Goal: Task Accomplishment & Management: Manage account settings

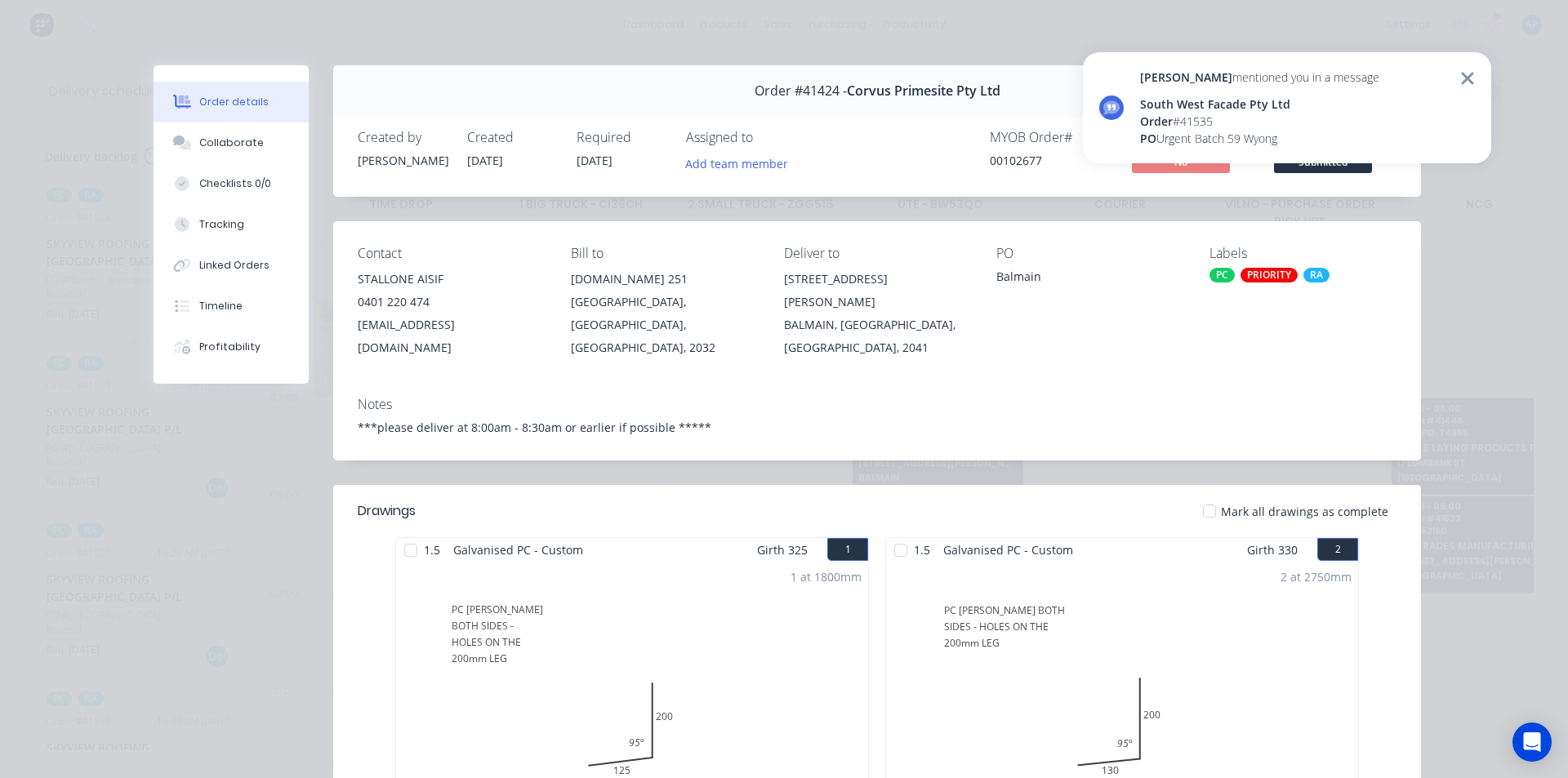
scroll to position [370, 0]
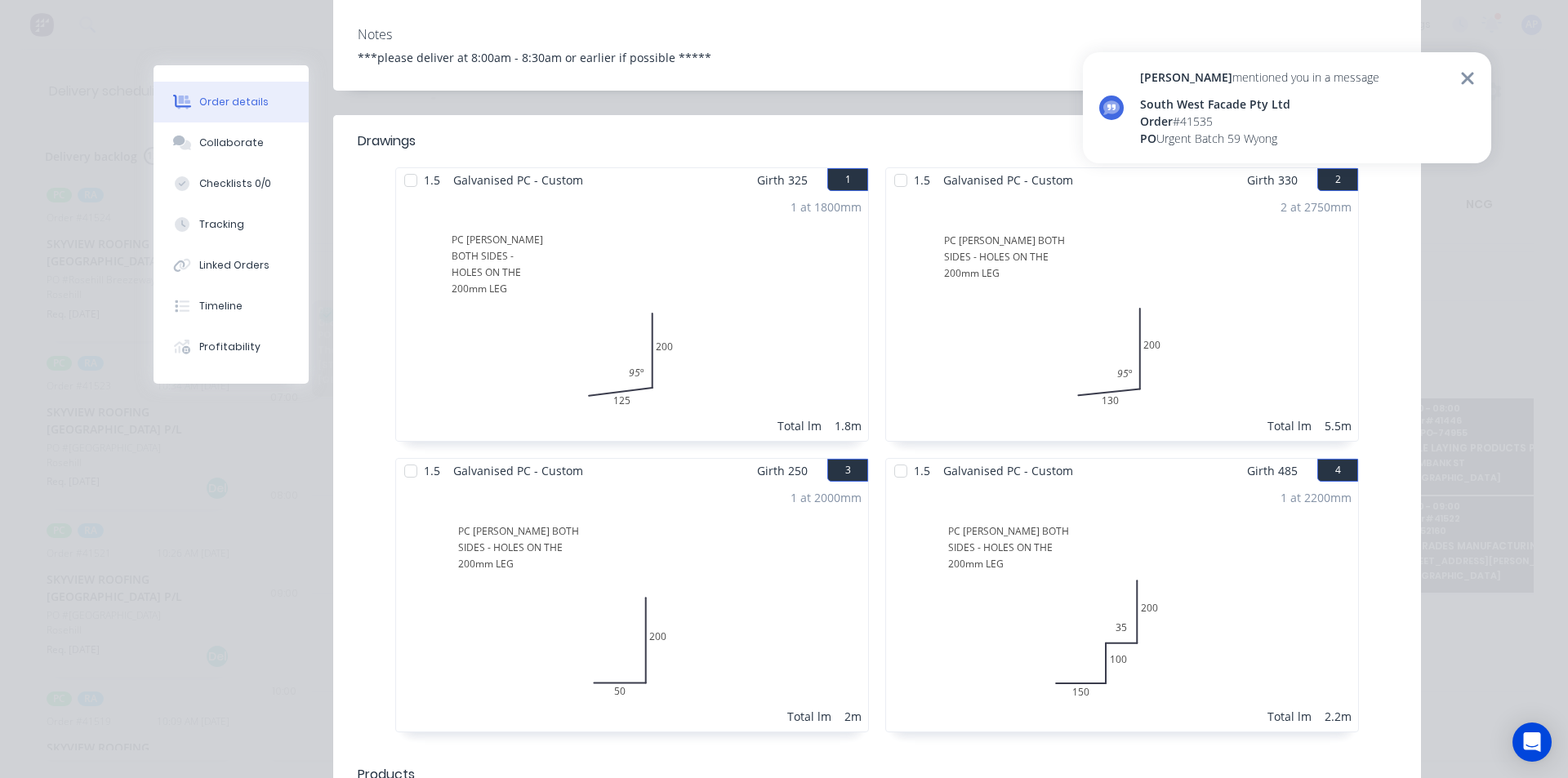
click at [1467, 79] on icon at bounding box center [1467, 78] width 12 height 12
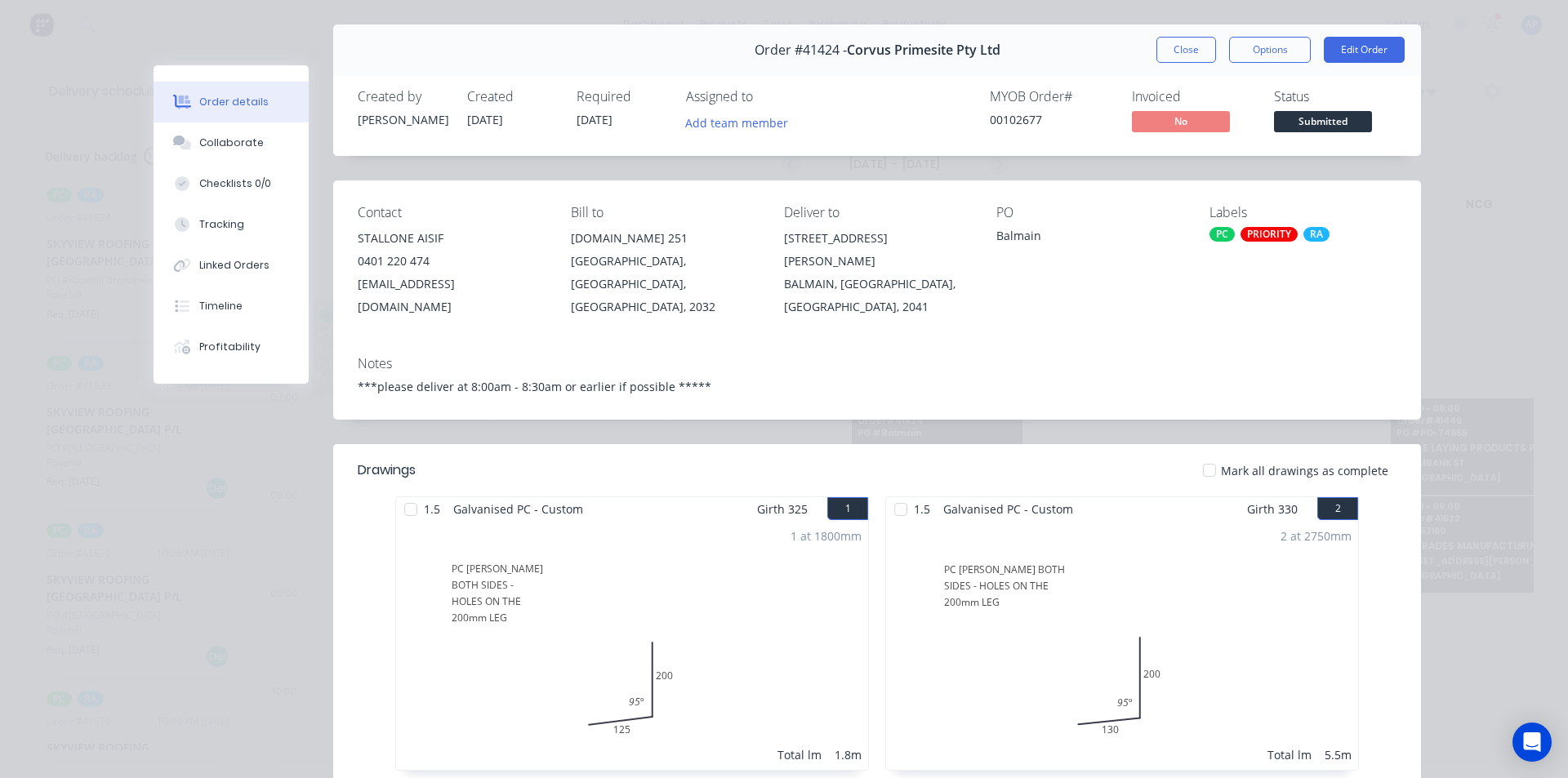
scroll to position [0, 0]
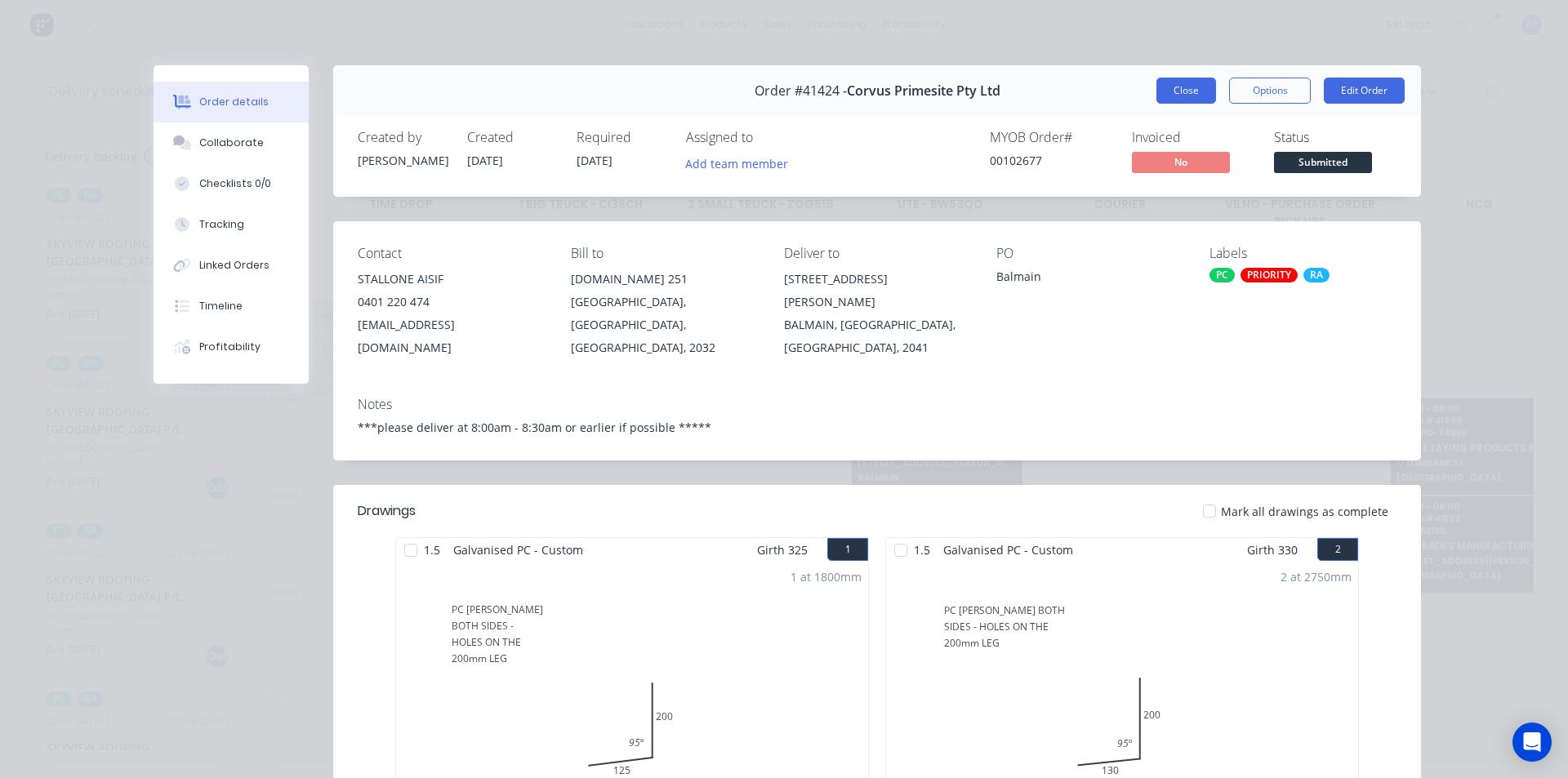
click at [1170, 94] on button "Close" at bounding box center [1186, 91] width 60 height 26
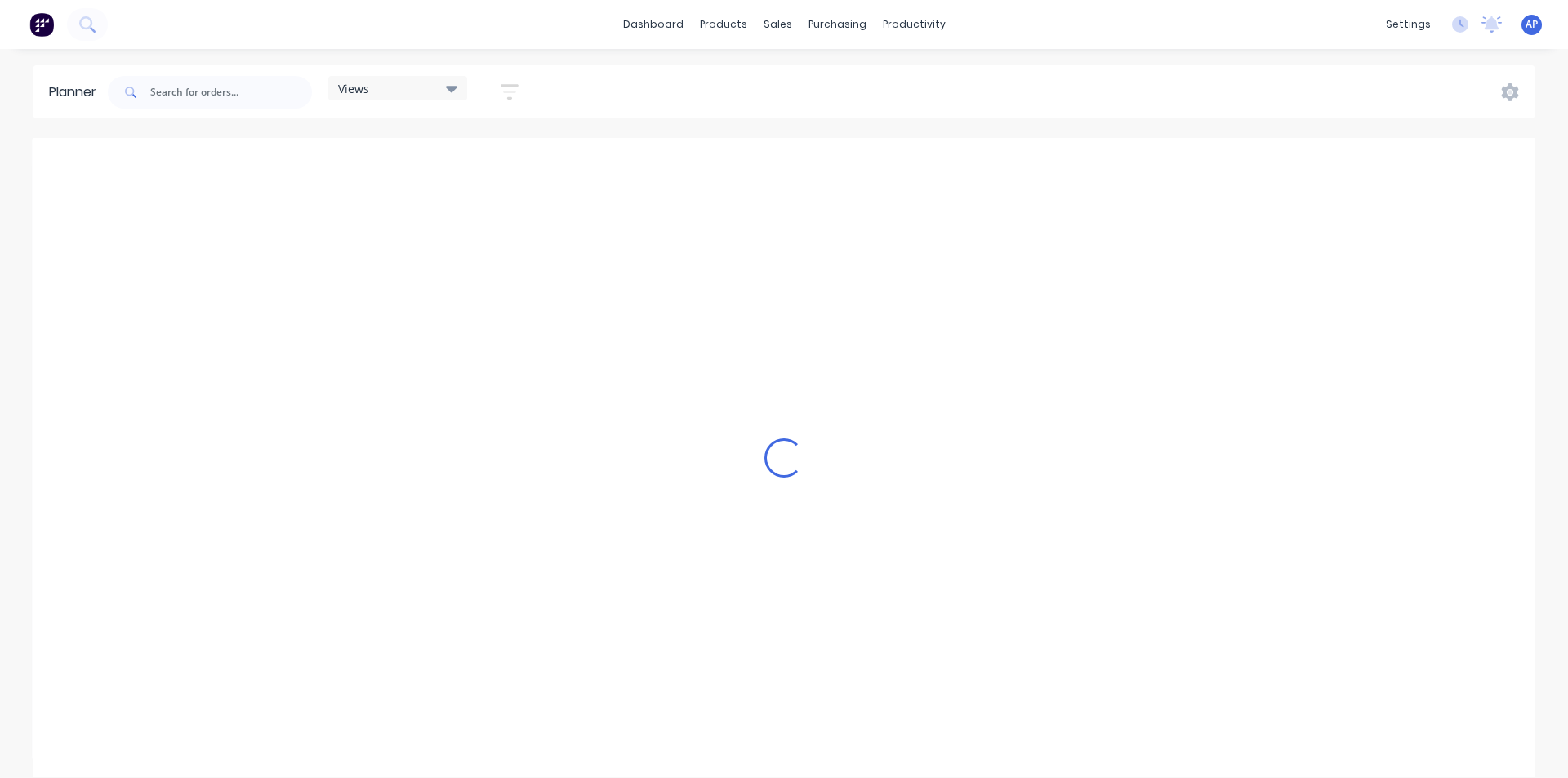
scroll to position [0, 1830]
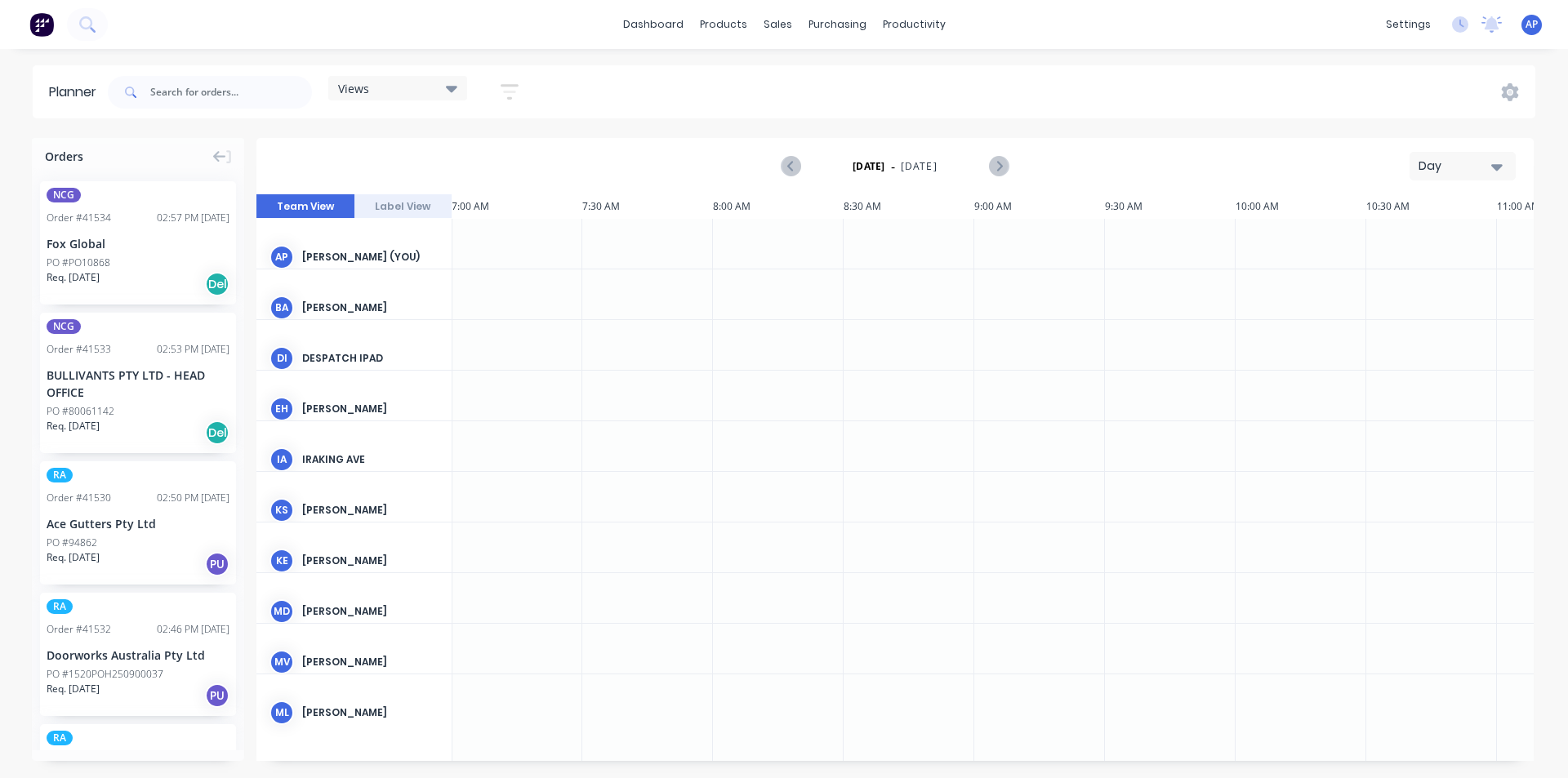
click at [1462, 173] on div "Day" at bounding box center [1456, 166] width 75 height 17
click at [1431, 240] on div "Week" at bounding box center [1433, 242] width 162 height 33
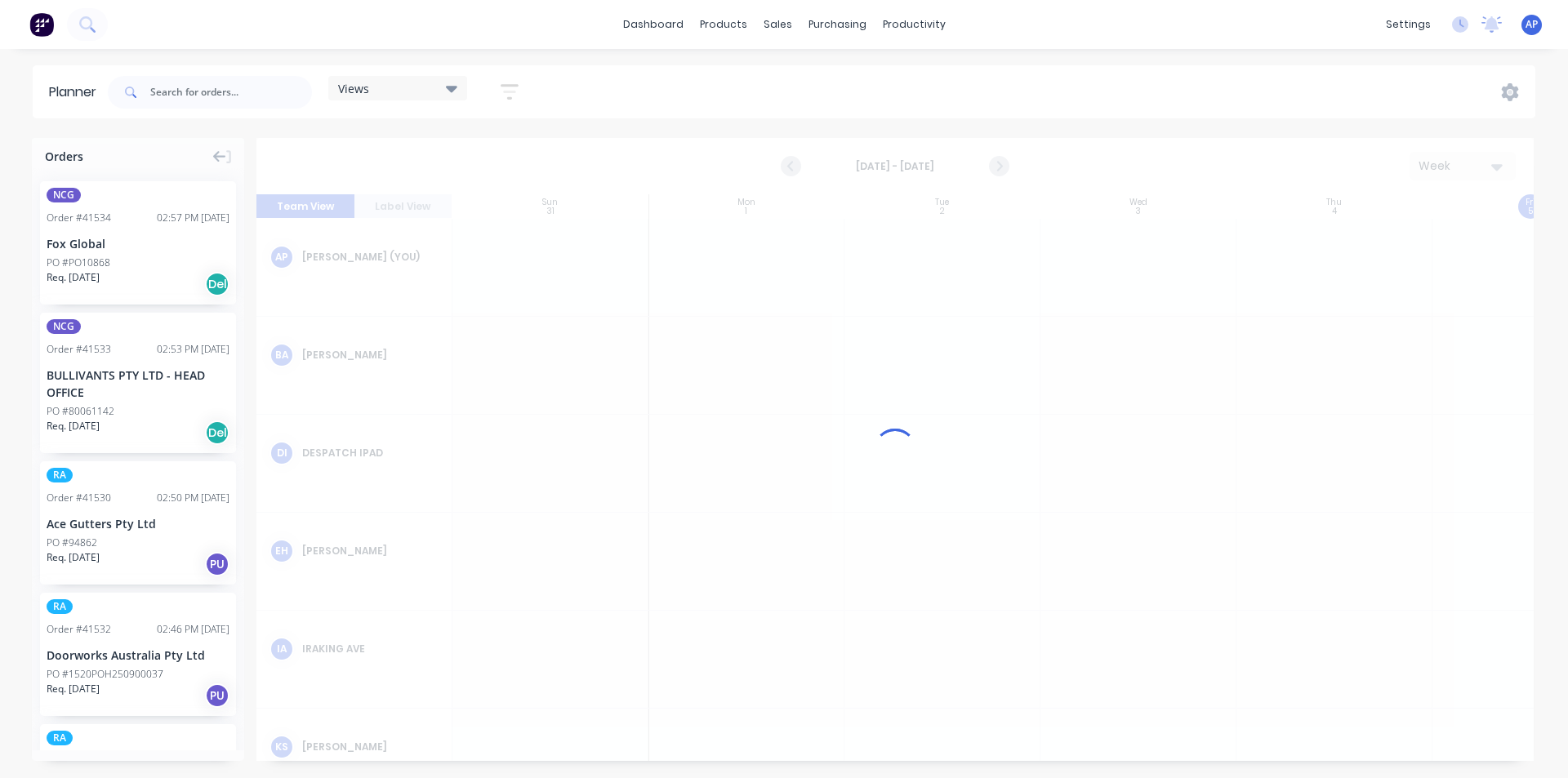
scroll to position [0, 1]
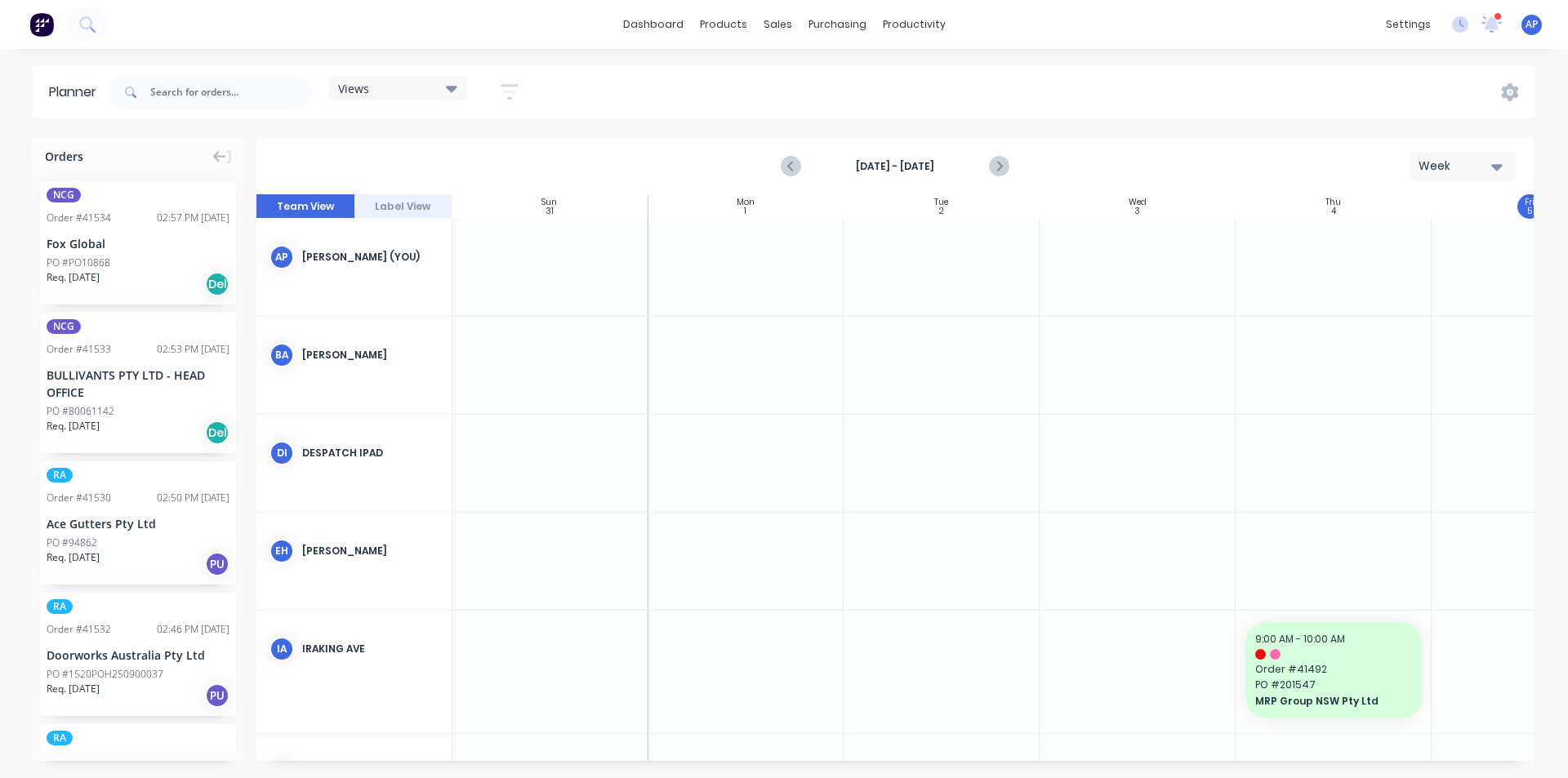
click at [1471, 151] on div "Aug 31st - Sep 6th Week" at bounding box center [894, 166] width 1274 height 53
click at [1461, 160] on div "Week" at bounding box center [1456, 166] width 75 height 17
click at [1407, 238] on div "Week" at bounding box center [1433, 242] width 162 height 33
click at [504, 97] on icon "button" at bounding box center [510, 92] width 18 height 20
click at [436, 158] on div "Show/Hide users" at bounding box center [423, 153] width 114 height 17
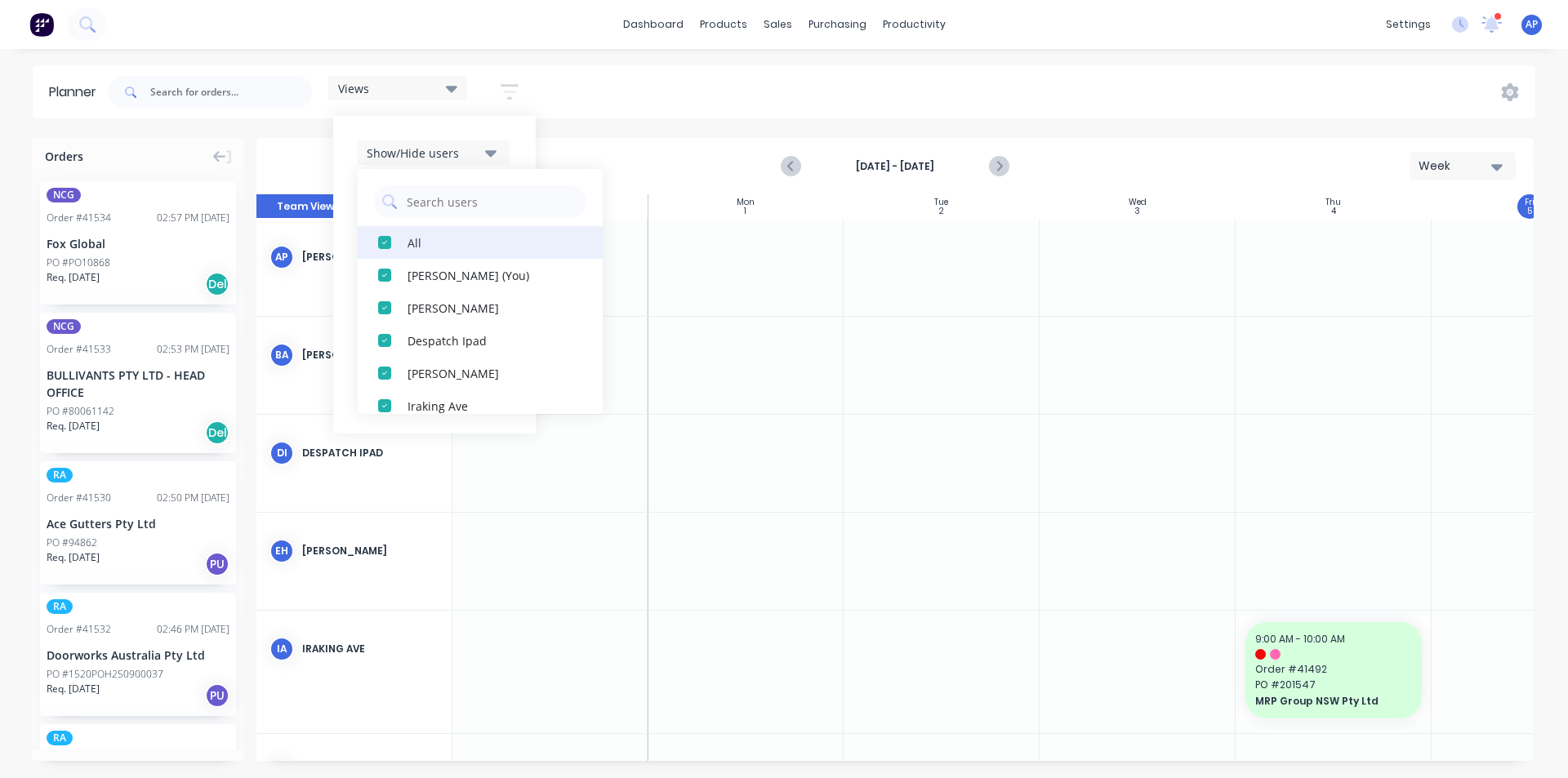
click at [396, 241] on div "button" at bounding box center [385, 242] width 33 height 33
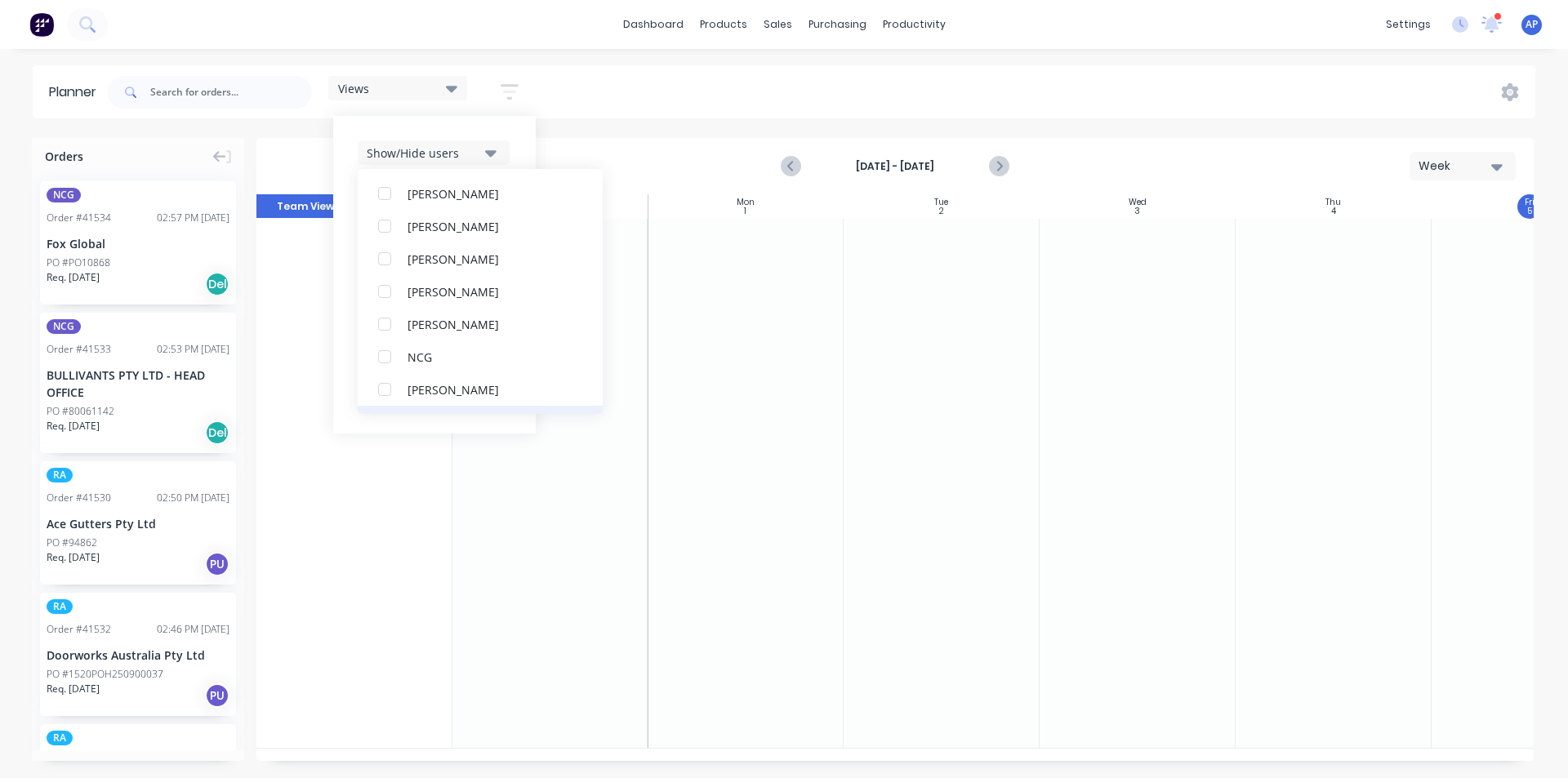
scroll to position [326, 0]
click at [397, 373] on div "button" at bounding box center [385, 373] width 33 height 33
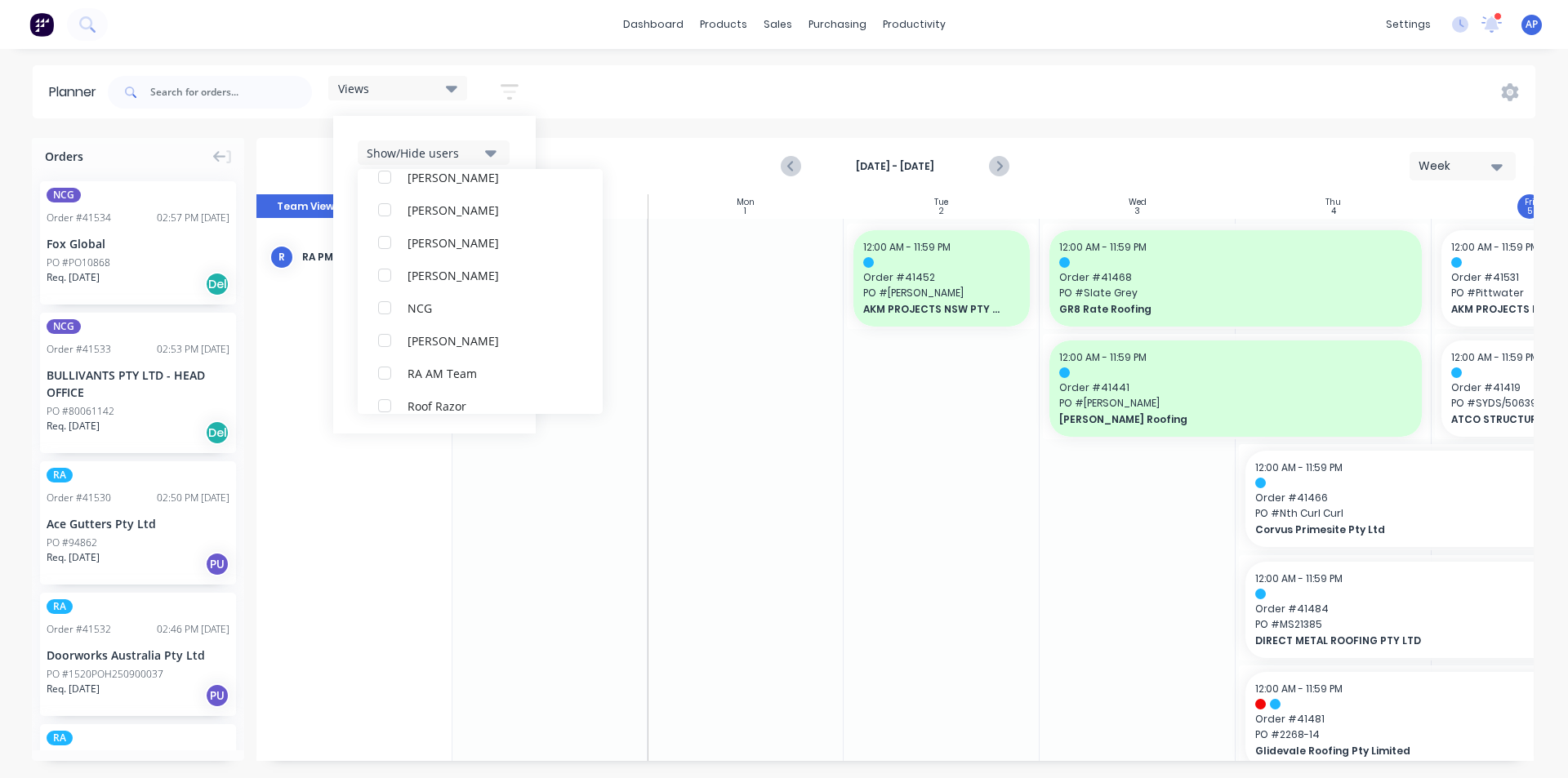
scroll to position [0, 0]
click at [505, 130] on div "Show/Hide users All RA PM Team Angela Perez (You) Byron Aird Despatch Ipad Ethe…" at bounding box center [434, 275] width 202 height 317
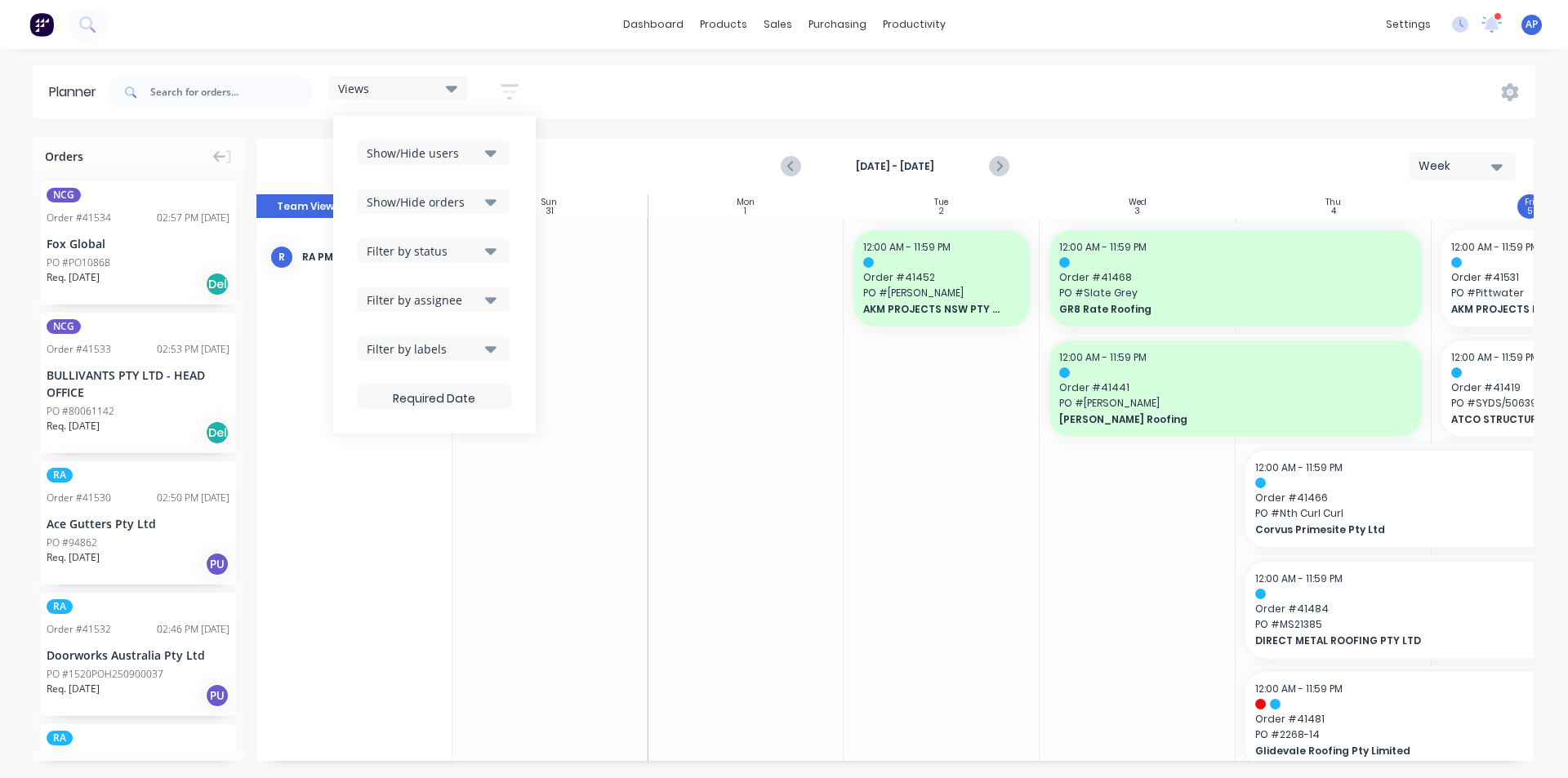
click at [494, 196] on icon "button" at bounding box center [491, 201] width 11 height 18
click at [433, 236] on div "All" at bounding box center [489, 241] width 164 height 17
click at [445, 320] on button "Unscheduled" at bounding box center [480, 308] width 245 height 33
click at [520, 164] on div "Show/Hide users Show/Hide orders All Scheduled Unscheduled Filter by status Fil…" at bounding box center [434, 275] width 202 height 317
click at [480, 245] on div "Filter by status" at bounding box center [423, 250] width 114 height 17
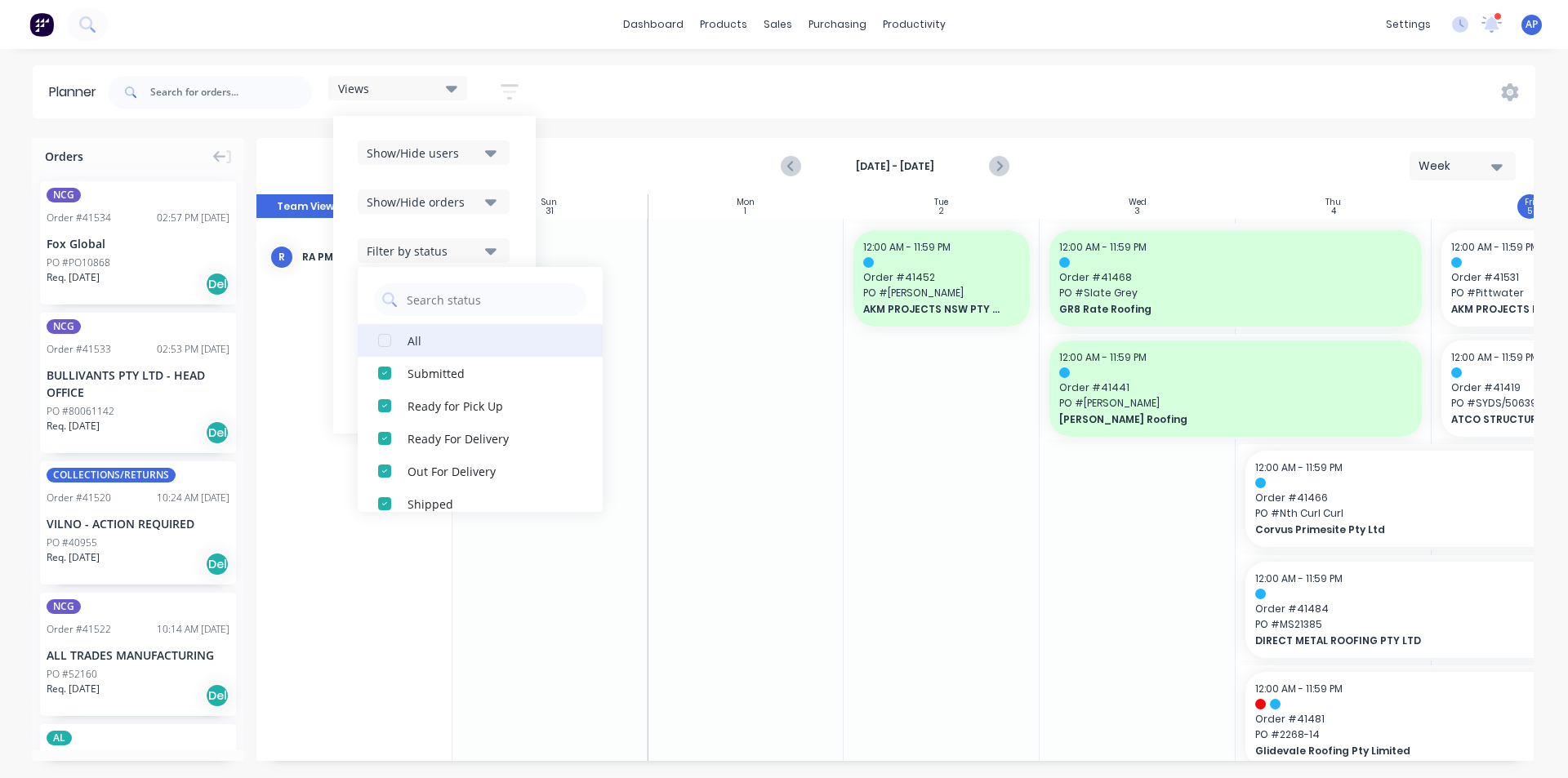
click at [427, 334] on div "All" at bounding box center [489, 340] width 164 height 17
click at [527, 229] on div "Show/Hide users Show/Hide orders Filter by status All Draft Quote Archived Deli…" at bounding box center [434, 275] width 202 height 317
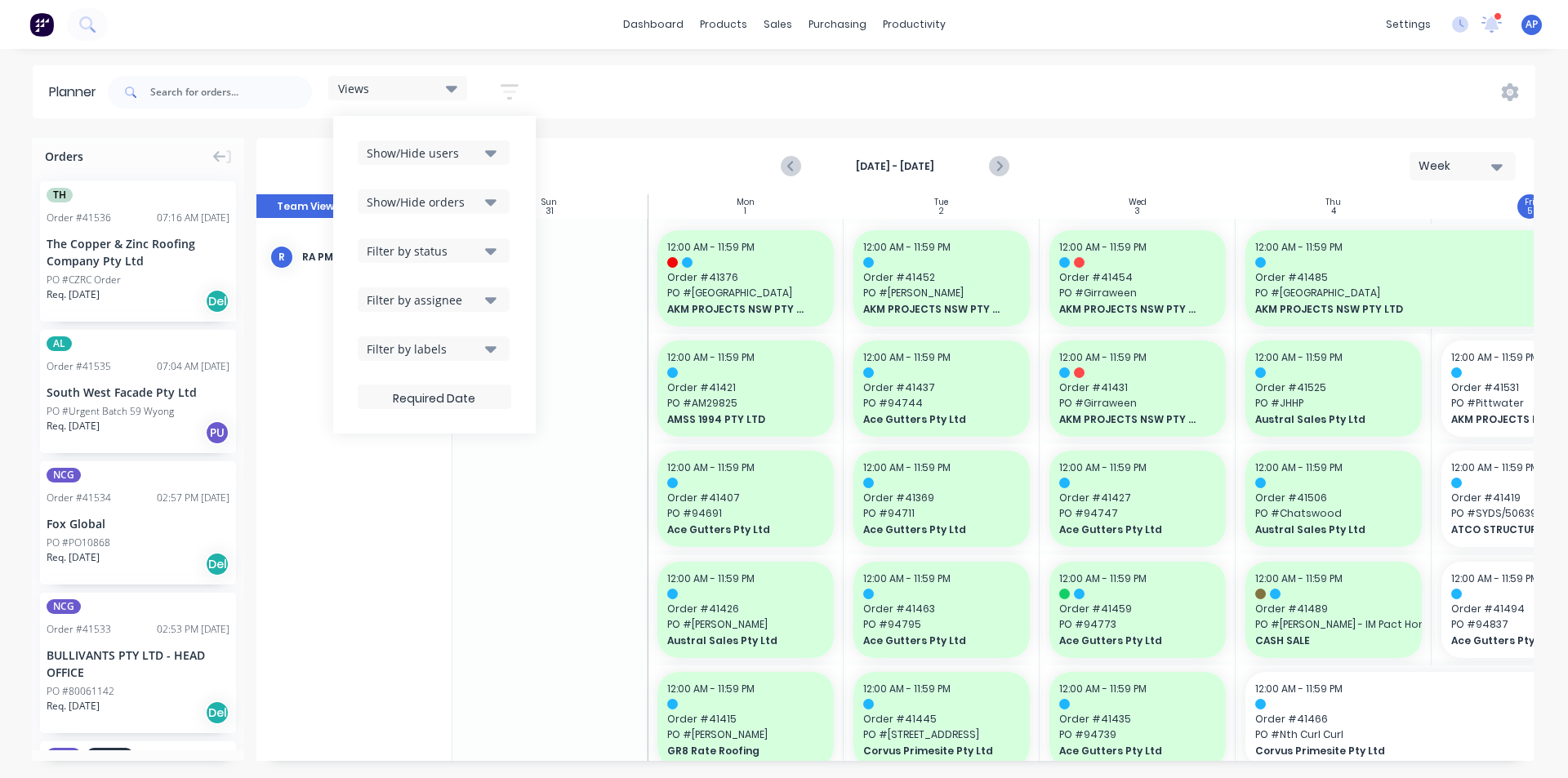
click at [716, 85] on div "Views Save new view None (Default) edit Iraking edit kyle edit Michael's View e…" at bounding box center [820, 92] width 1431 height 49
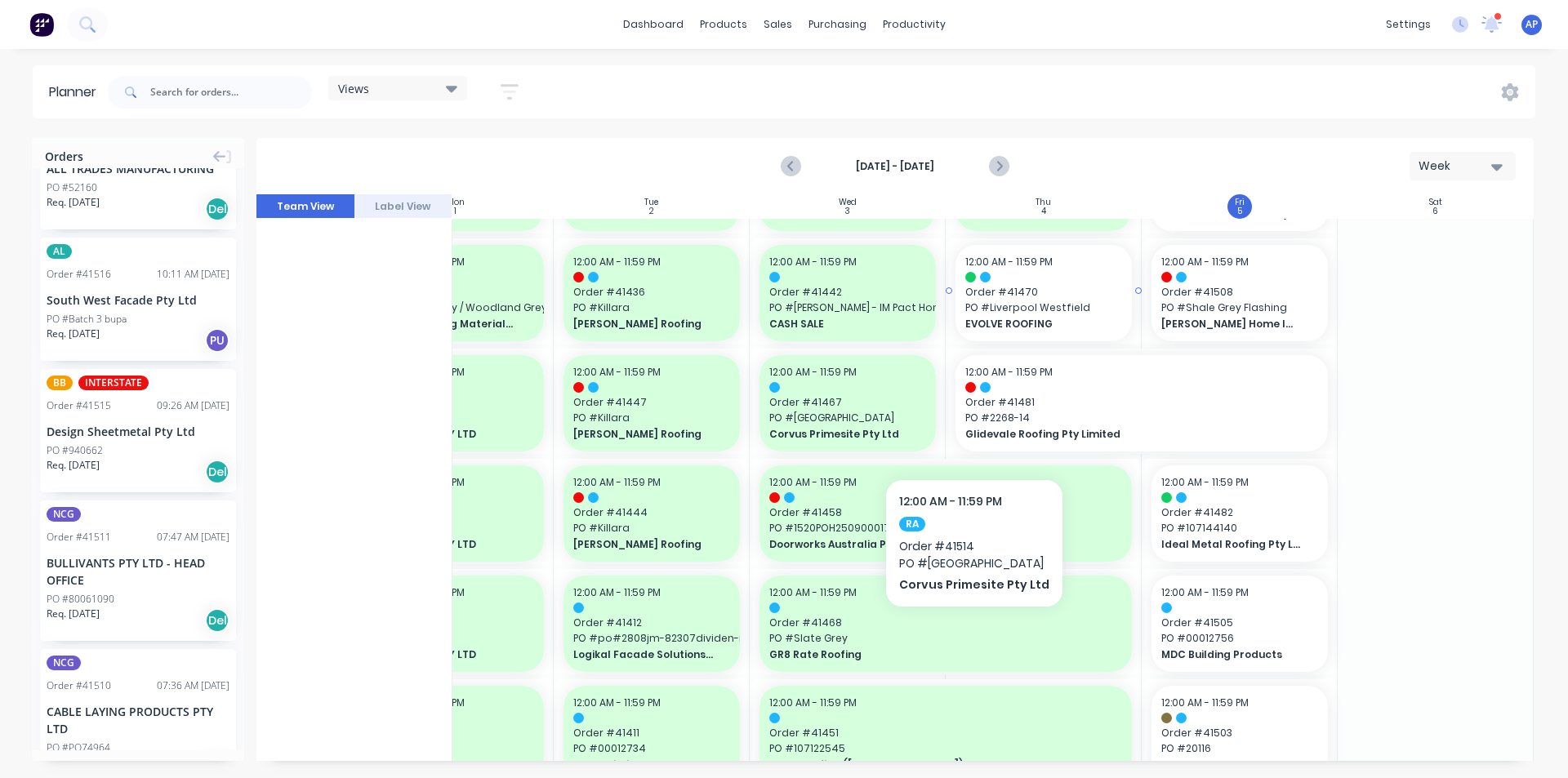
scroll to position [979, 297]
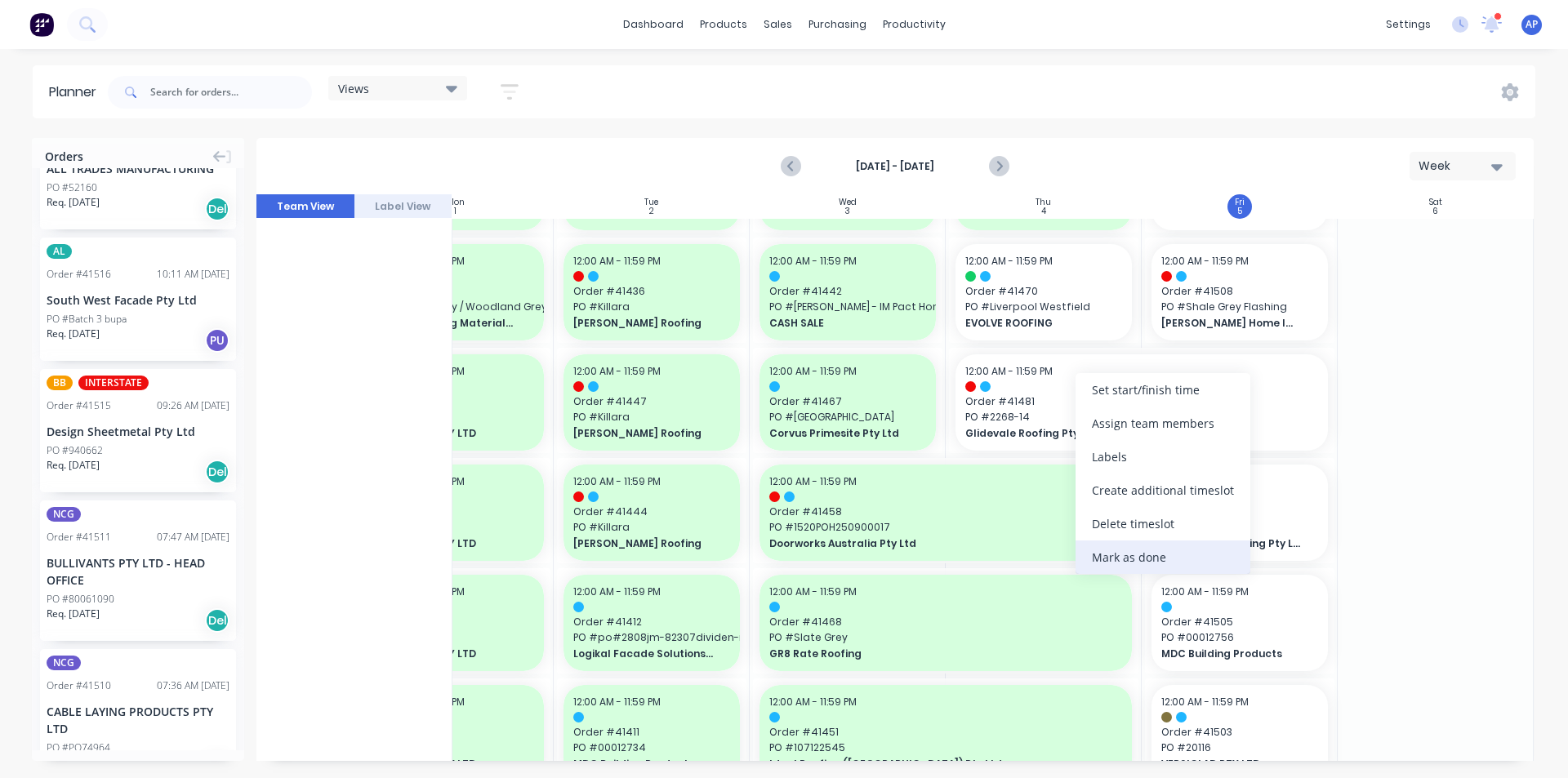
click at [1153, 552] on div "Mark as done" at bounding box center [1163, 557] width 175 height 34
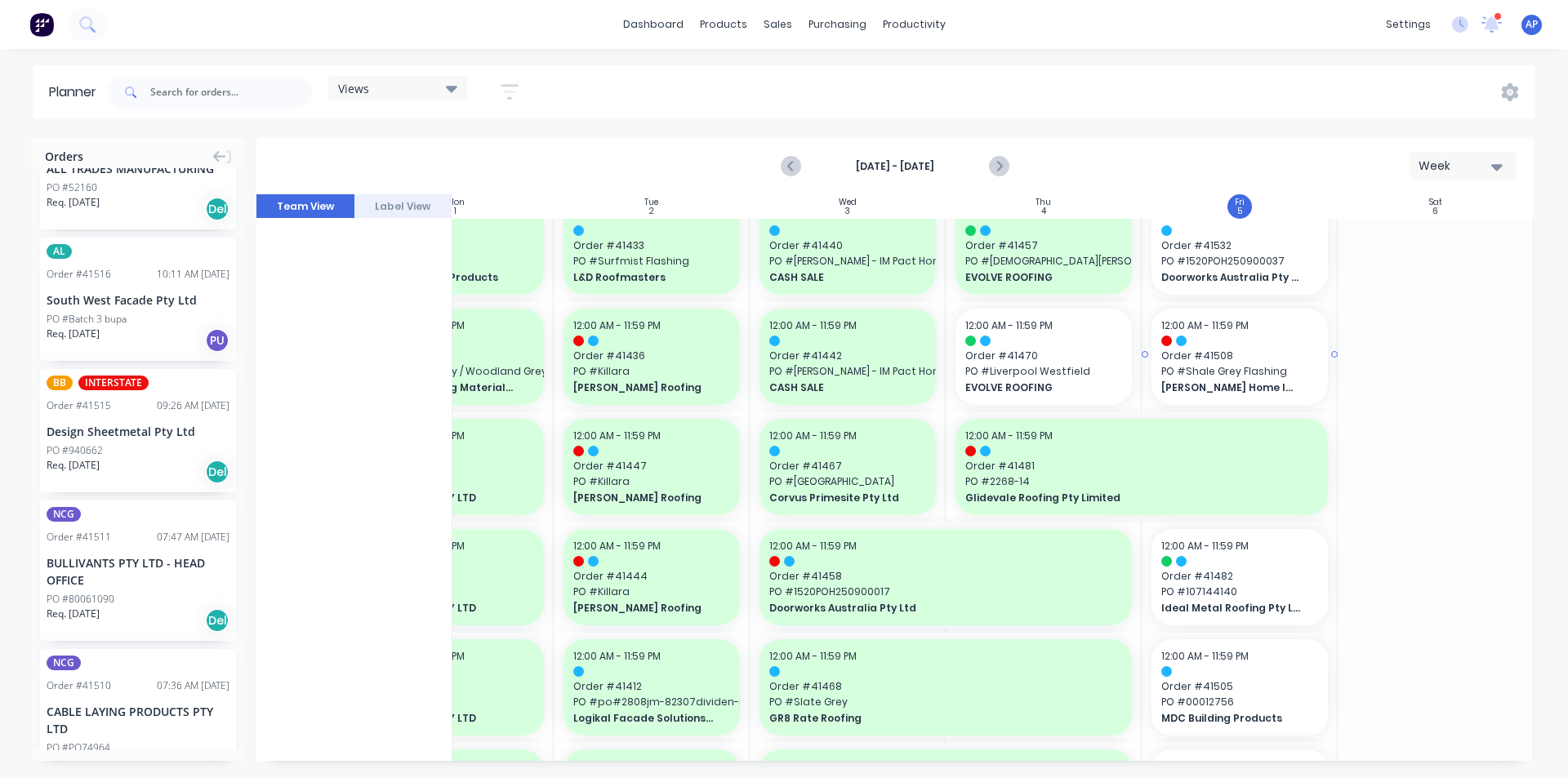
scroll to position [898, 297]
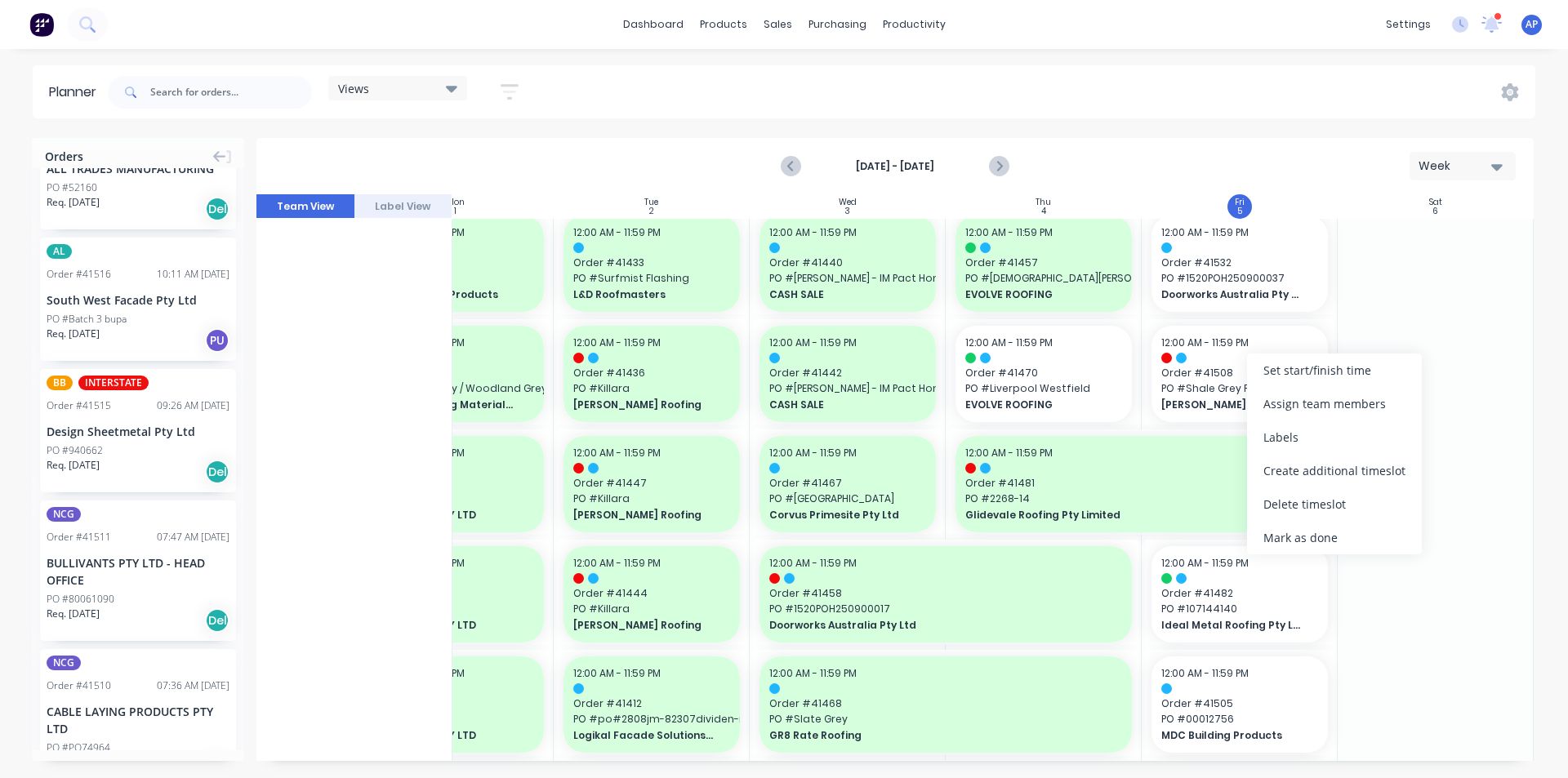
click at [1274, 535] on div "Mark as done" at bounding box center [1335, 537] width 175 height 34
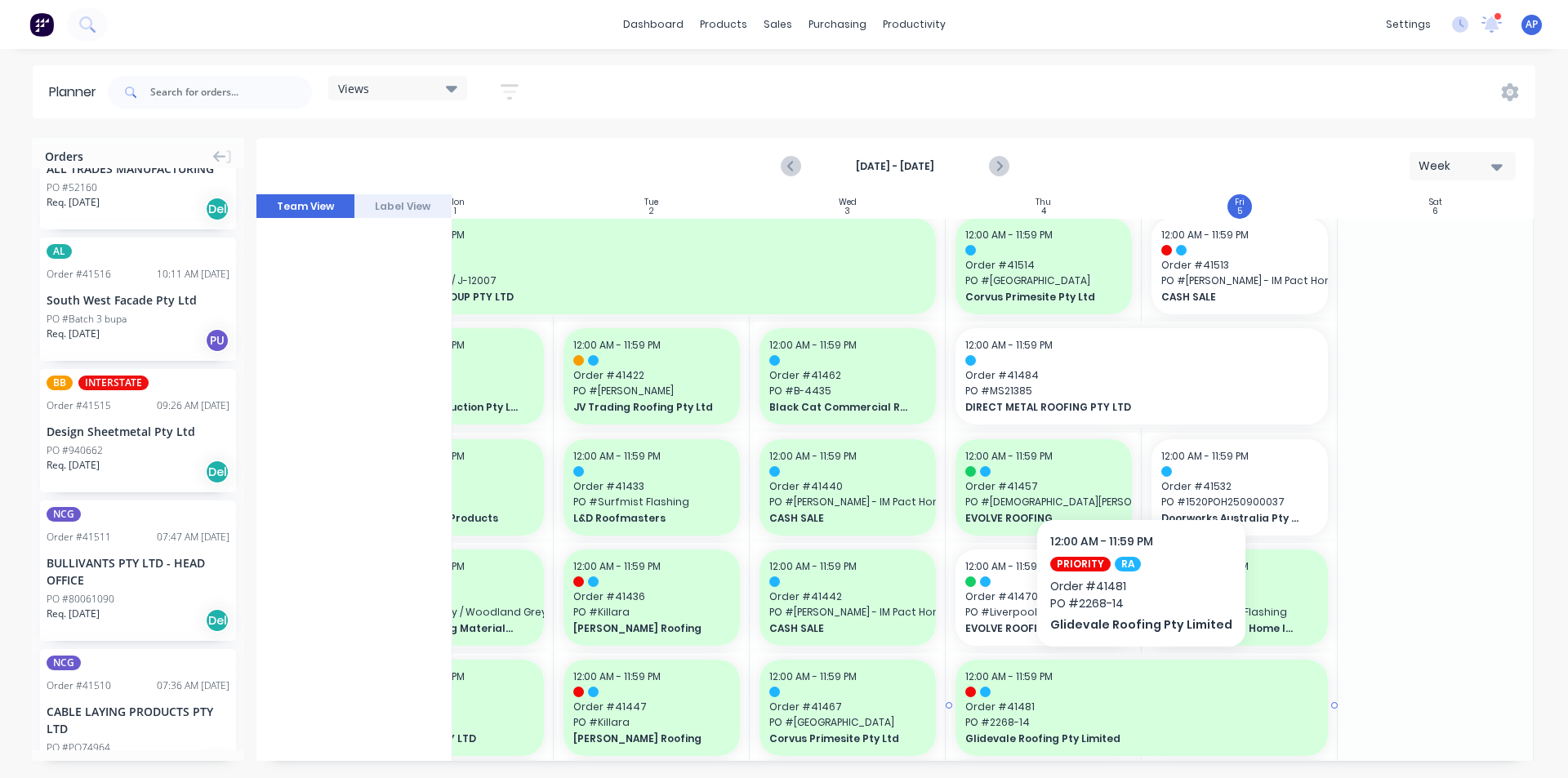
scroll to position [571, 297]
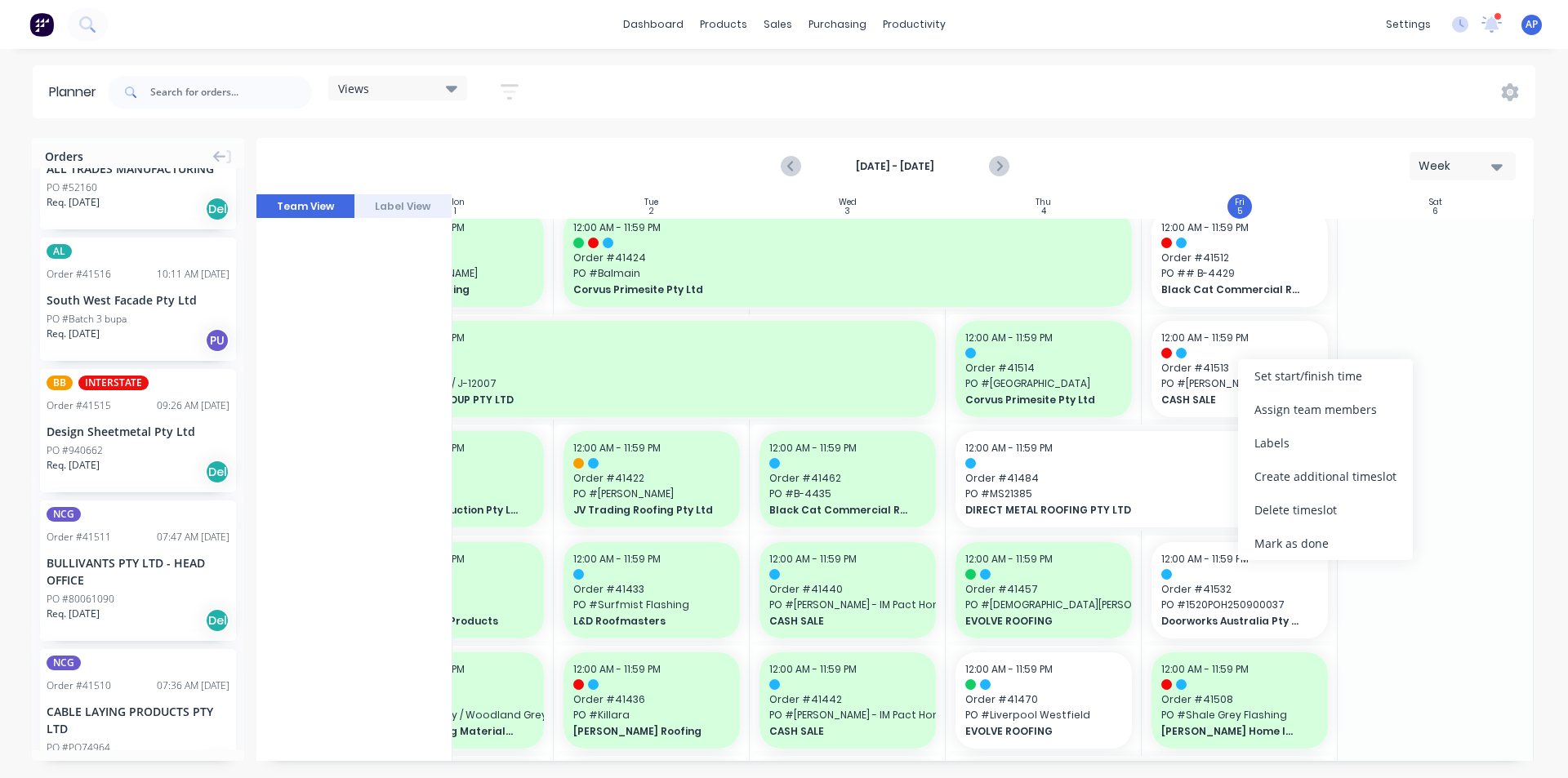
click at [1273, 547] on div "Mark as done" at bounding box center [1326, 543] width 175 height 34
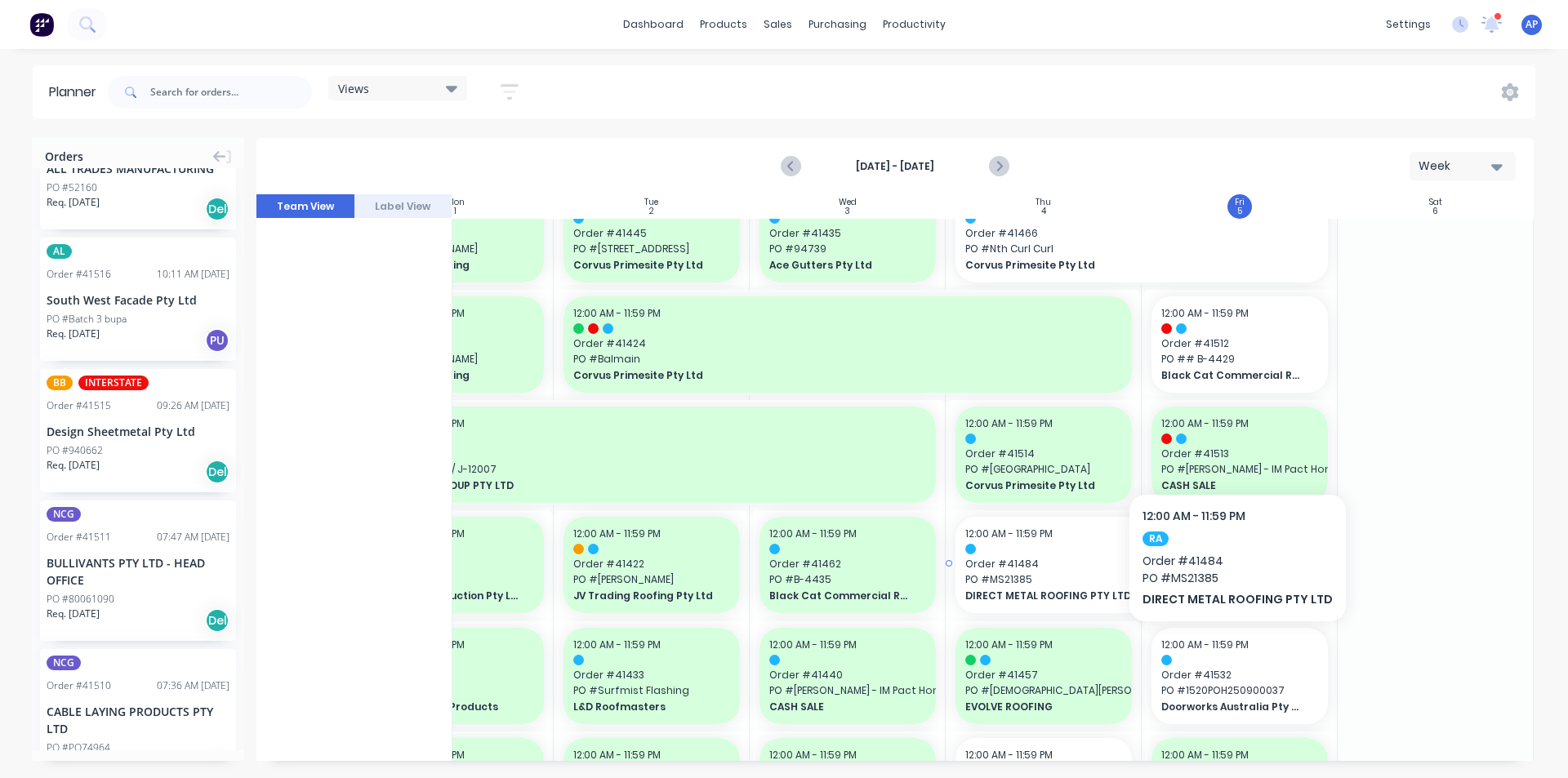
scroll to position [408, 297]
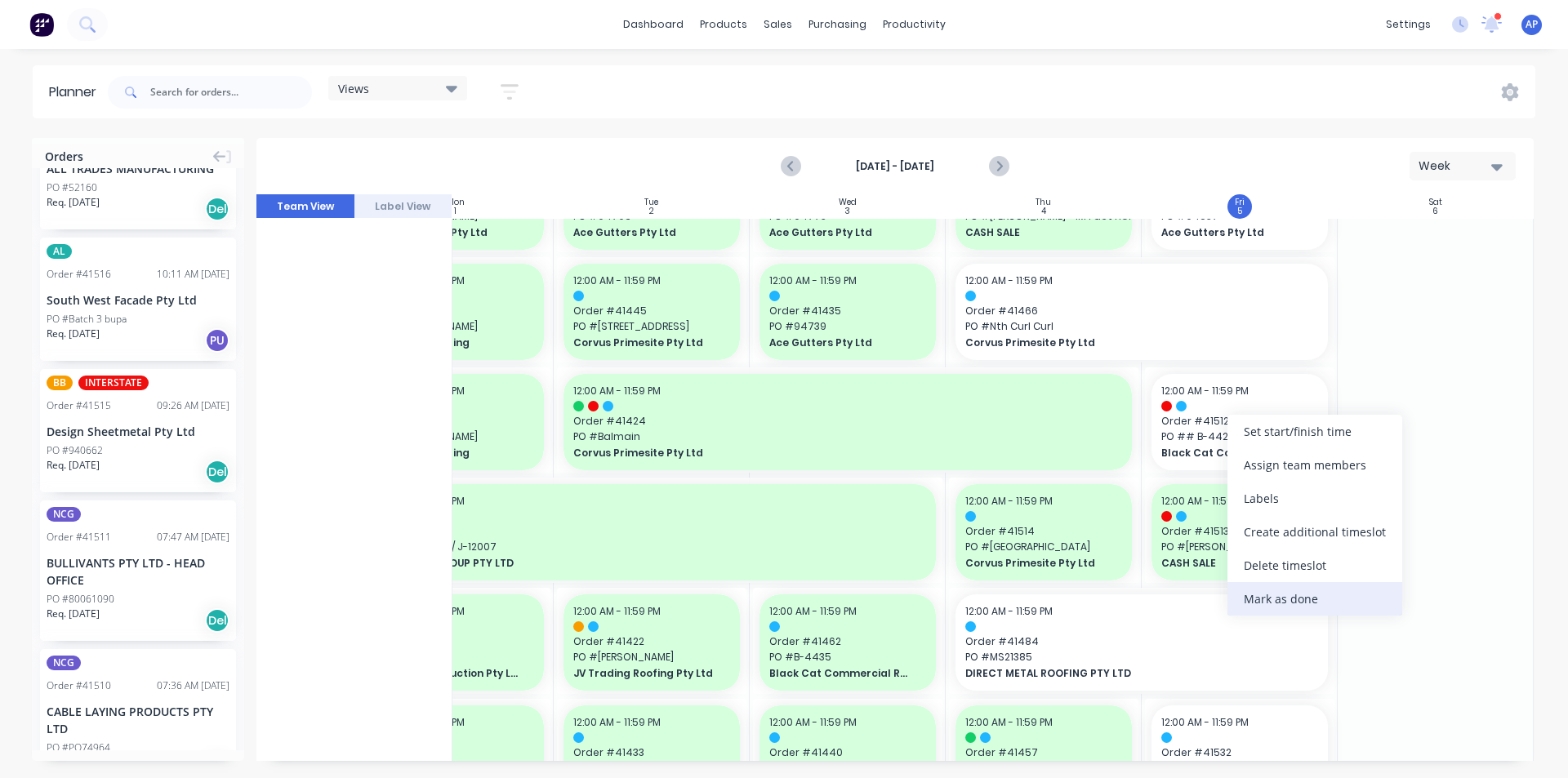
click at [1250, 591] on div "Mark as done" at bounding box center [1315, 598] width 175 height 34
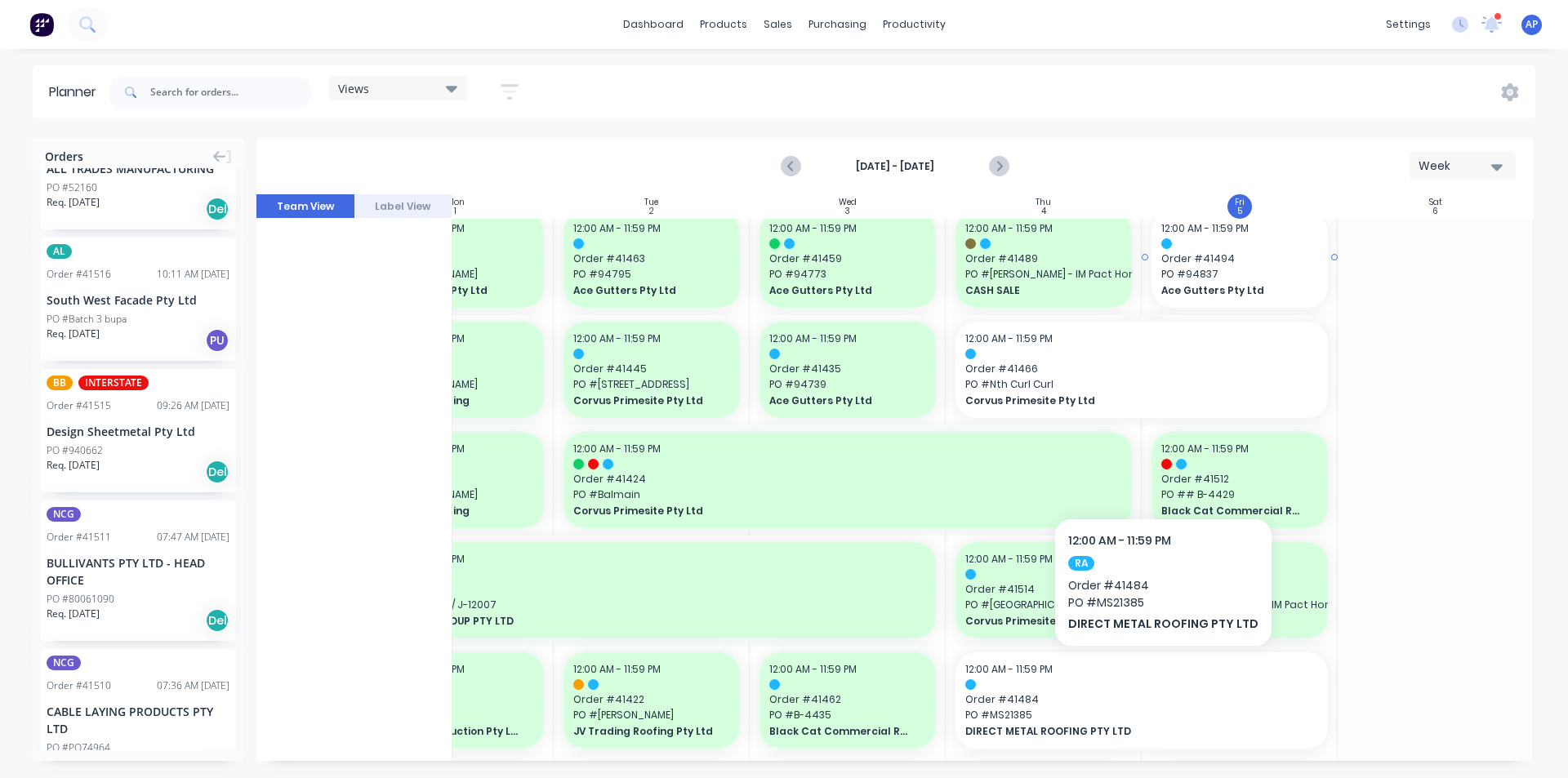
scroll to position [164, 297]
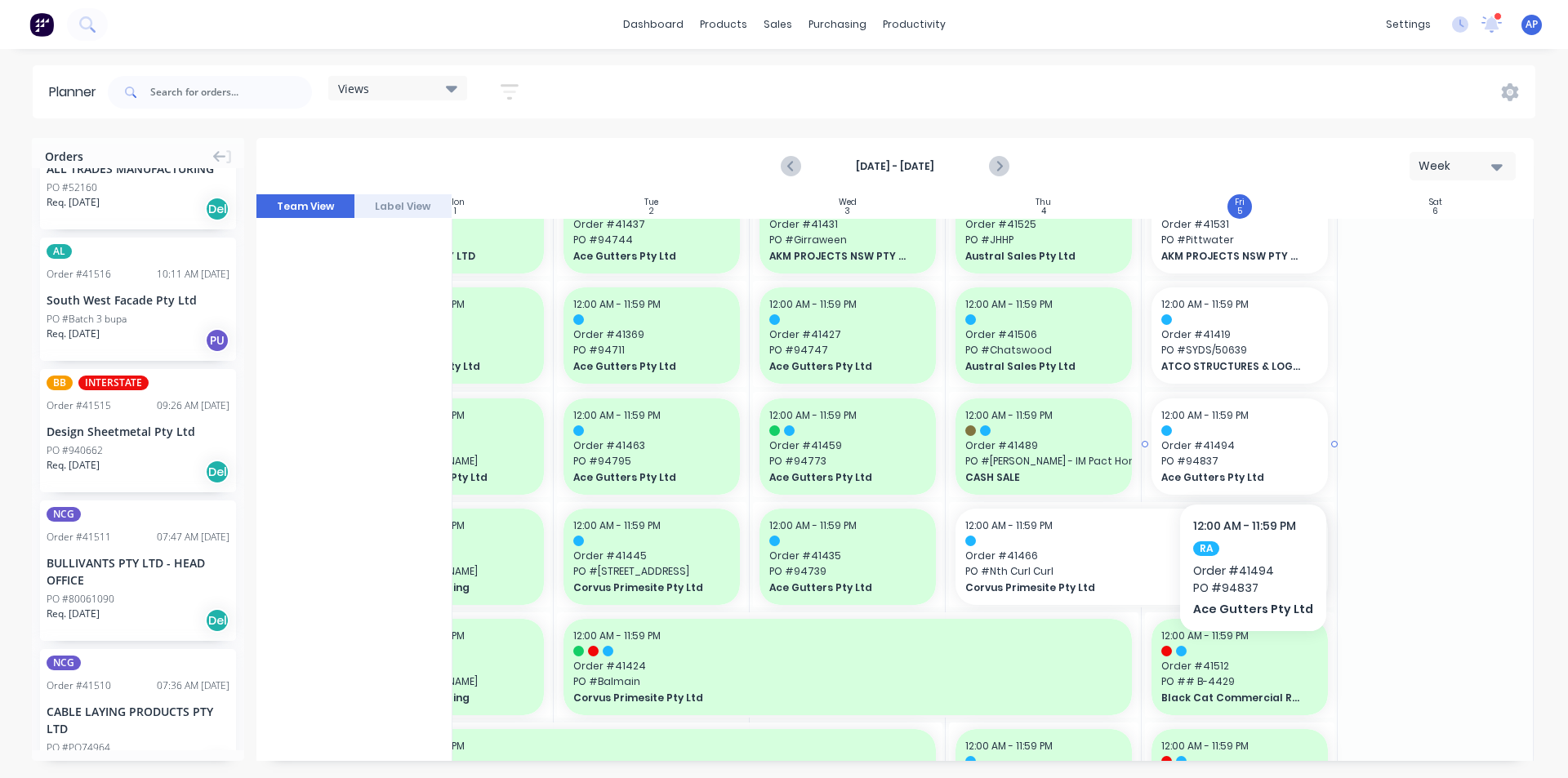
click at [1247, 454] on span "PO # 94837" at bounding box center [1240, 461] width 157 height 15
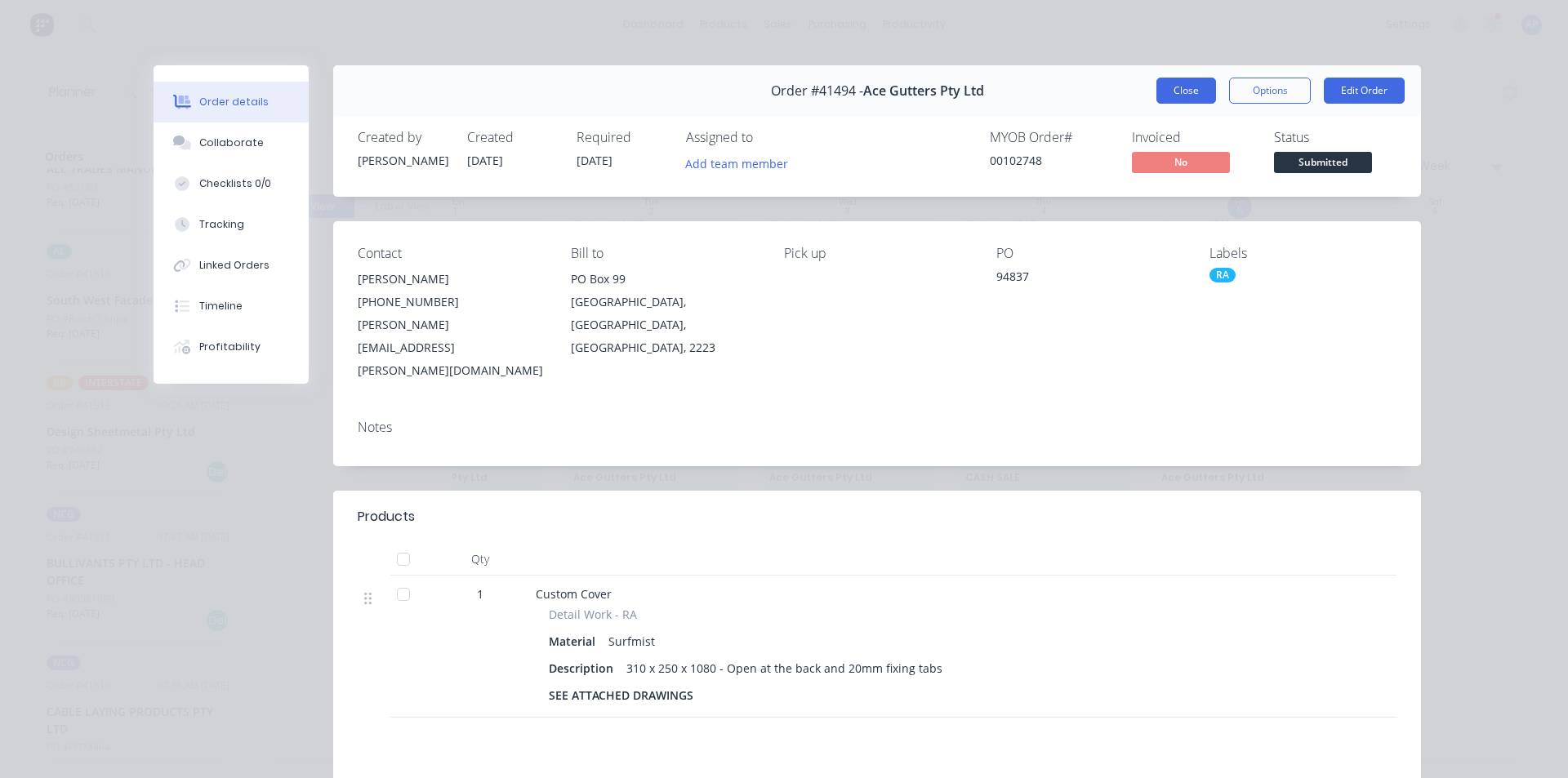
click at [1186, 88] on button "Close" at bounding box center [1186, 91] width 60 height 26
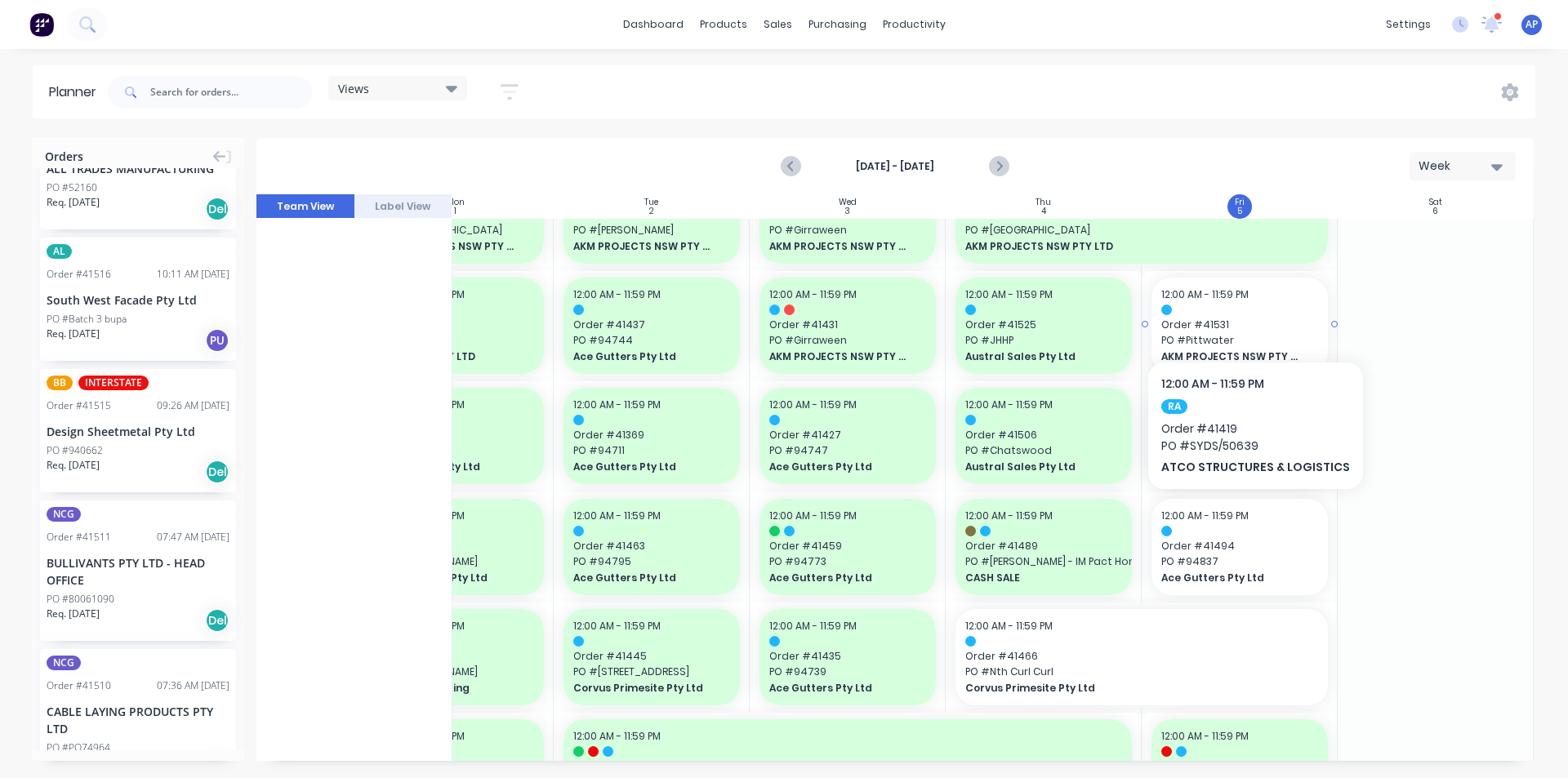
scroll to position [0, 297]
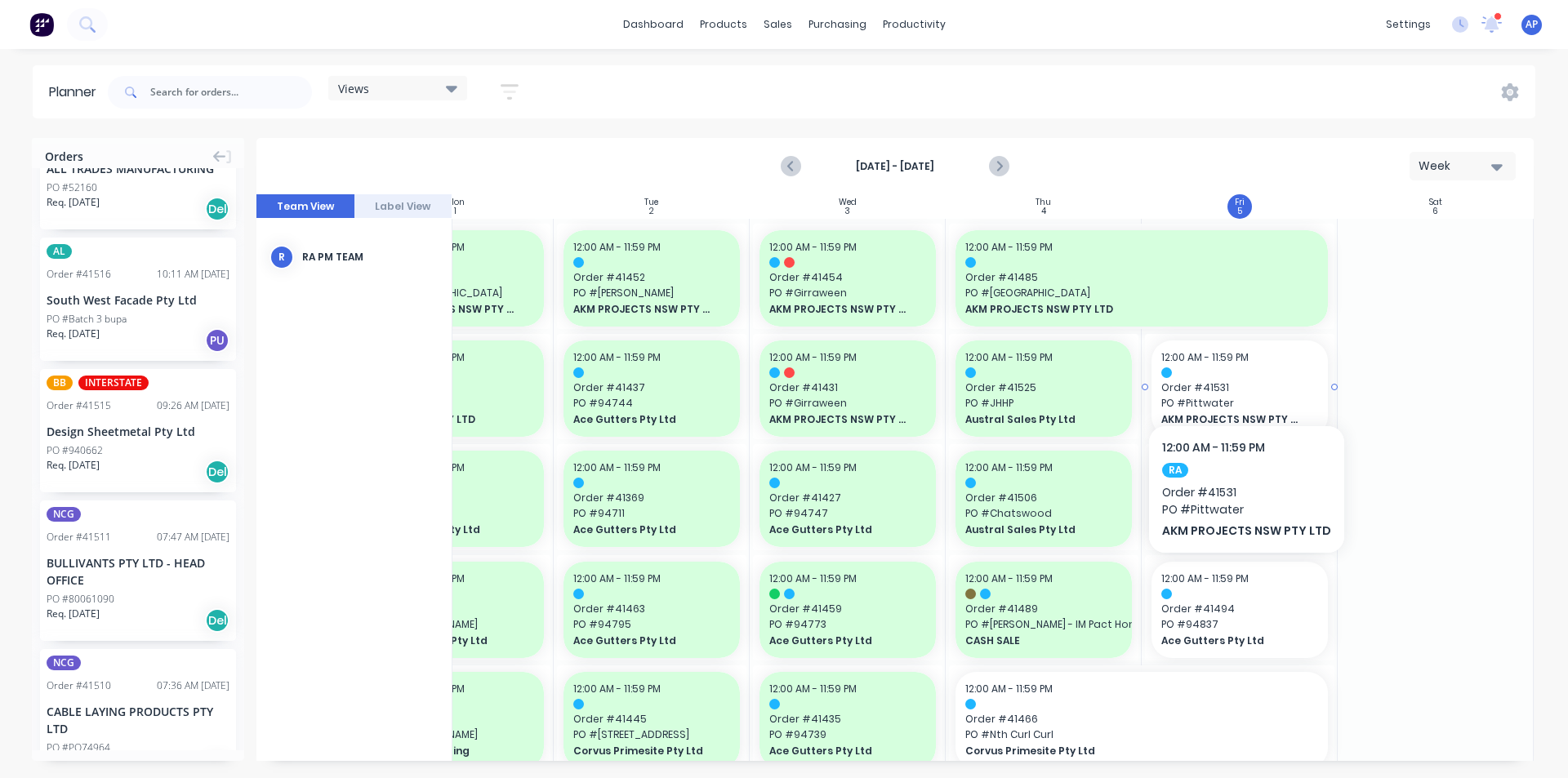
click at [1242, 371] on div at bounding box center [1240, 372] width 157 height 11
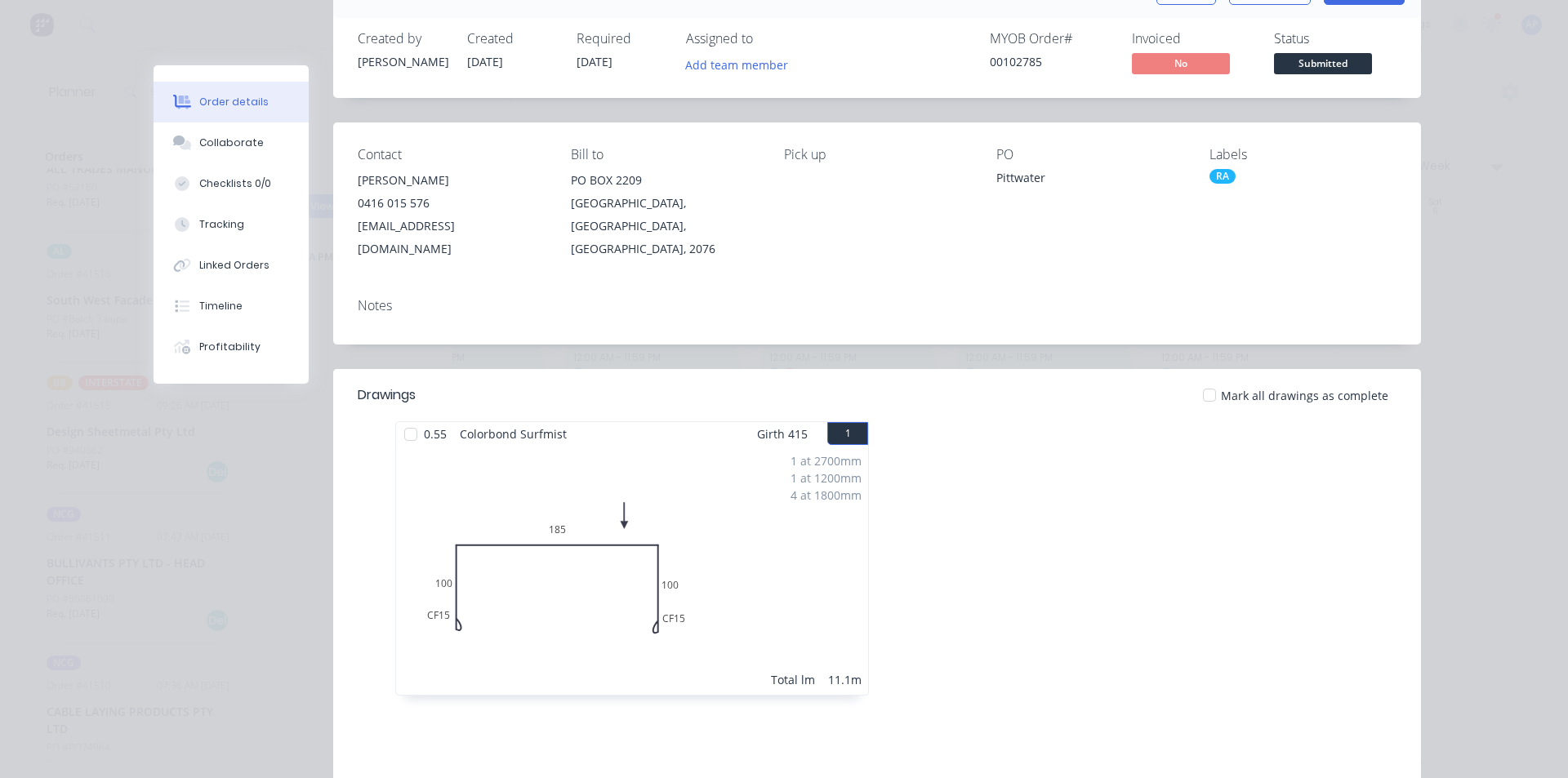
scroll to position [0, 0]
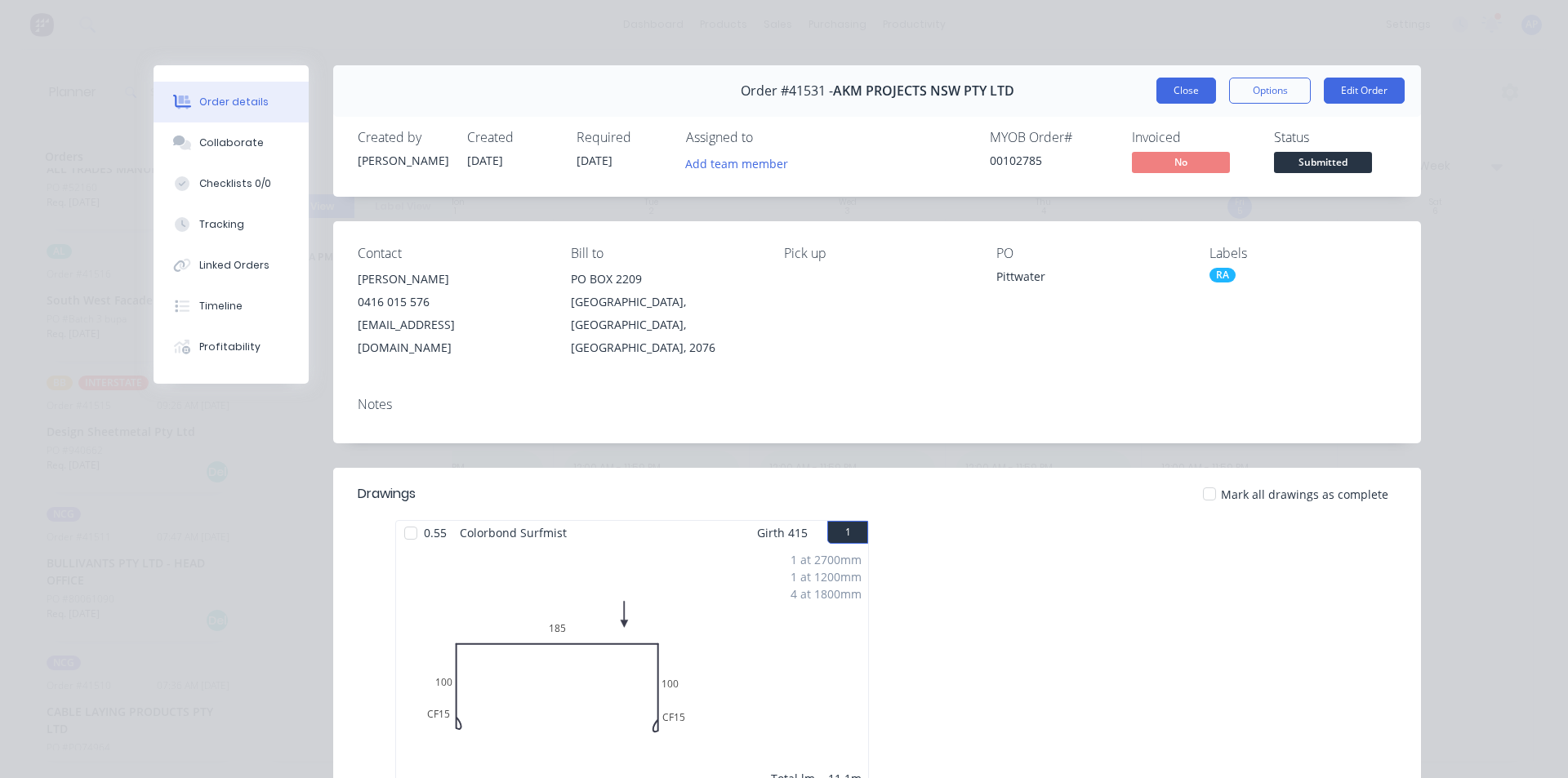
click at [1183, 88] on button "Close" at bounding box center [1186, 91] width 60 height 26
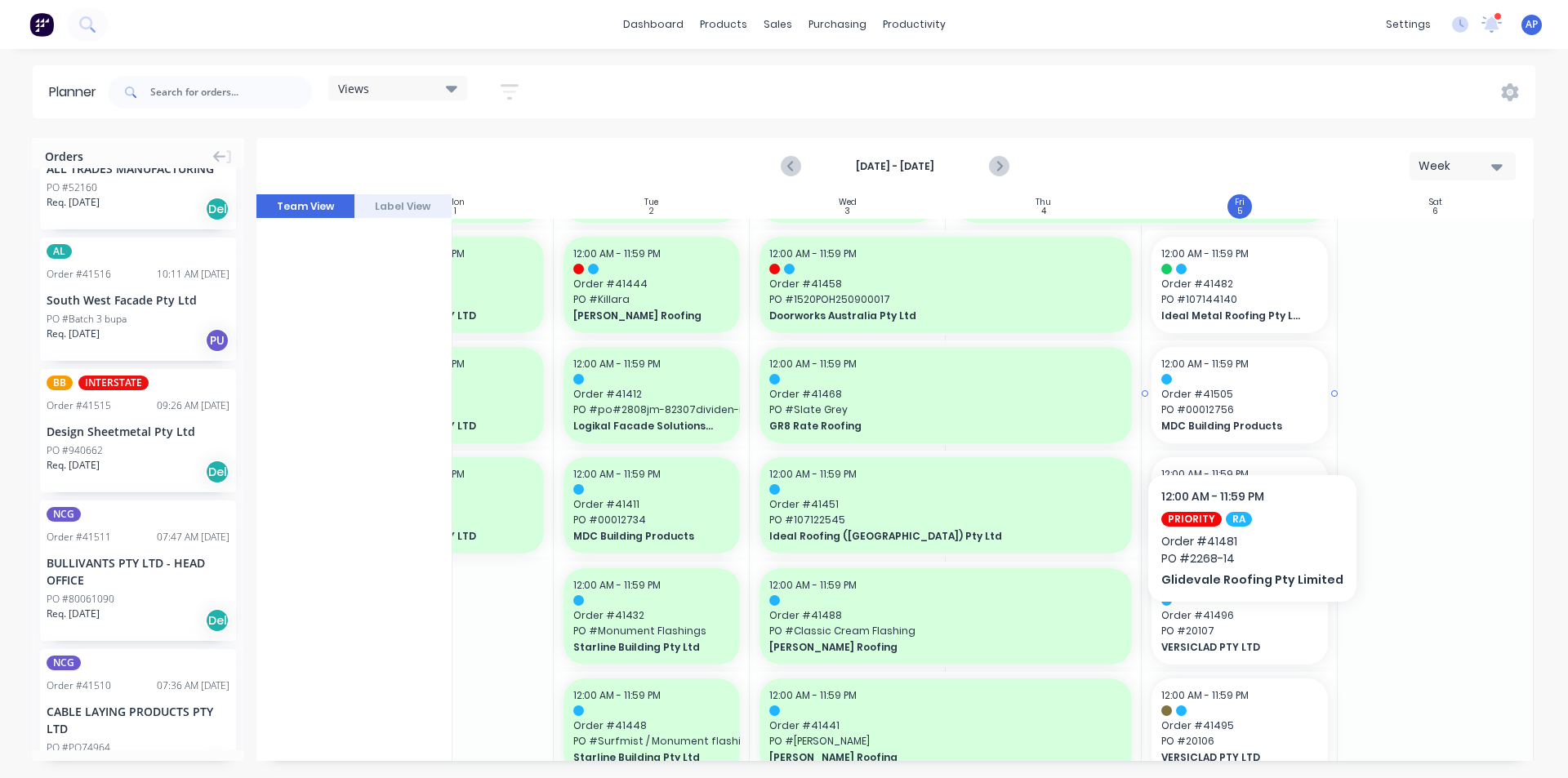
scroll to position [1225, 297]
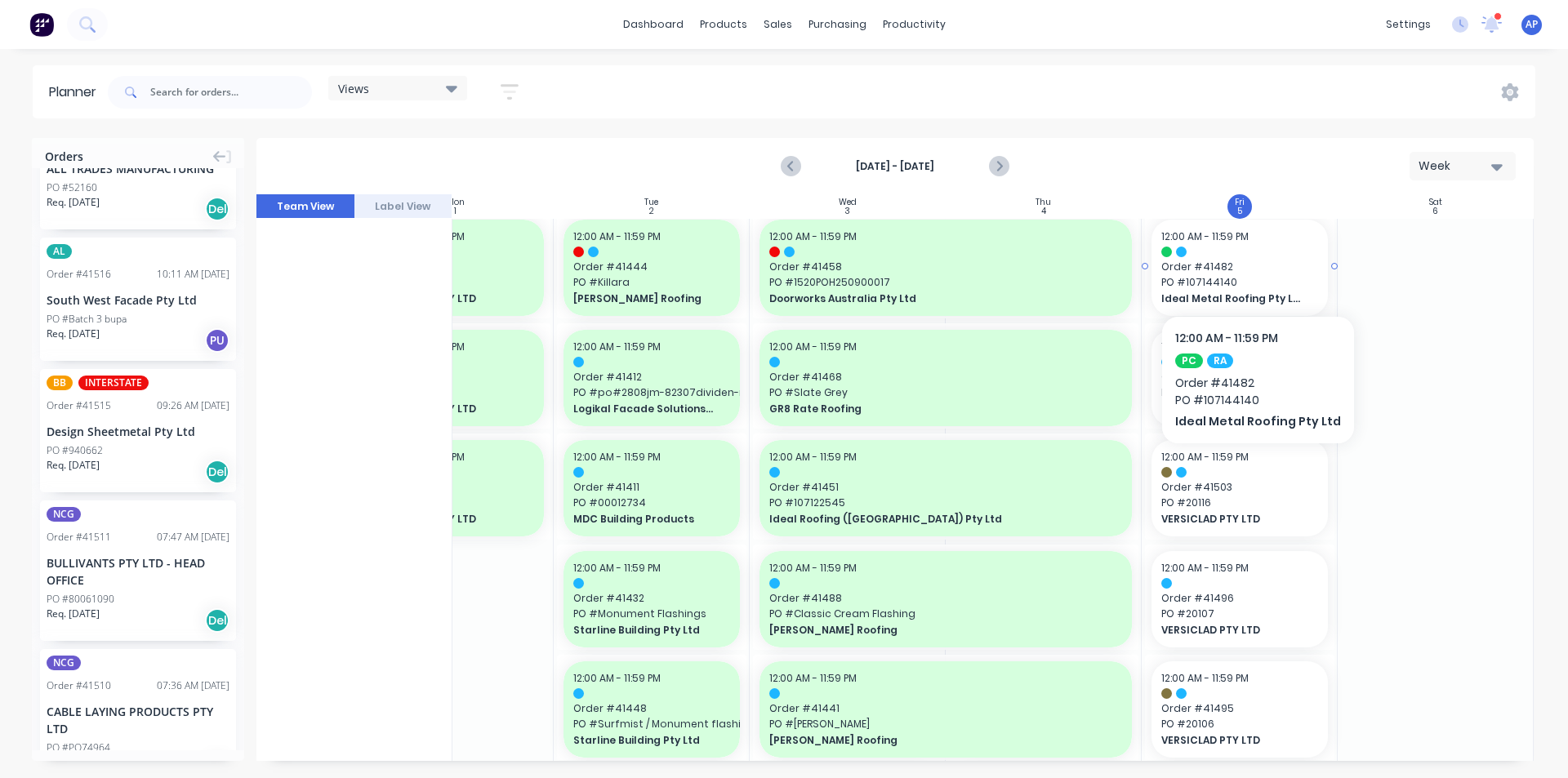
click at [1251, 266] on span "Order # 41482" at bounding box center [1240, 267] width 157 height 15
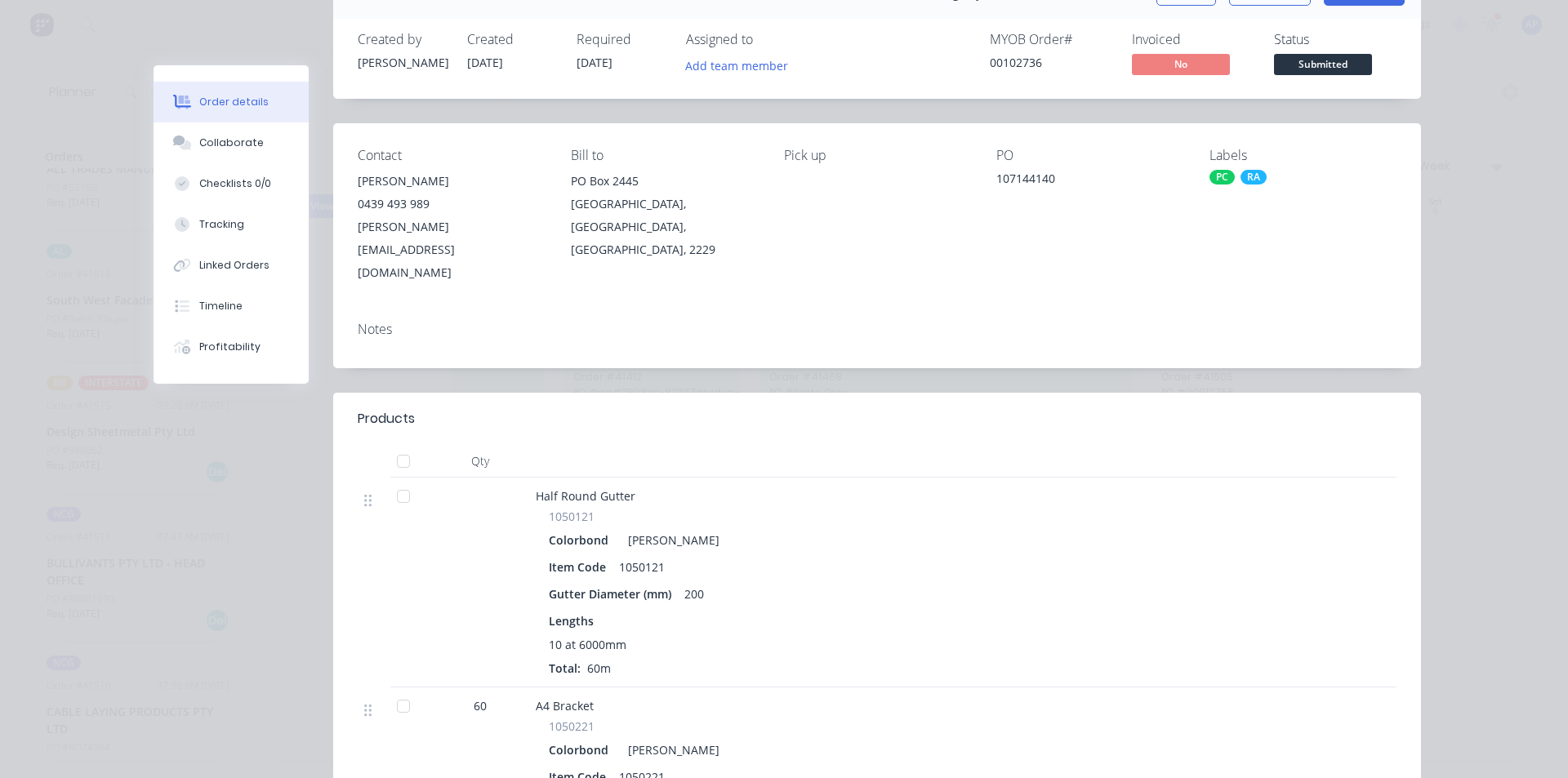
scroll to position [0, 0]
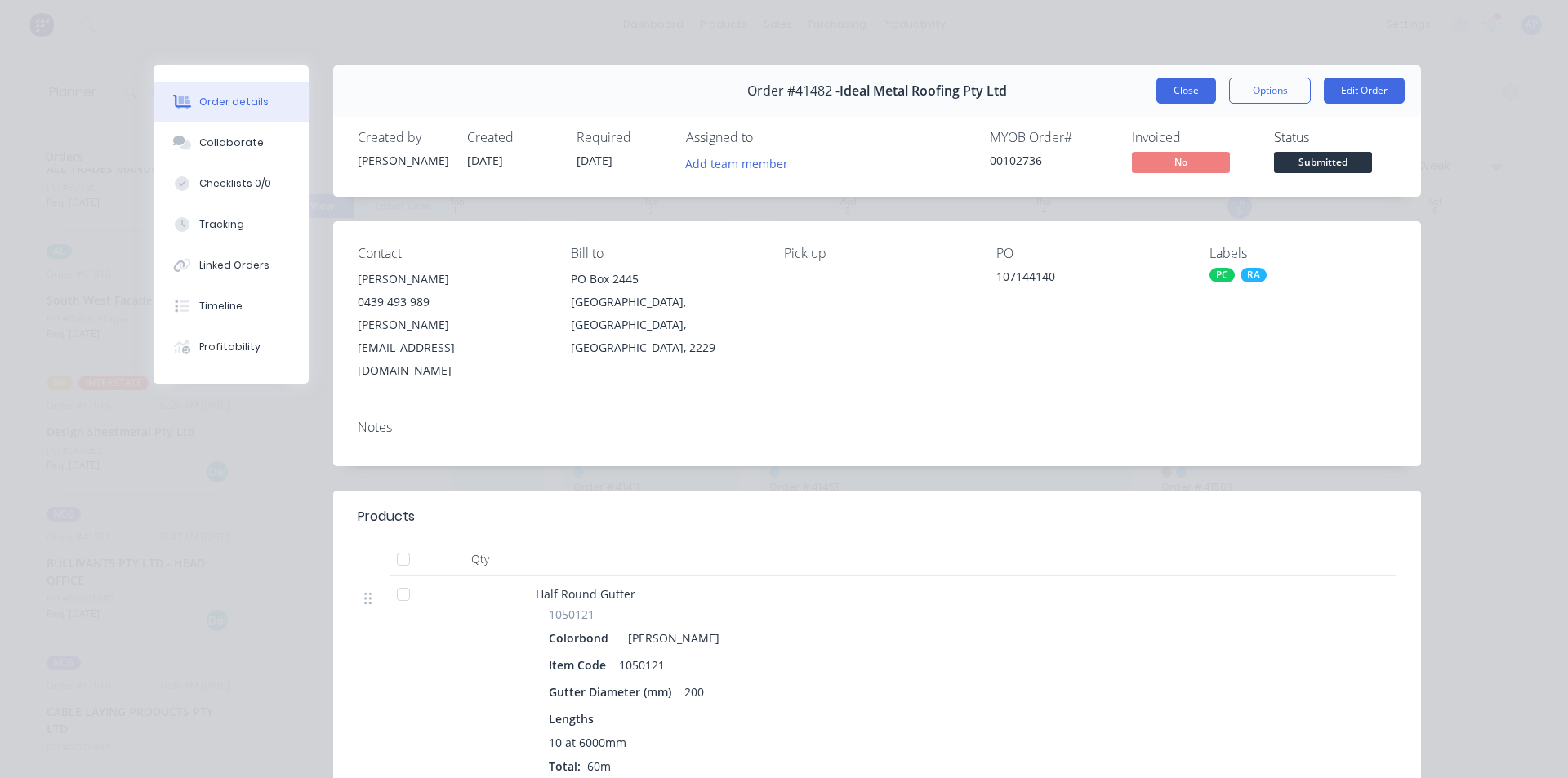
click at [1190, 94] on button "Close" at bounding box center [1186, 91] width 60 height 26
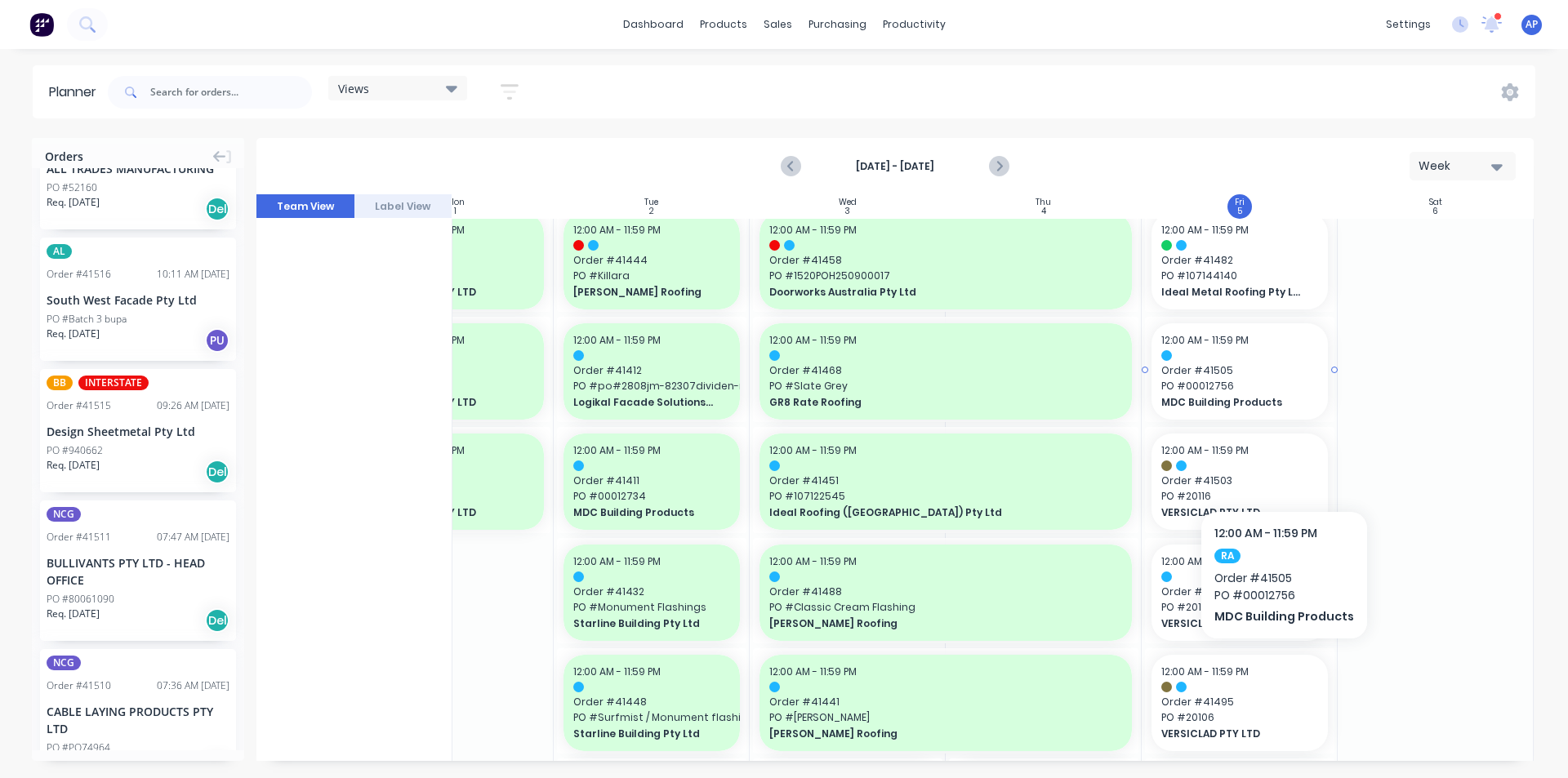
scroll to position [1306, 297]
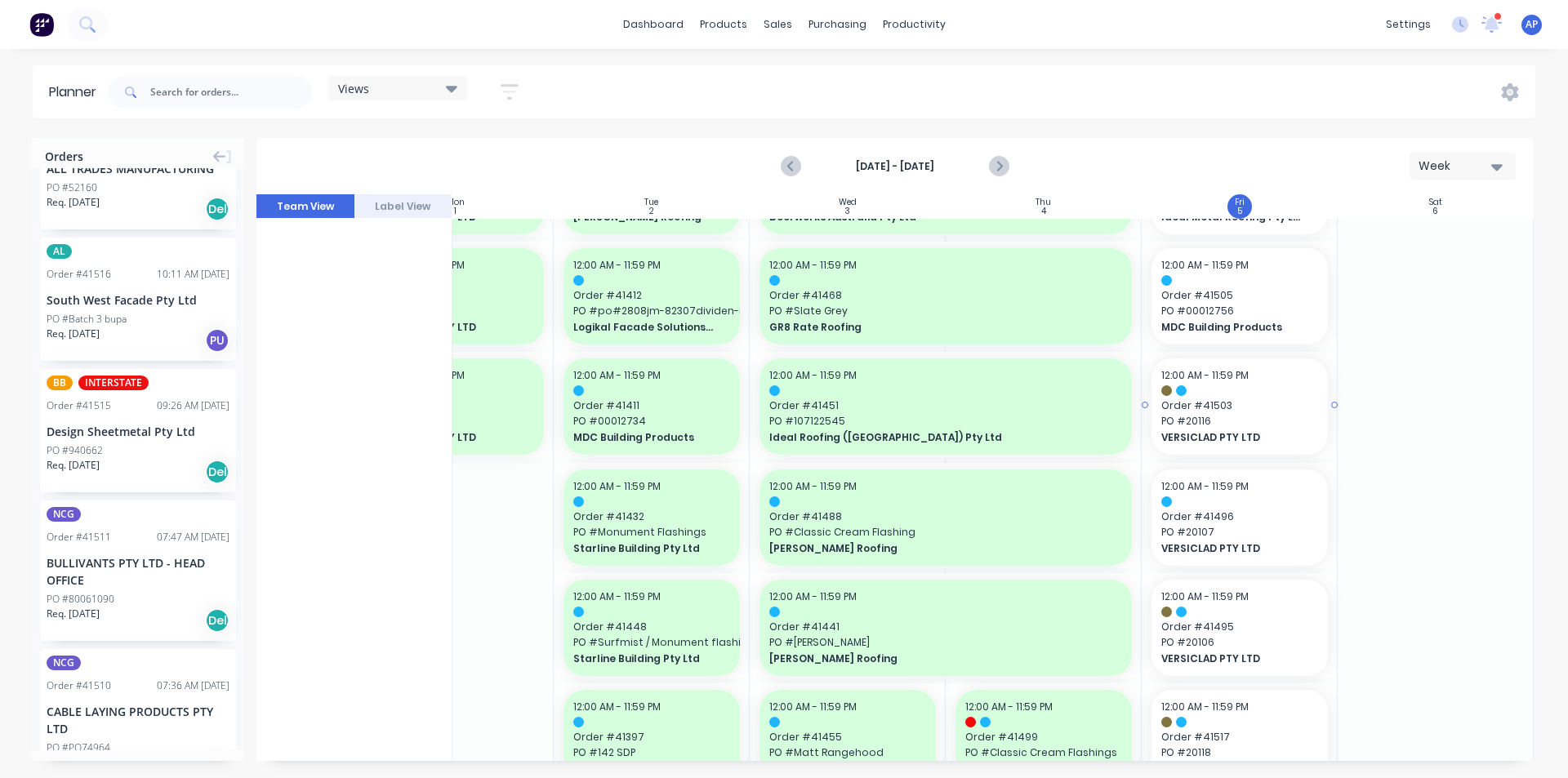
click at [1239, 356] on div at bounding box center [1239, 404] width 189 height 106
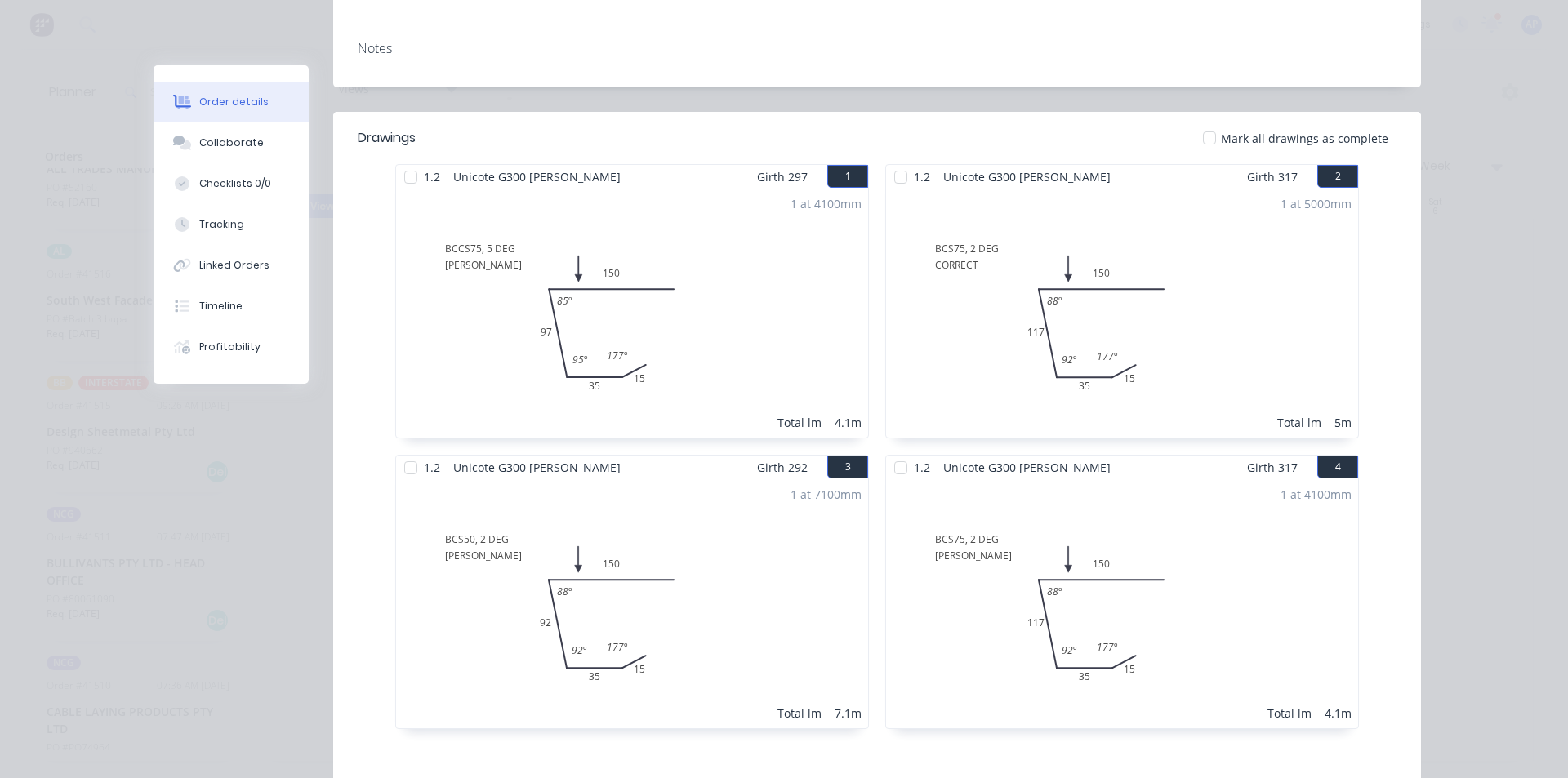
scroll to position [0, 0]
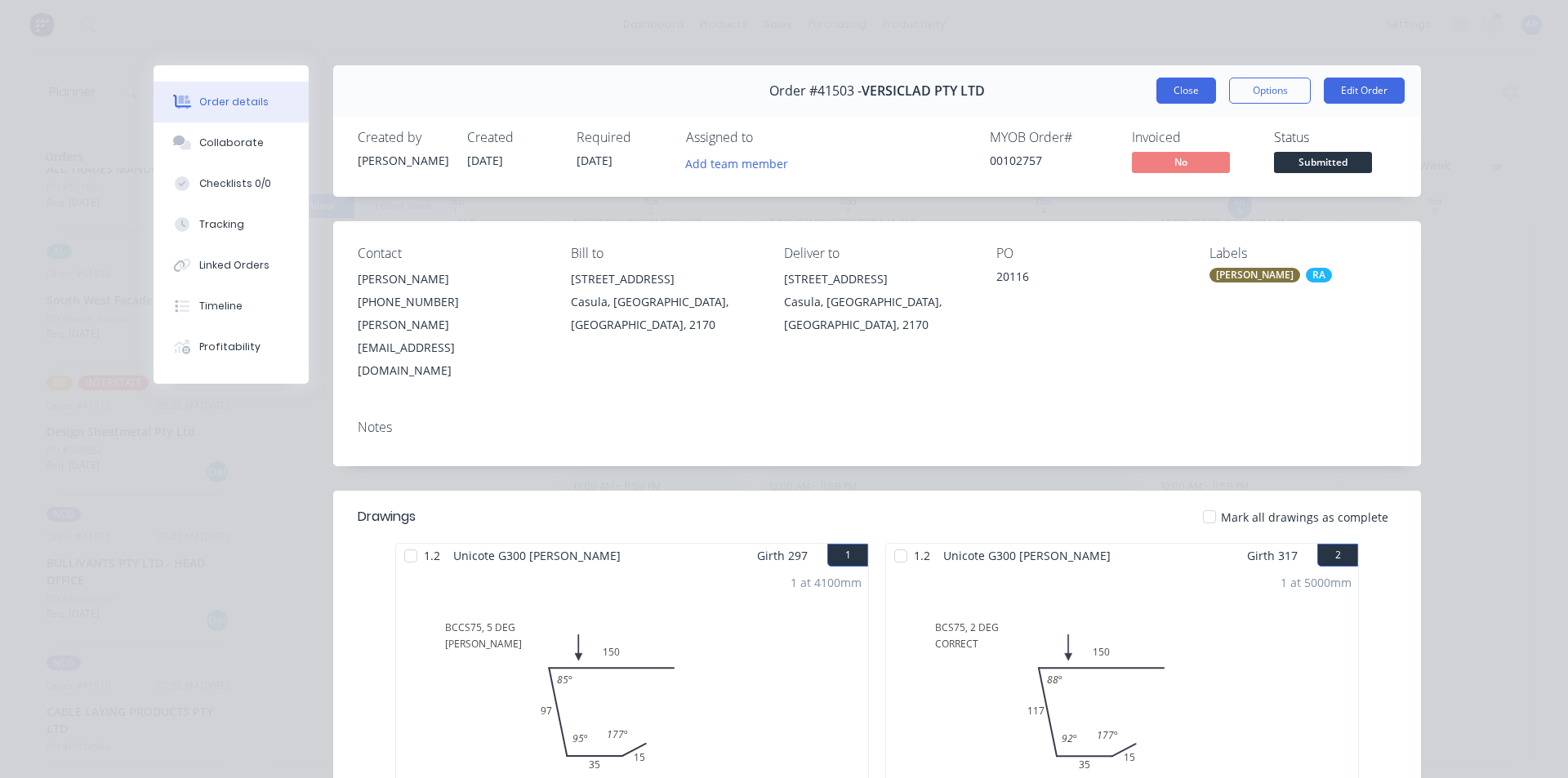
click at [1181, 85] on button "Close" at bounding box center [1186, 91] width 60 height 26
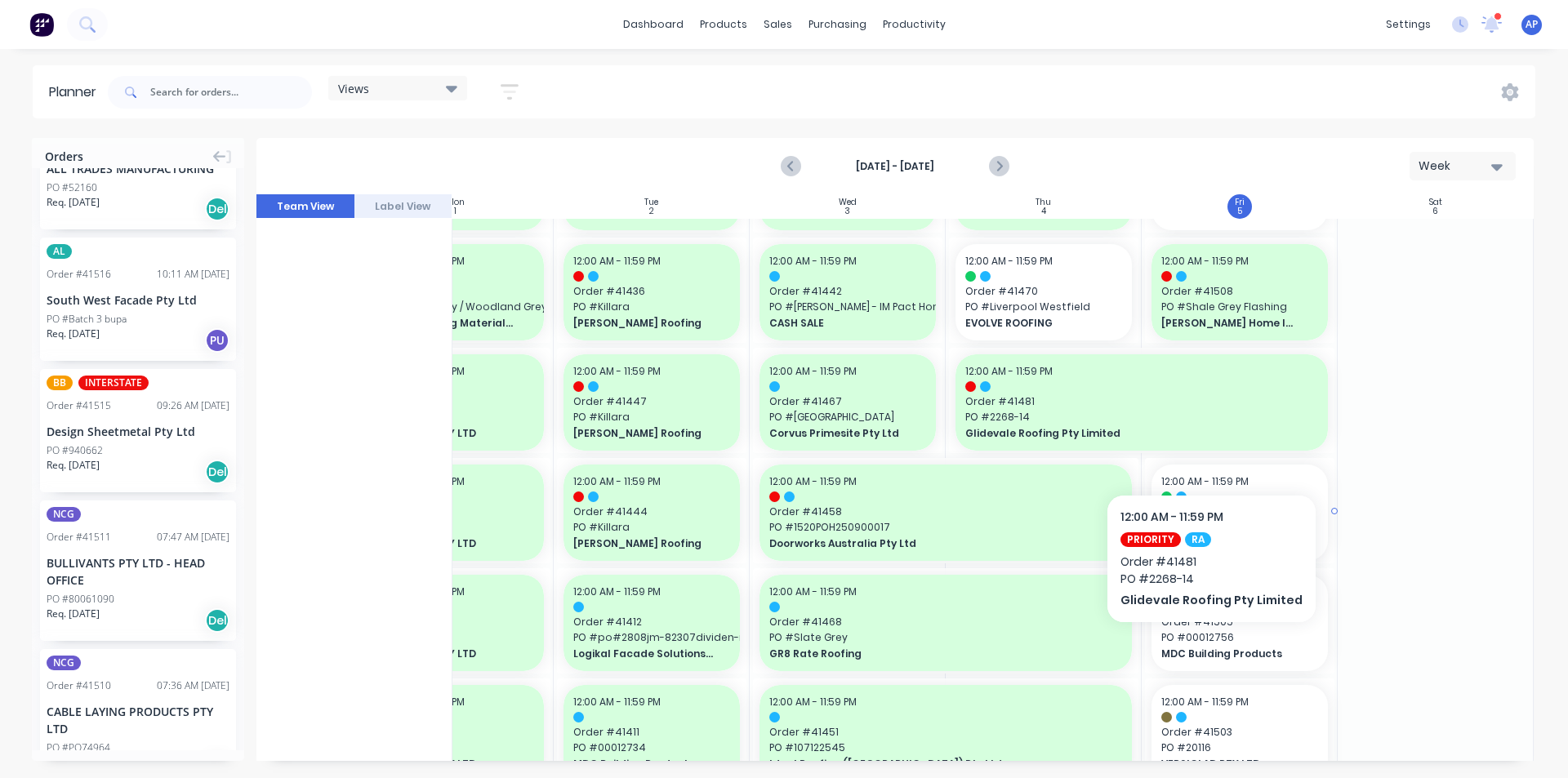
scroll to position [1143, 297]
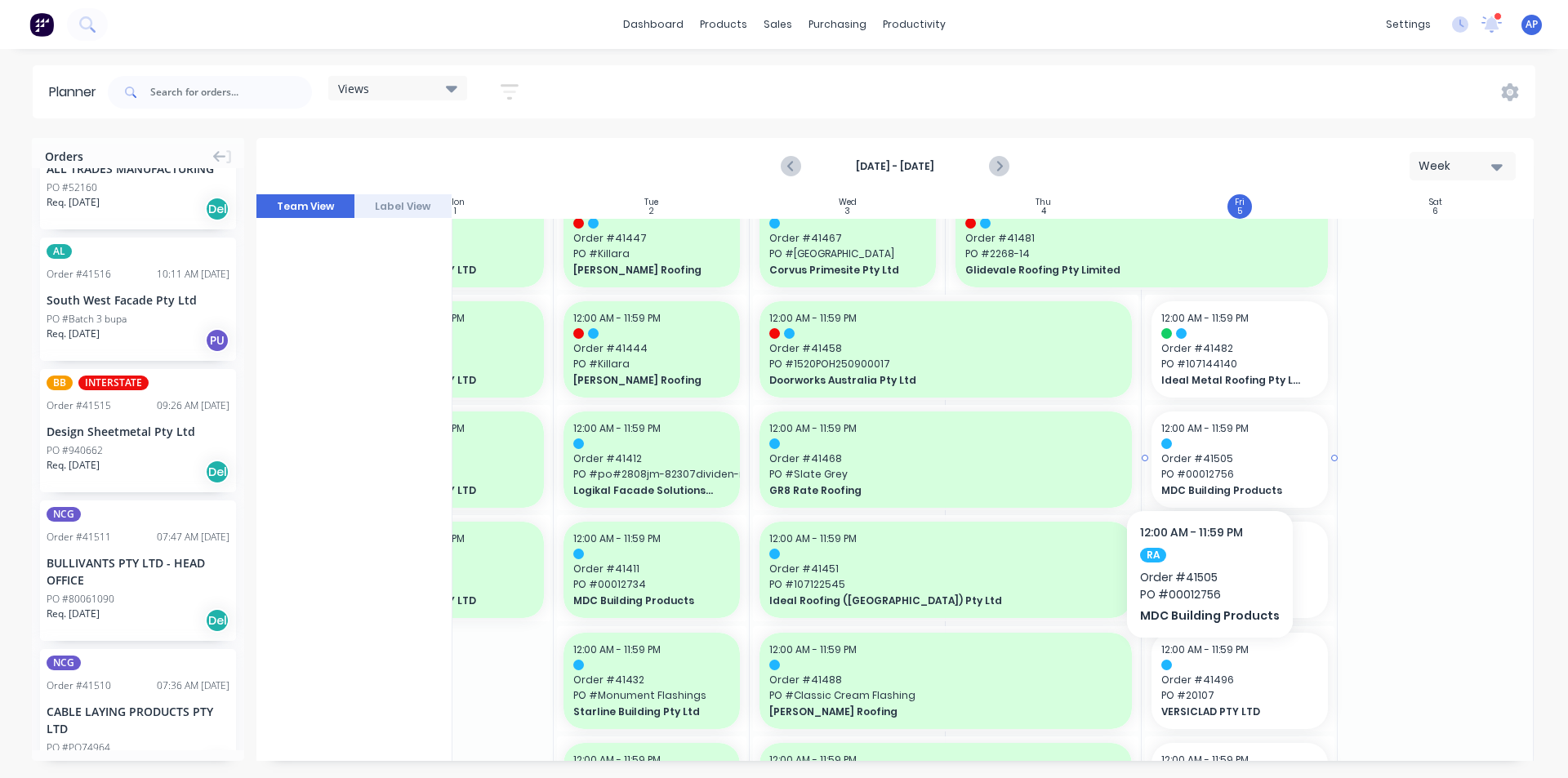
click at [1206, 461] on span "Order # 41505" at bounding box center [1240, 459] width 157 height 15
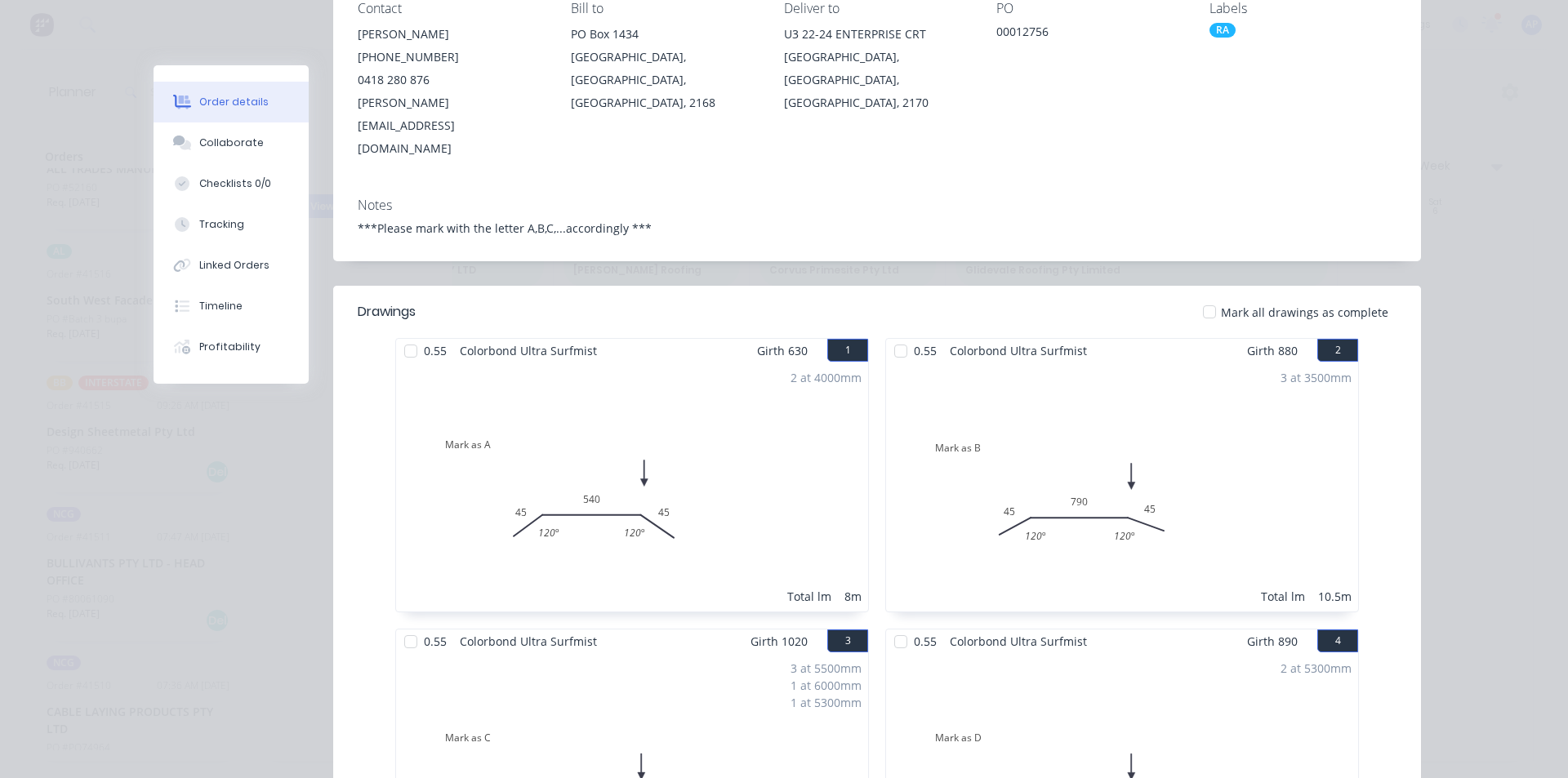
scroll to position [0, 0]
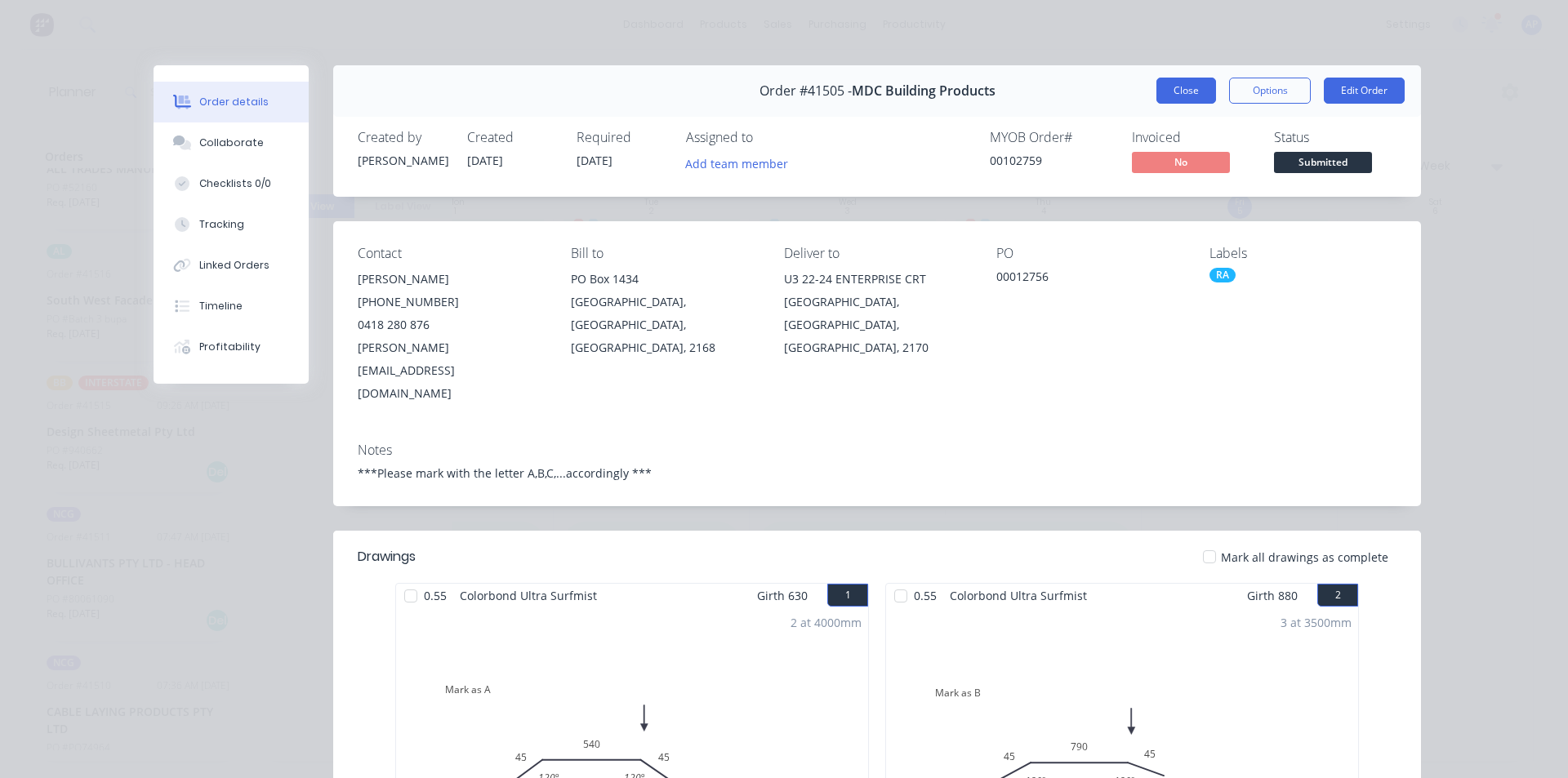
click at [1174, 88] on button "Close" at bounding box center [1186, 91] width 60 height 26
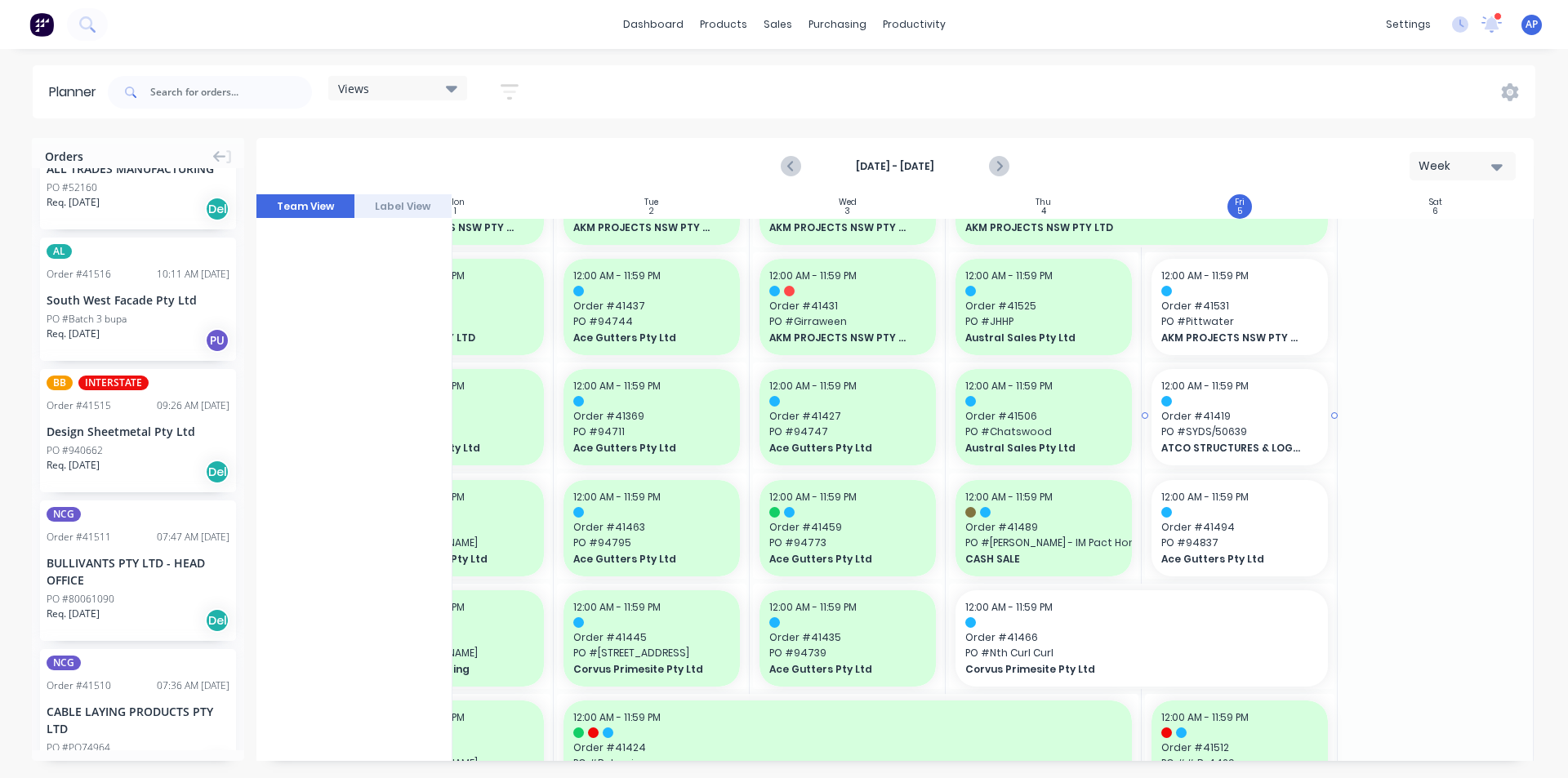
scroll to position [0, 297]
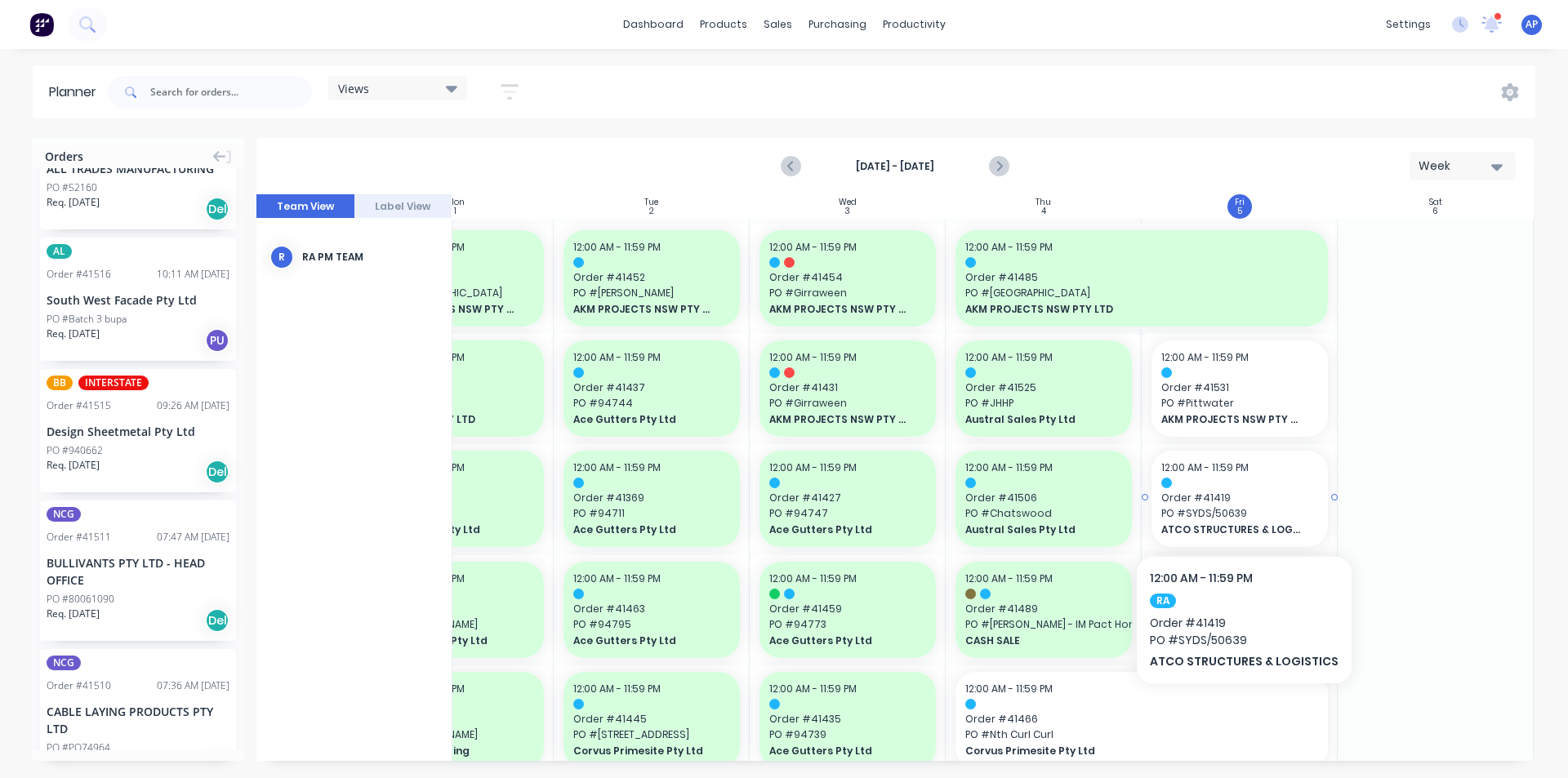
click at [1238, 506] on span "PO # SYDS/50639" at bounding box center [1240, 514] width 157 height 15
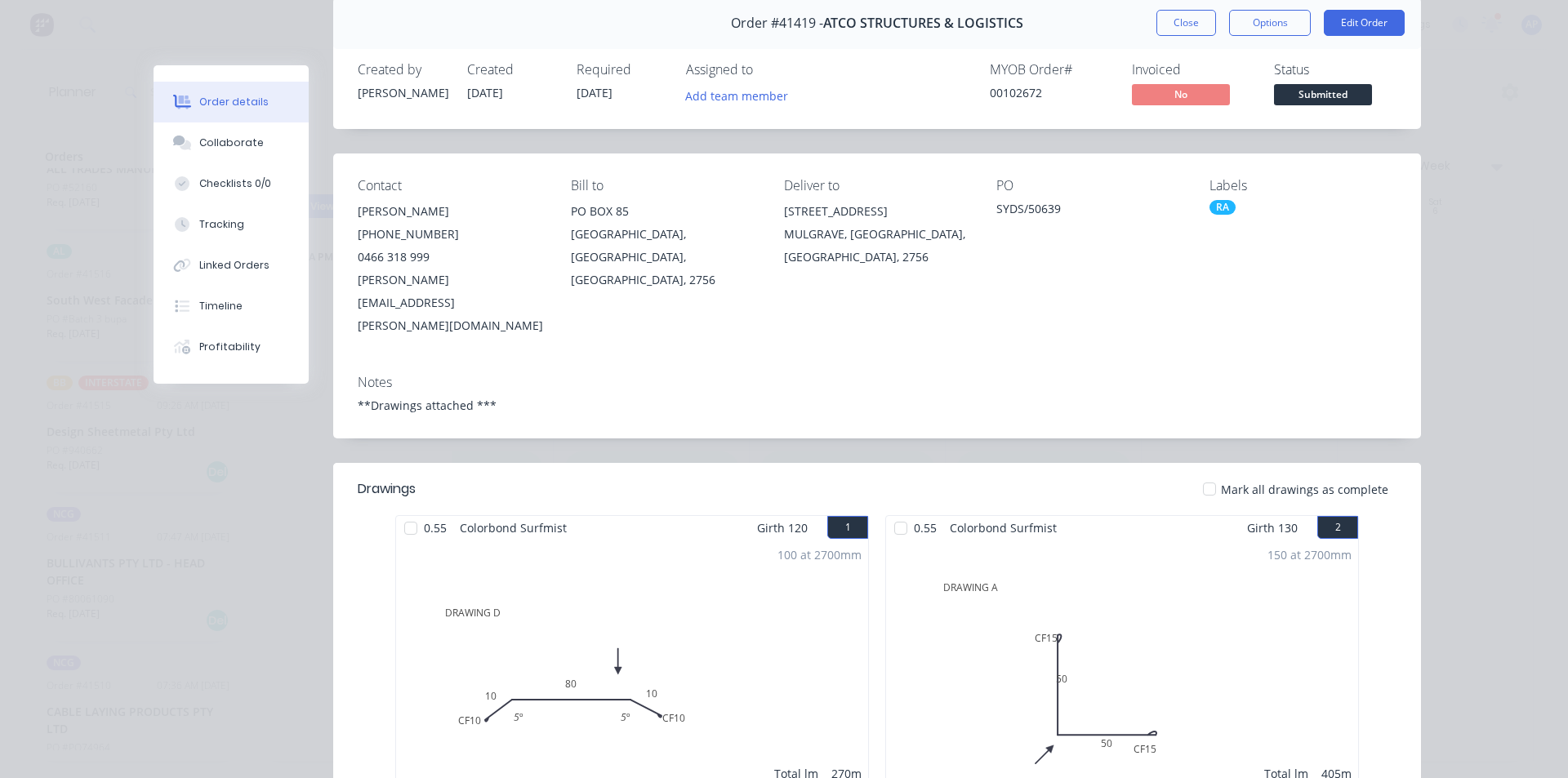
scroll to position [0, 0]
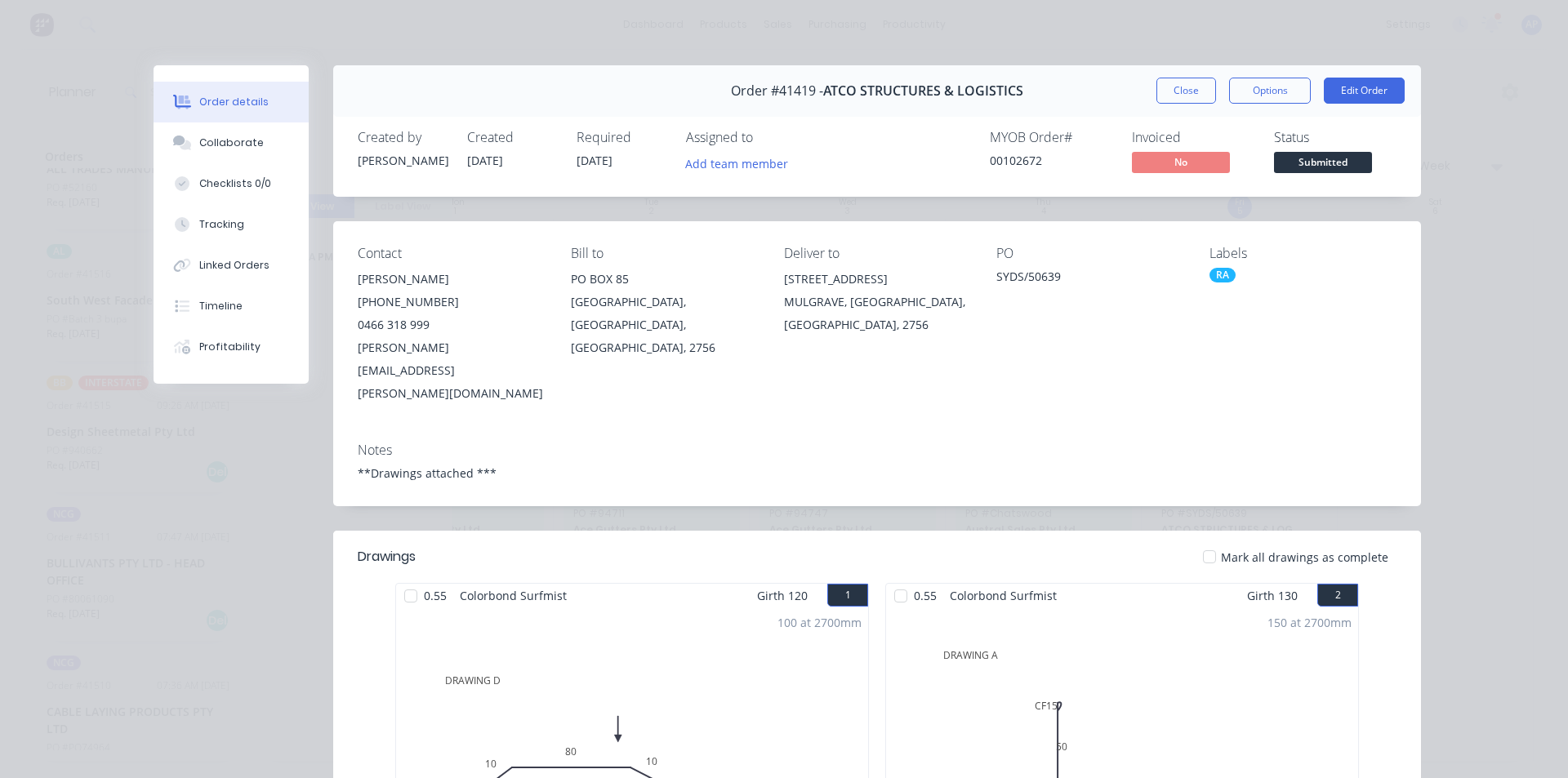
drag, startPoint x: 1181, startPoint y: 86, endPoint x: 1171, endPoint y: 97, distance: 14.9
click at [1179, 88] on button "Close" at bounding box center [1186, 91] width 60 height 26
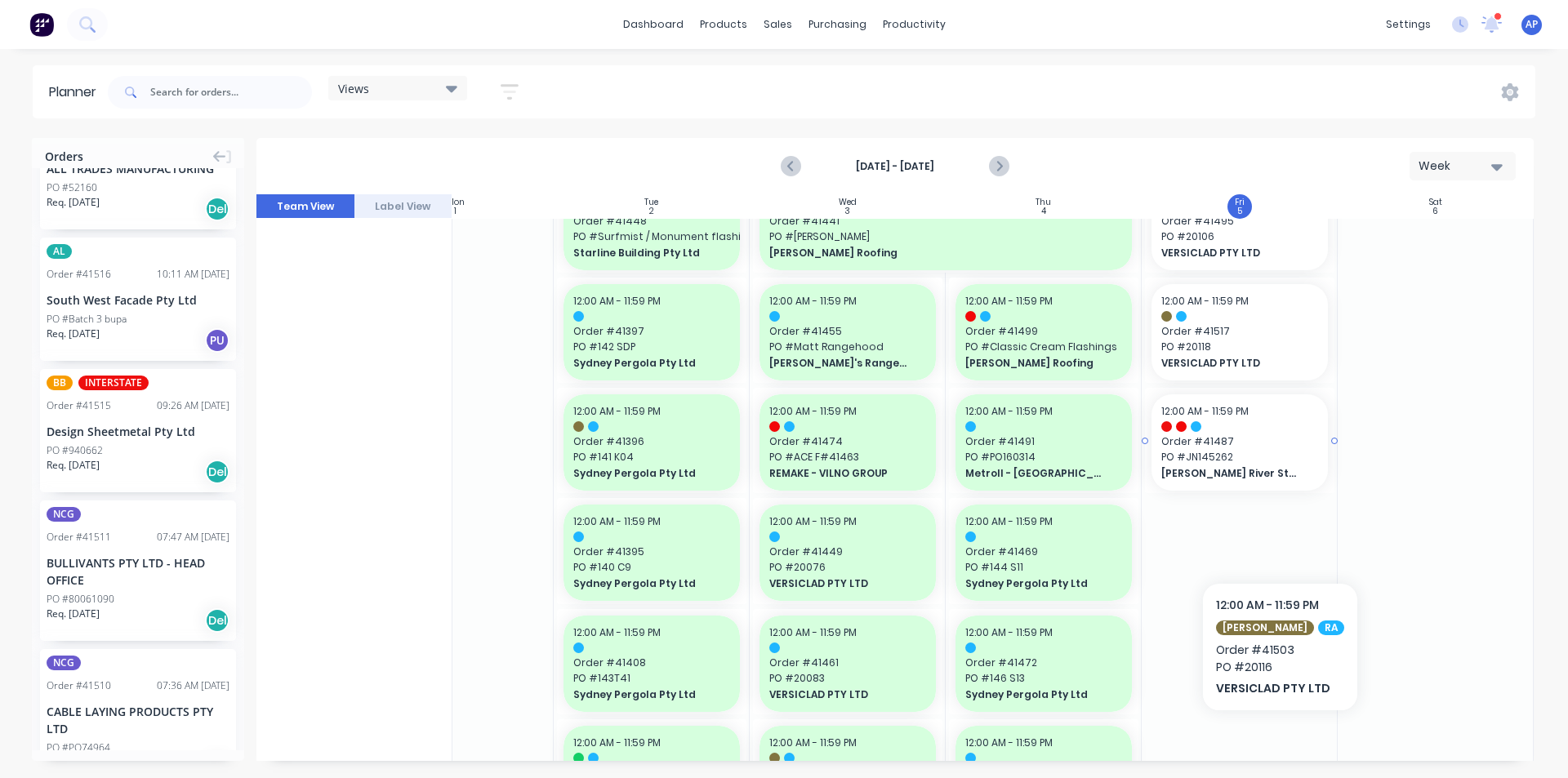
scroll to position [1714, 297]
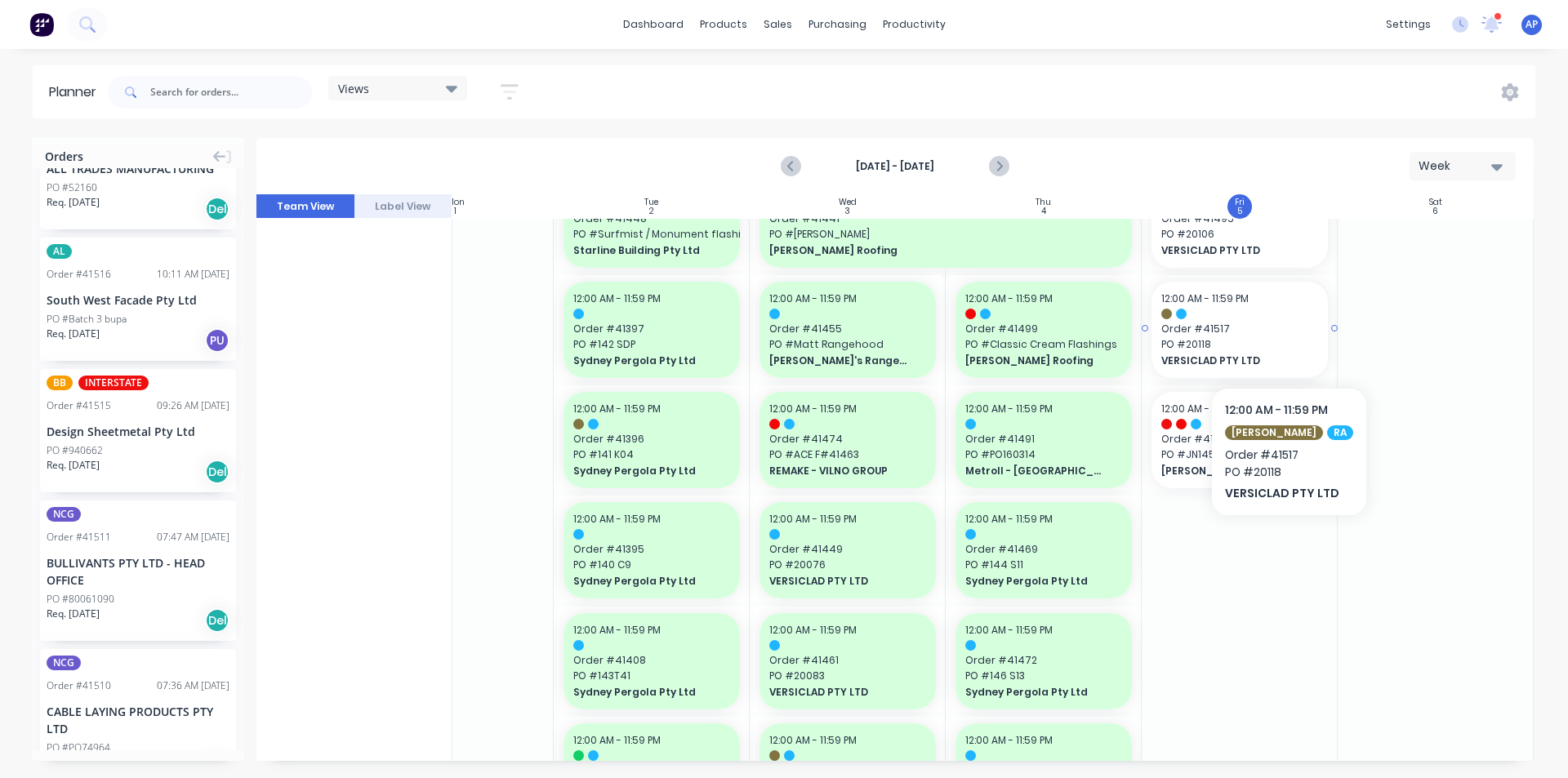
click at [1282, 337] on span "PO # 20118" at bounding box center [1240, 344] width 157 height 15
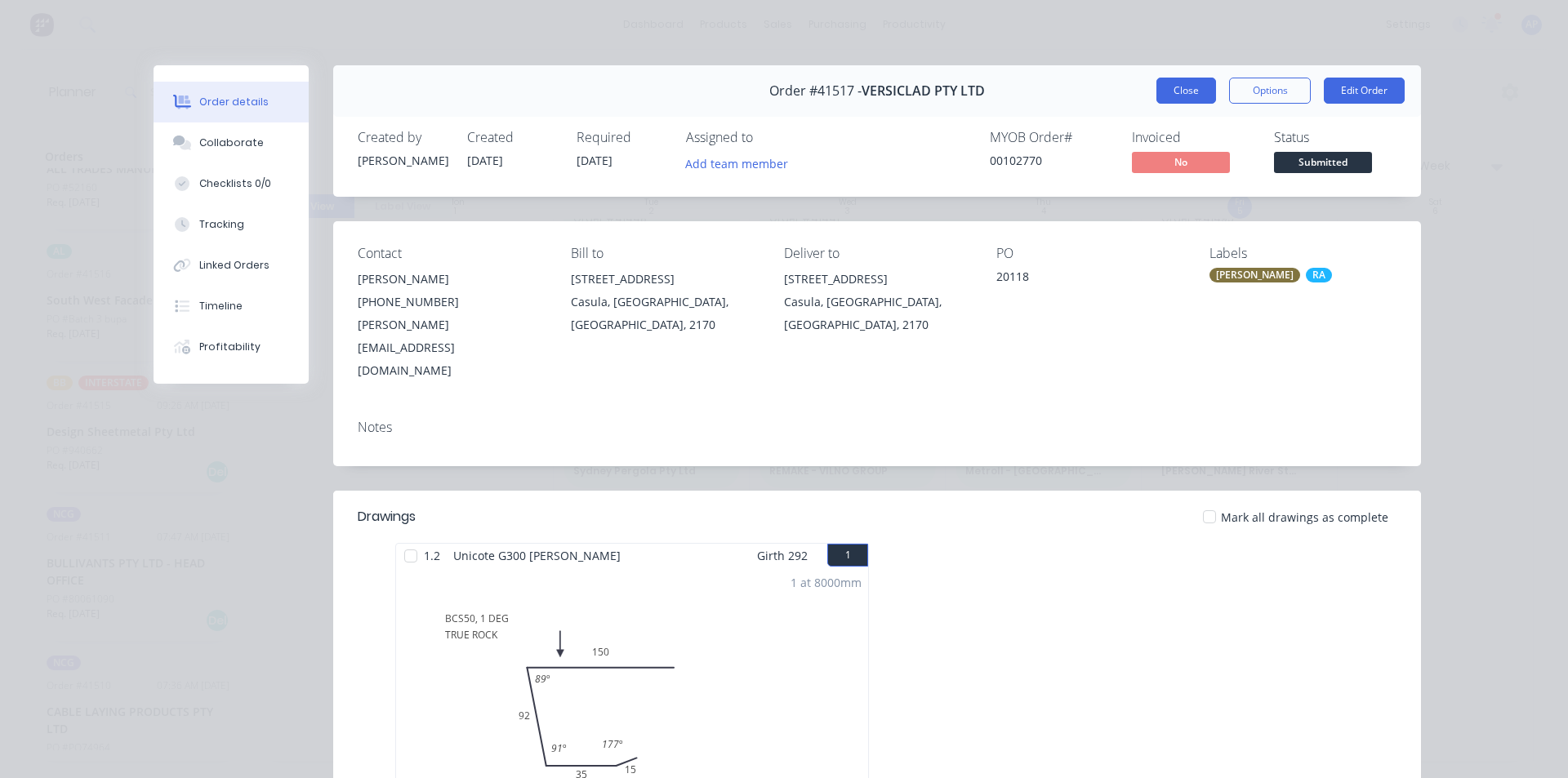
click at [1176, 97] on button "Close" at bounding box center [1186, 91] width 60 height 26
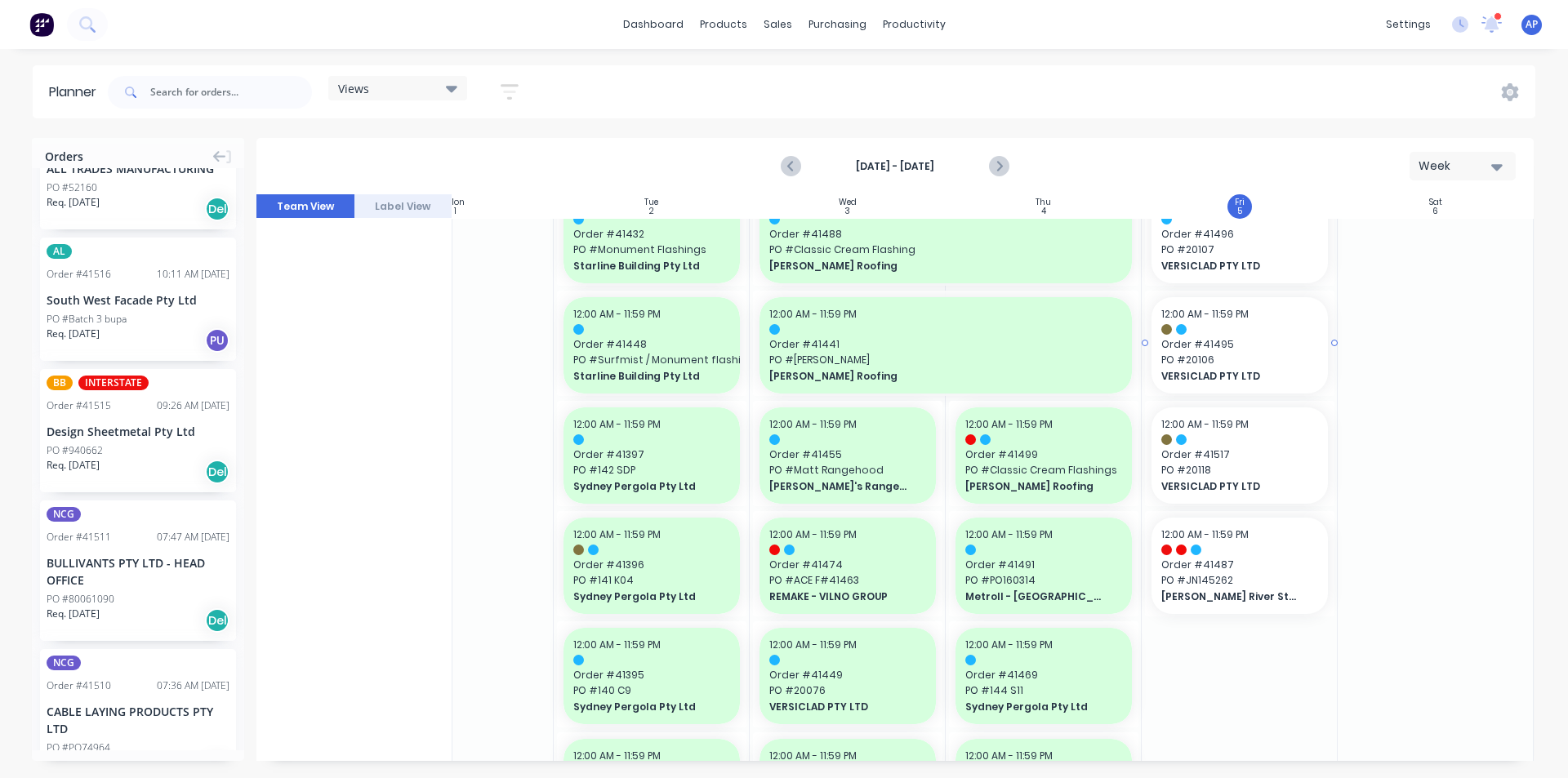
scroll to position [1551, 297]
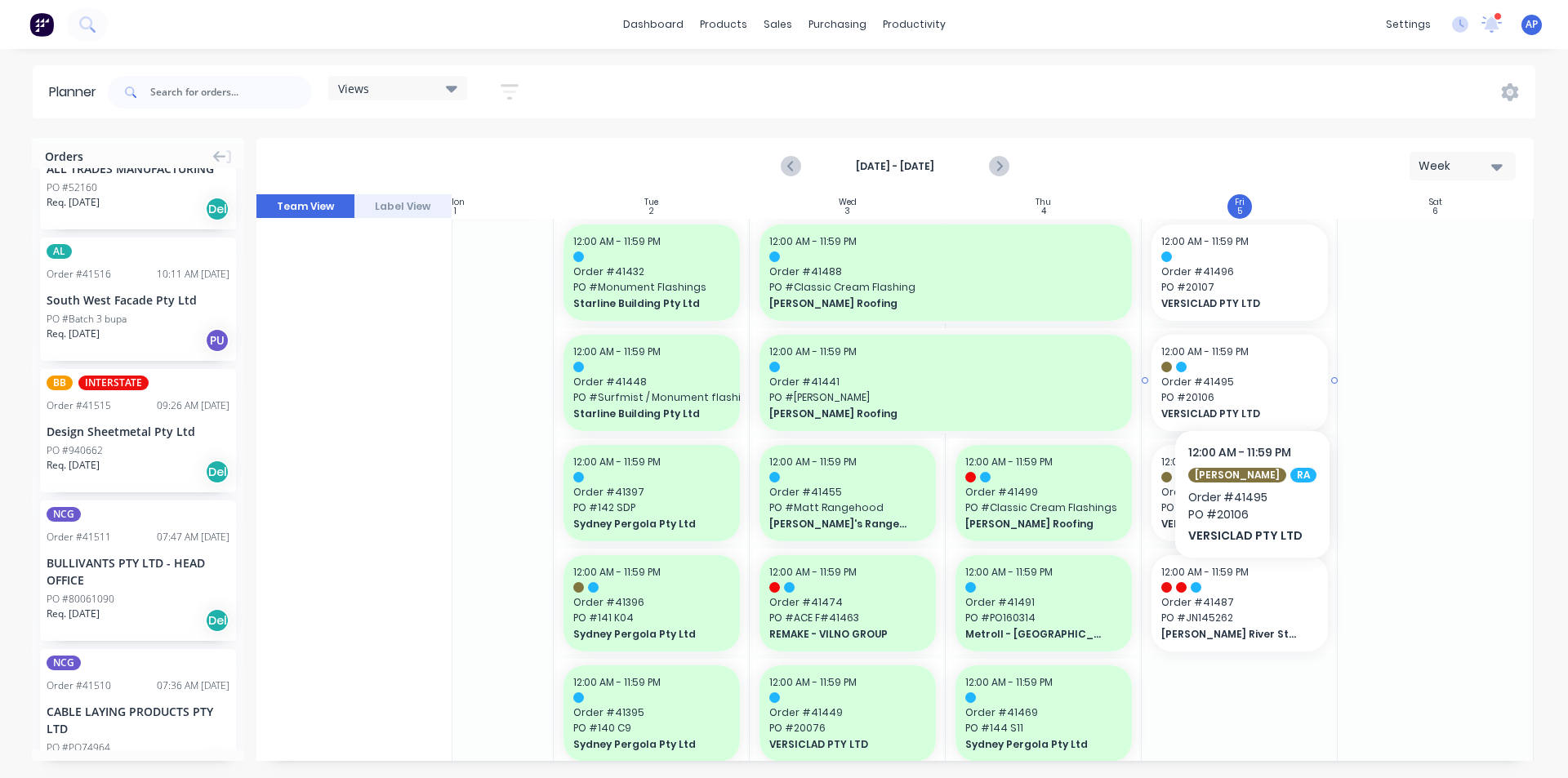
click at [1241, 382] on span "Order # 41495" at bounding box center [1240, 382] width 157 height 15
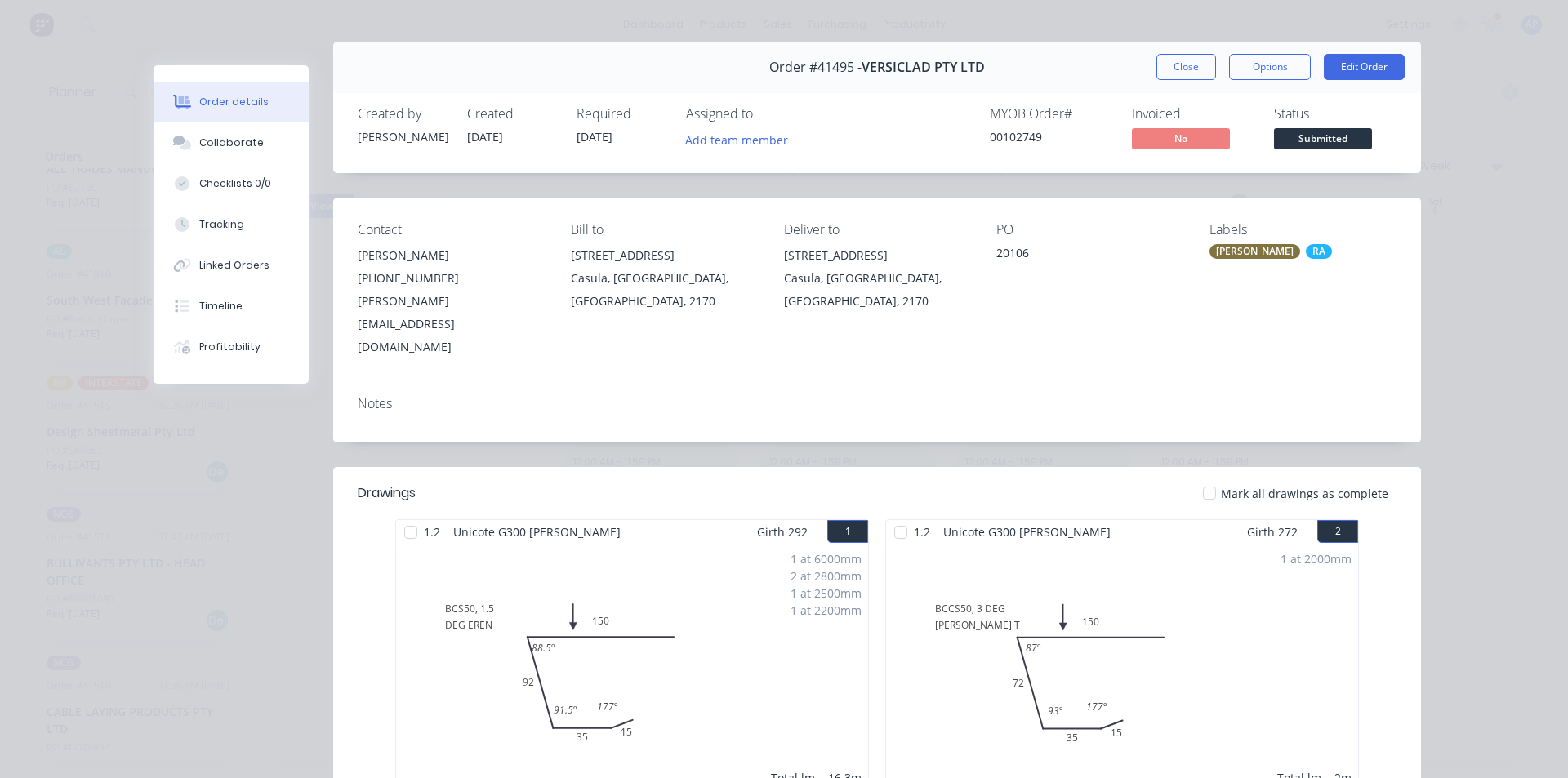
scroll to position [0, 0]
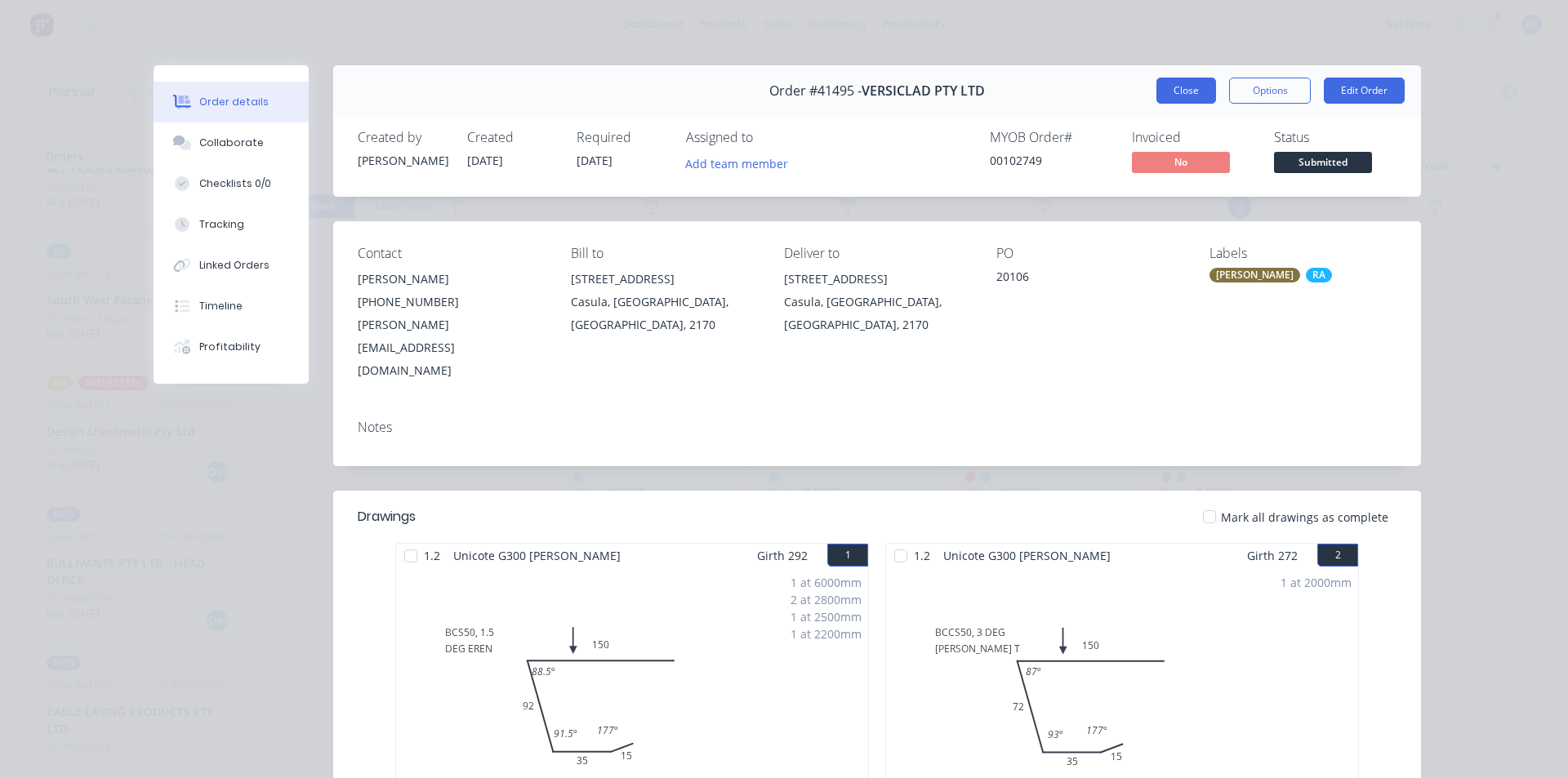
click at [1186, 89] on button "Close" at bounding box center [1186, 91] width 60 height 26
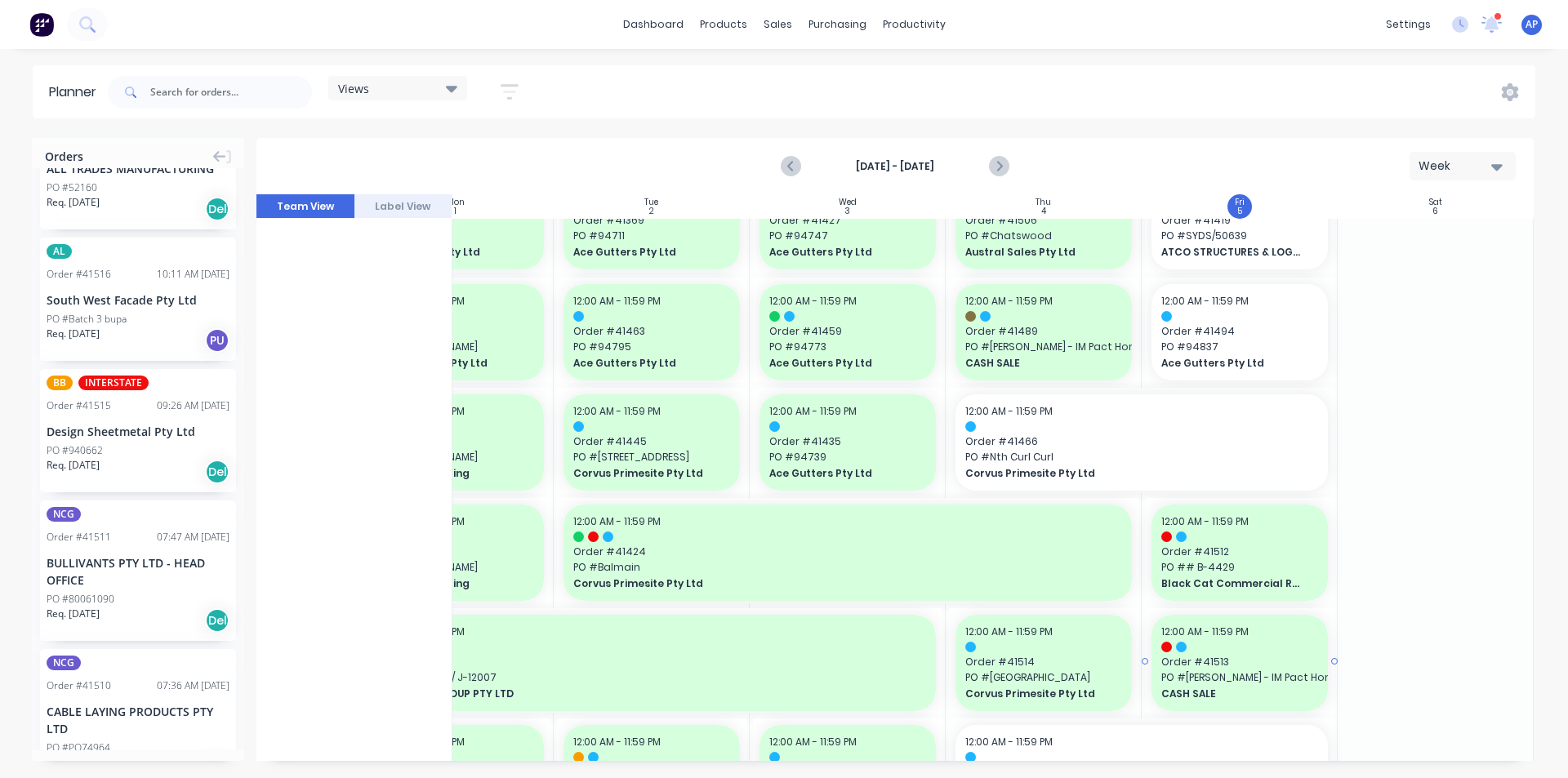
scroll to position [0, 297]
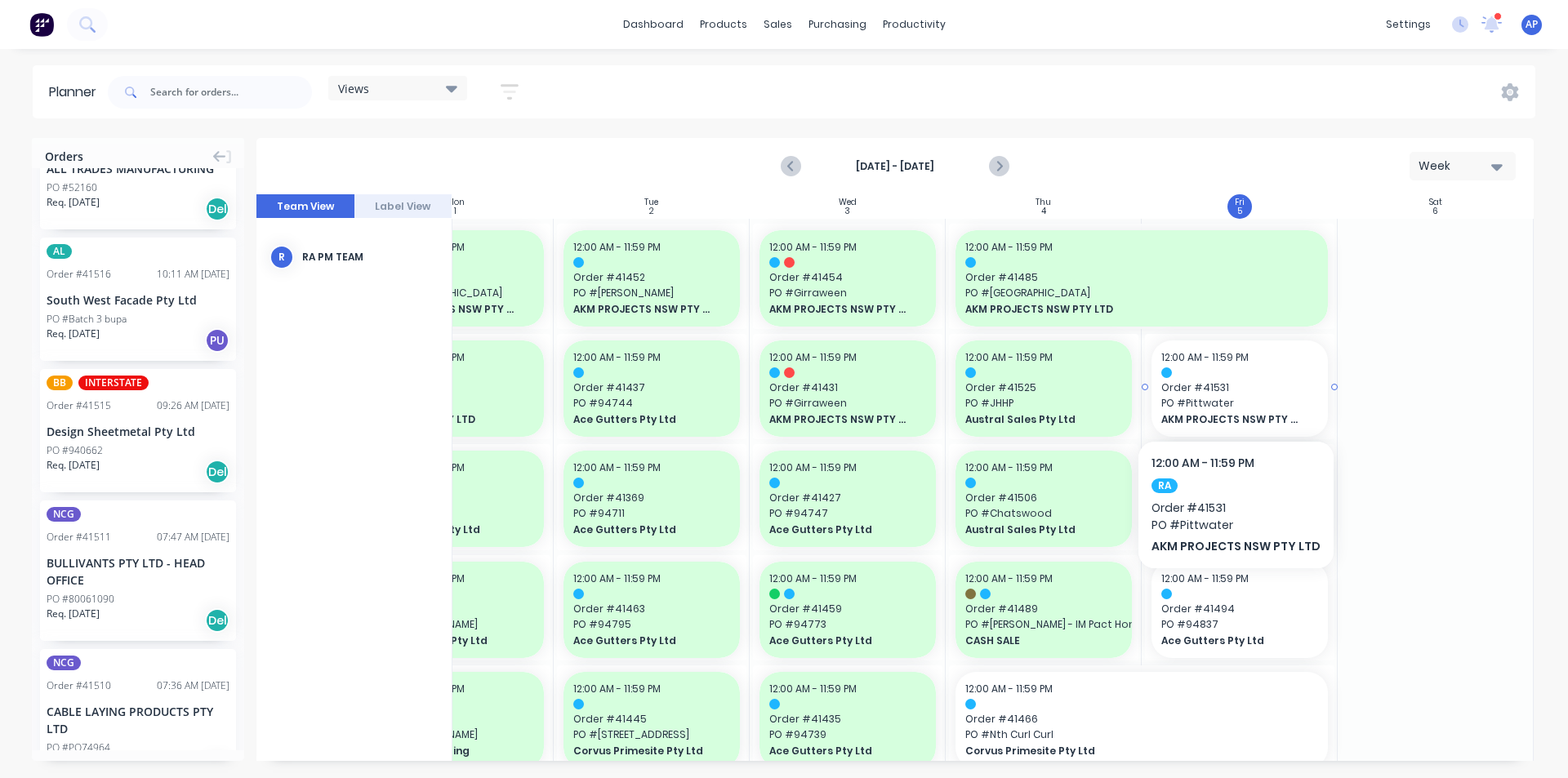
click at [1231, 385] on span "Order # 41531" at bounding box center [1240, 388] width 157 height 15
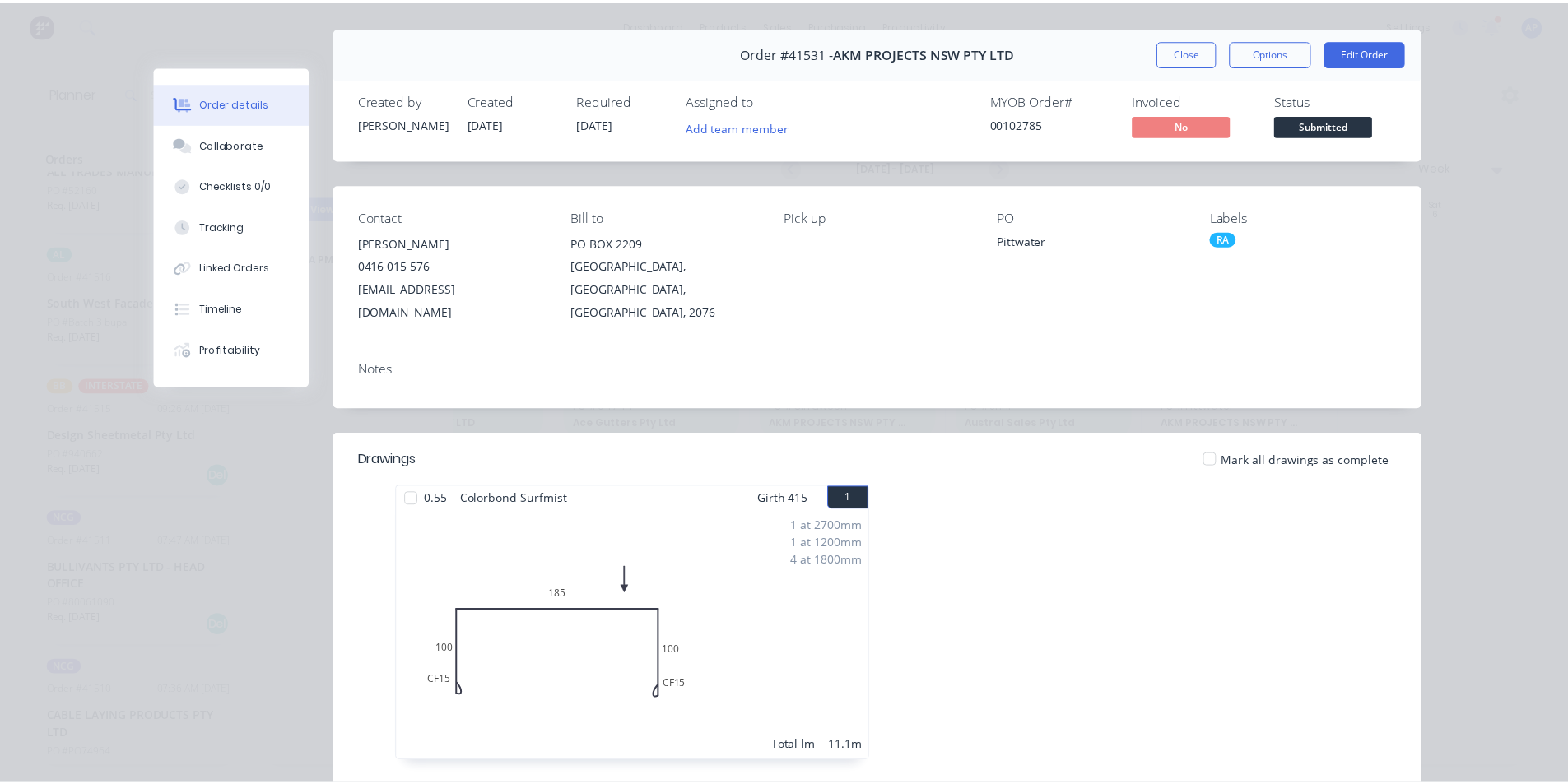
scroll to position [0, 0]
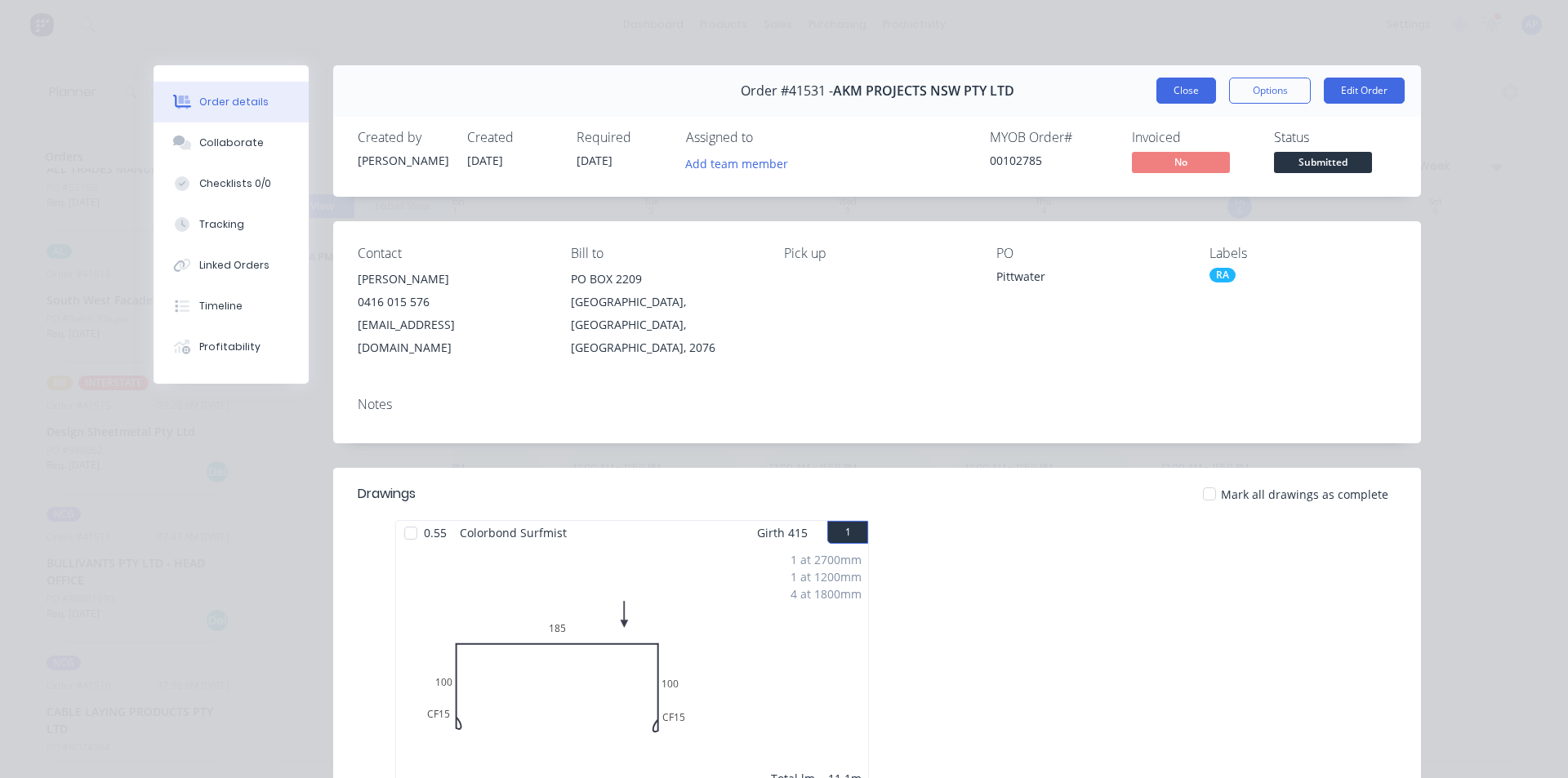
click at [1183, 98] on button "Close" at bounding box center [1186, 91] width 60 height 26
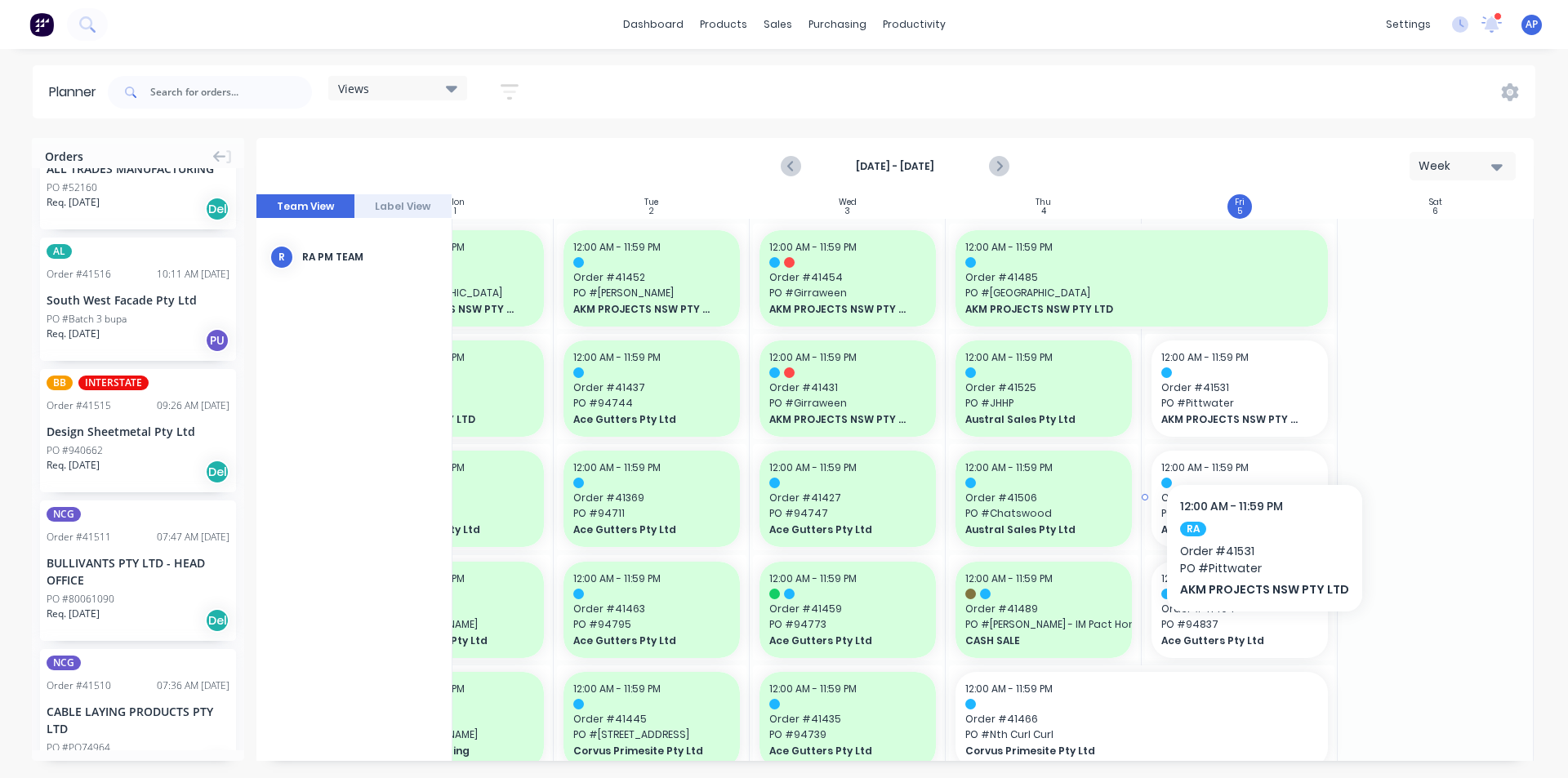
click at [1259, 484] on div at bounding box center [1240, 483] width 157 height 11
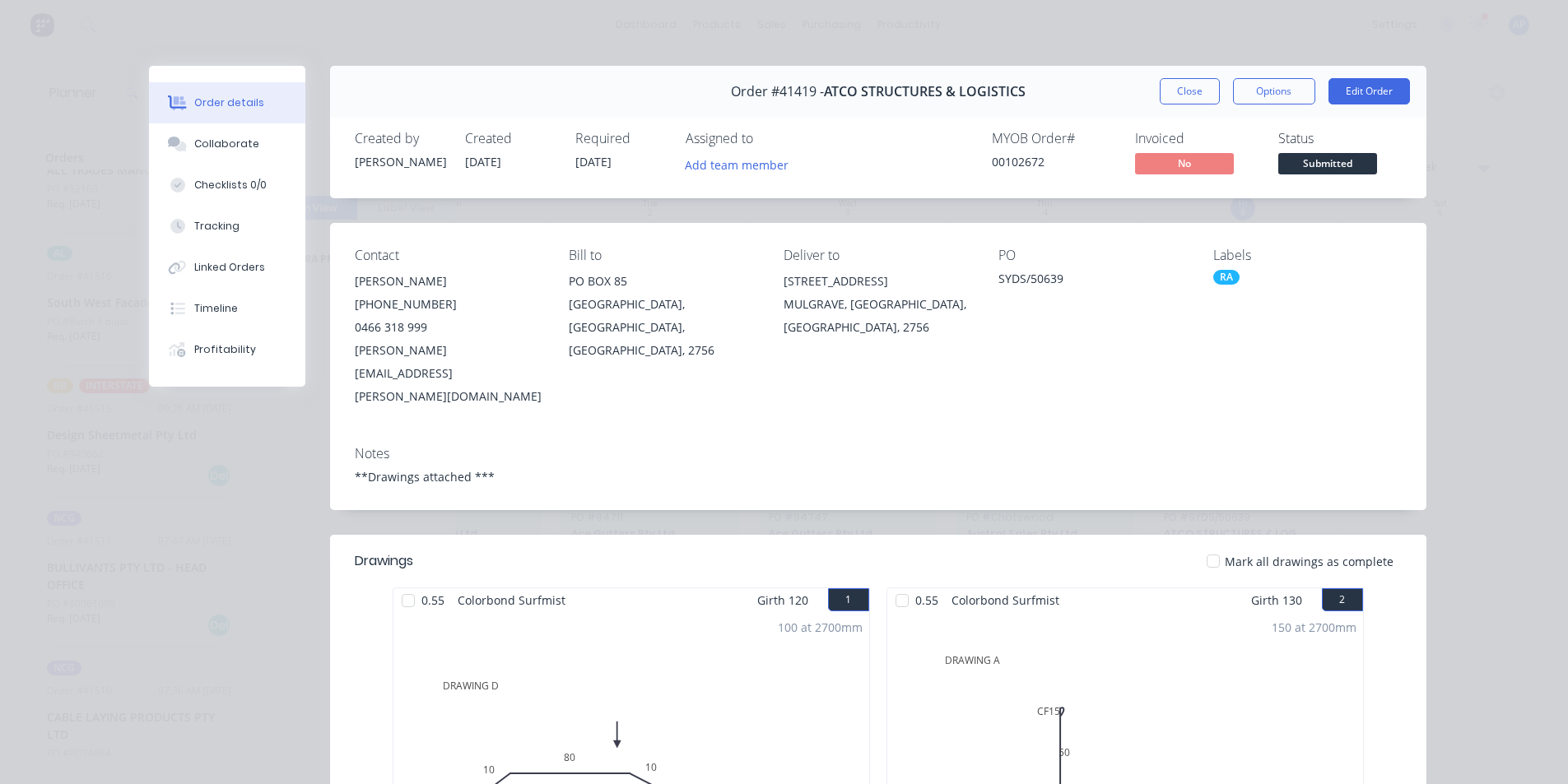
click at [1192, 106] on div "Order #41419 - ATCO STRUCTURES & LOGISTICS Close Options Edit Order" at bounding box center [878, 92] width 1096 height 52
click at [1194, 90] on button "Close" at bounding box center [1189, 92] width 60 height 26
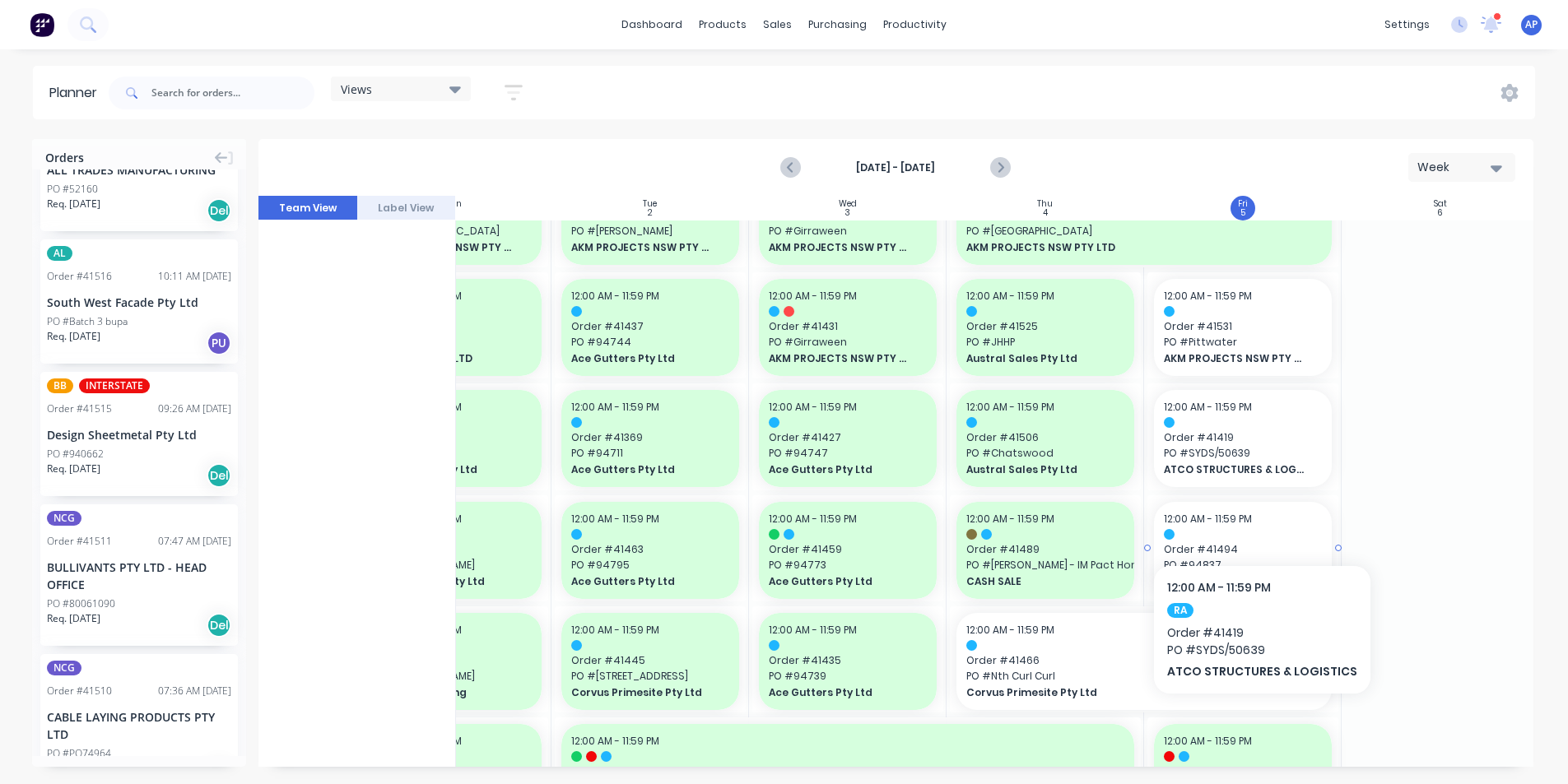
scroll to position [82, 299]
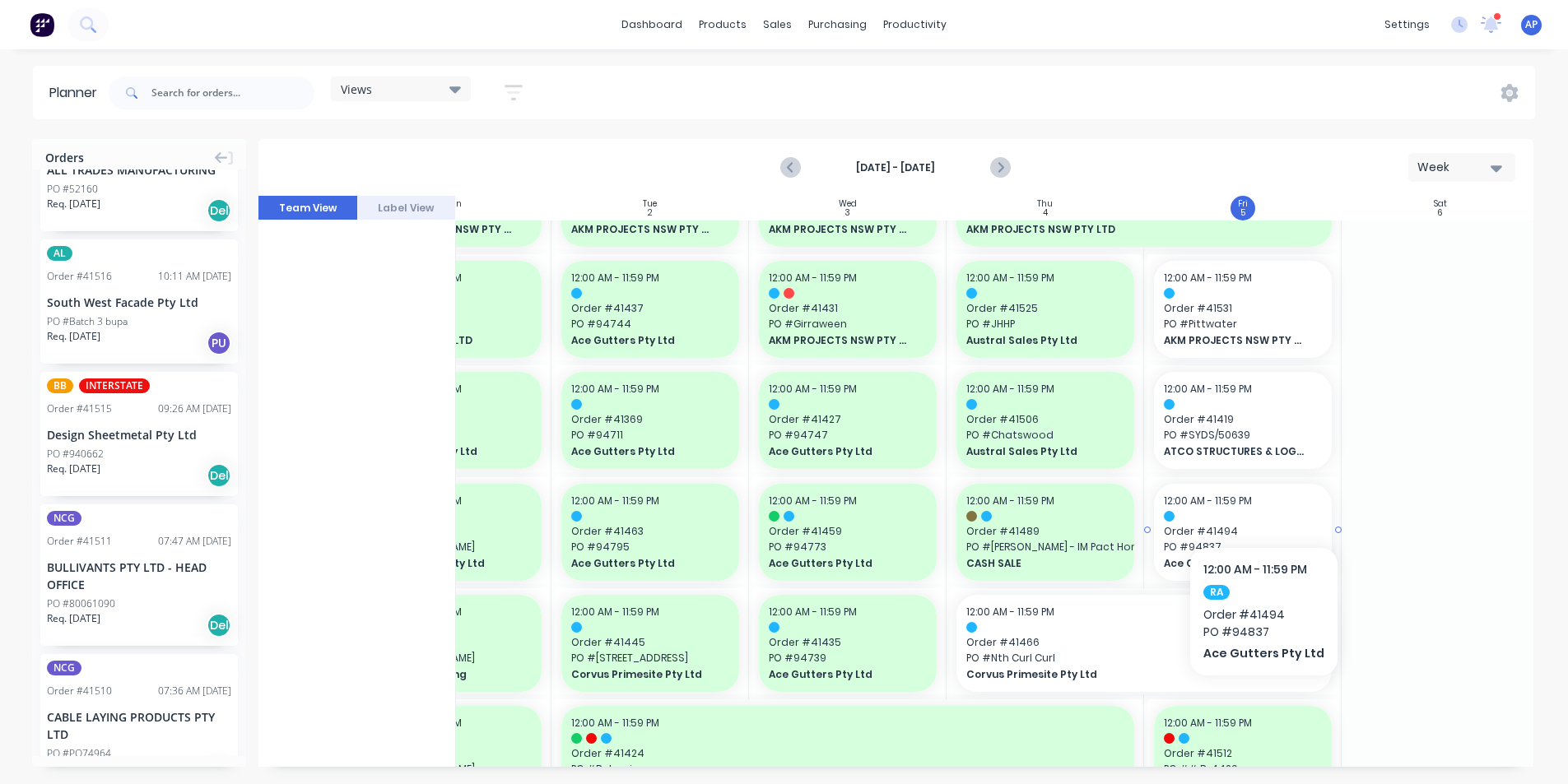
click at [1259, 497] on div "12:00 AM - 11:59 PM" at bounding box center [1243, 501] width 158 height 15
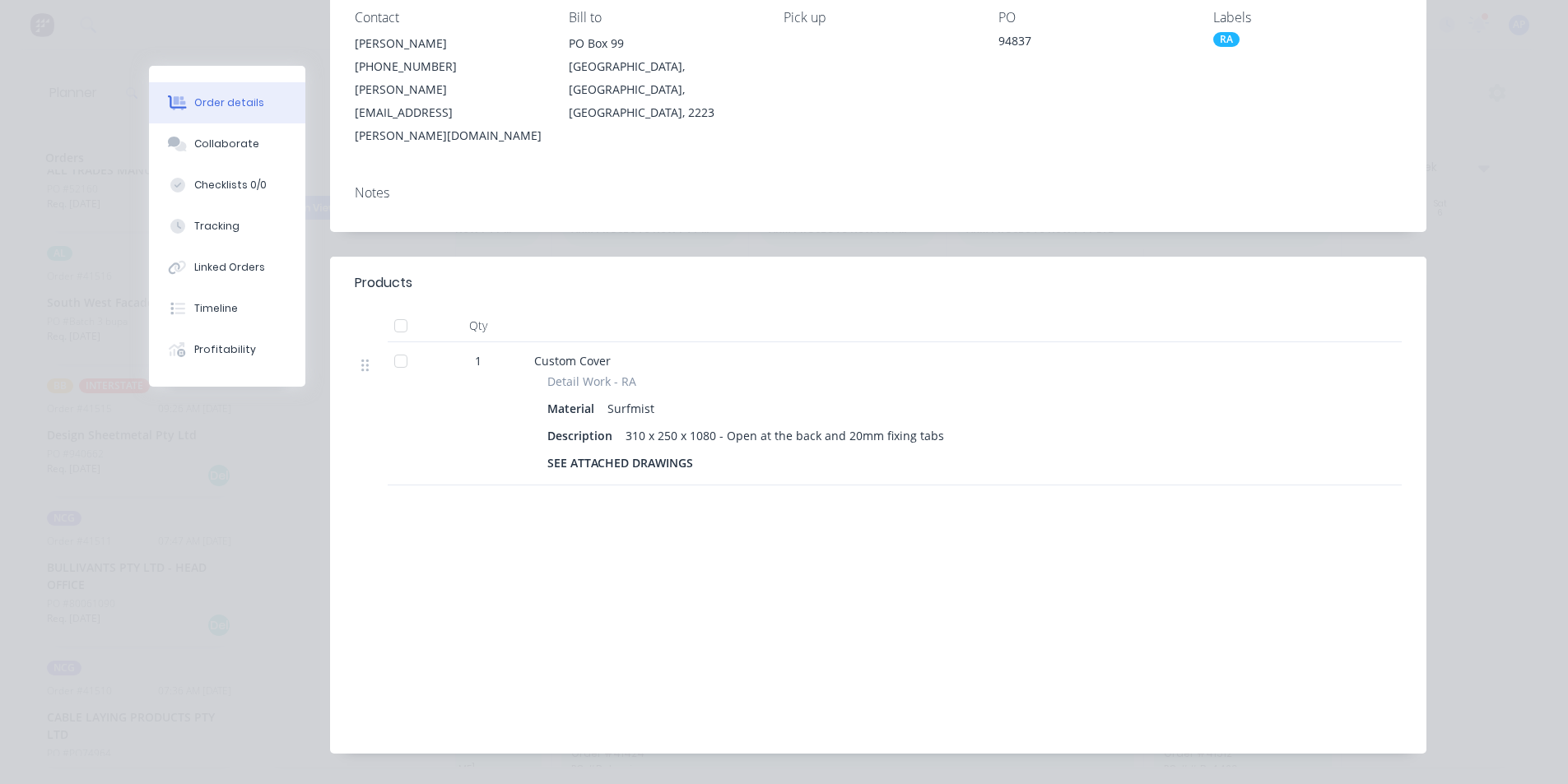
scroll to position [0, 0]
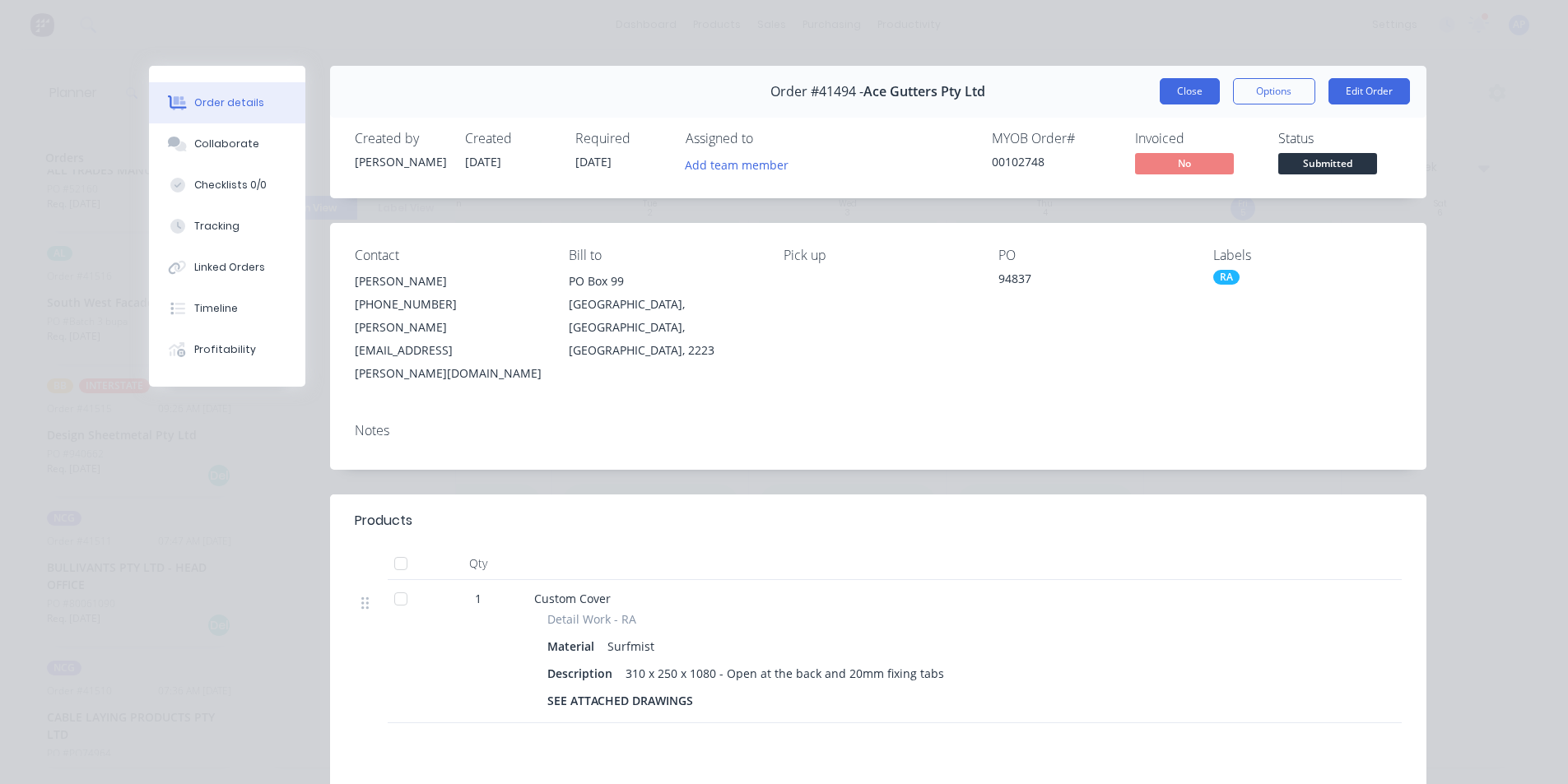
click at [1169, 103] on button "Close" at bounding box center [1189, 92] width 60 height 26
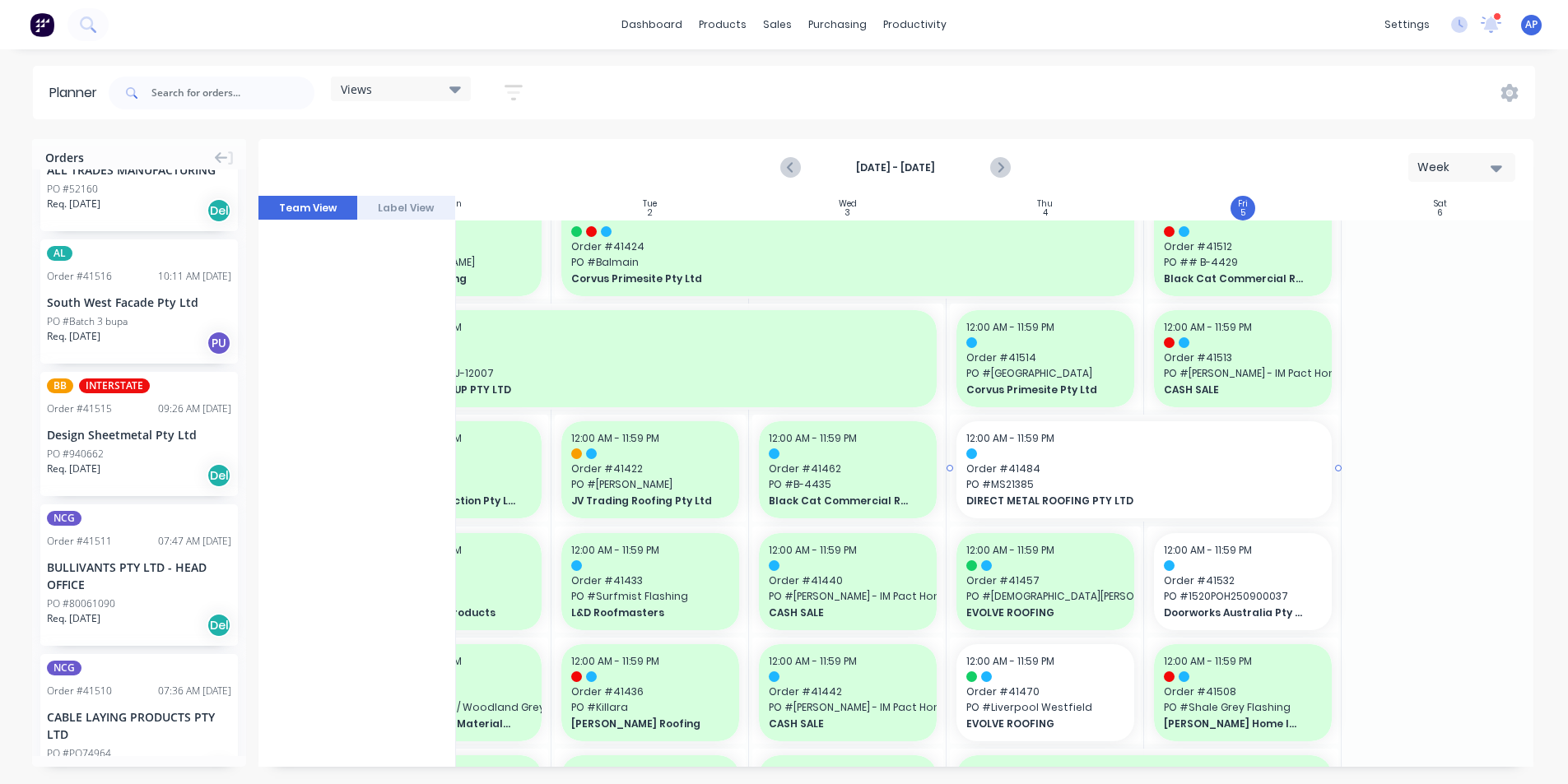
scroll to position [658, 299]
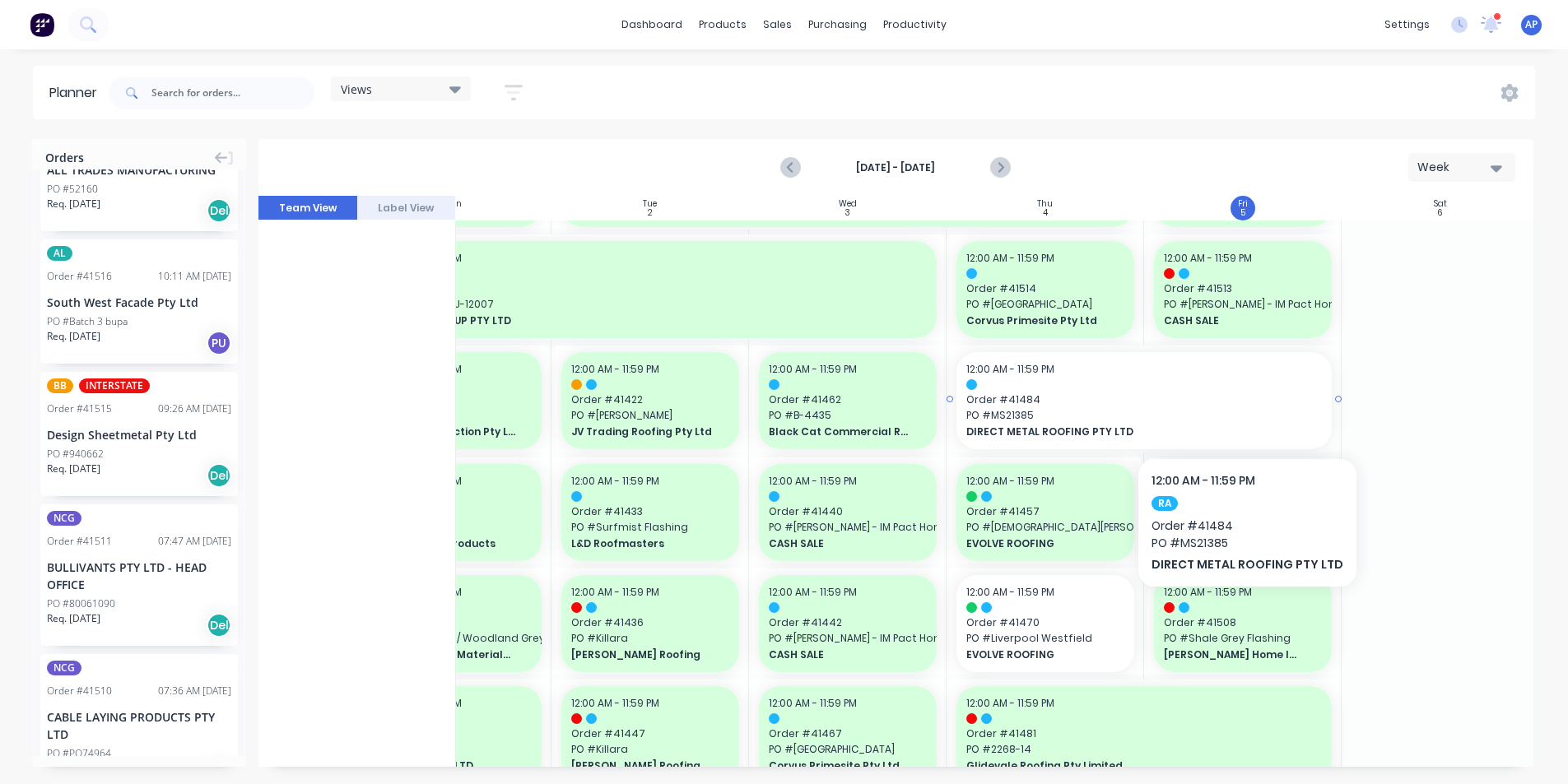
click at [1242, 408] on span "PO # MS21385" at bounding box center [1143, 415] width 356 height 15
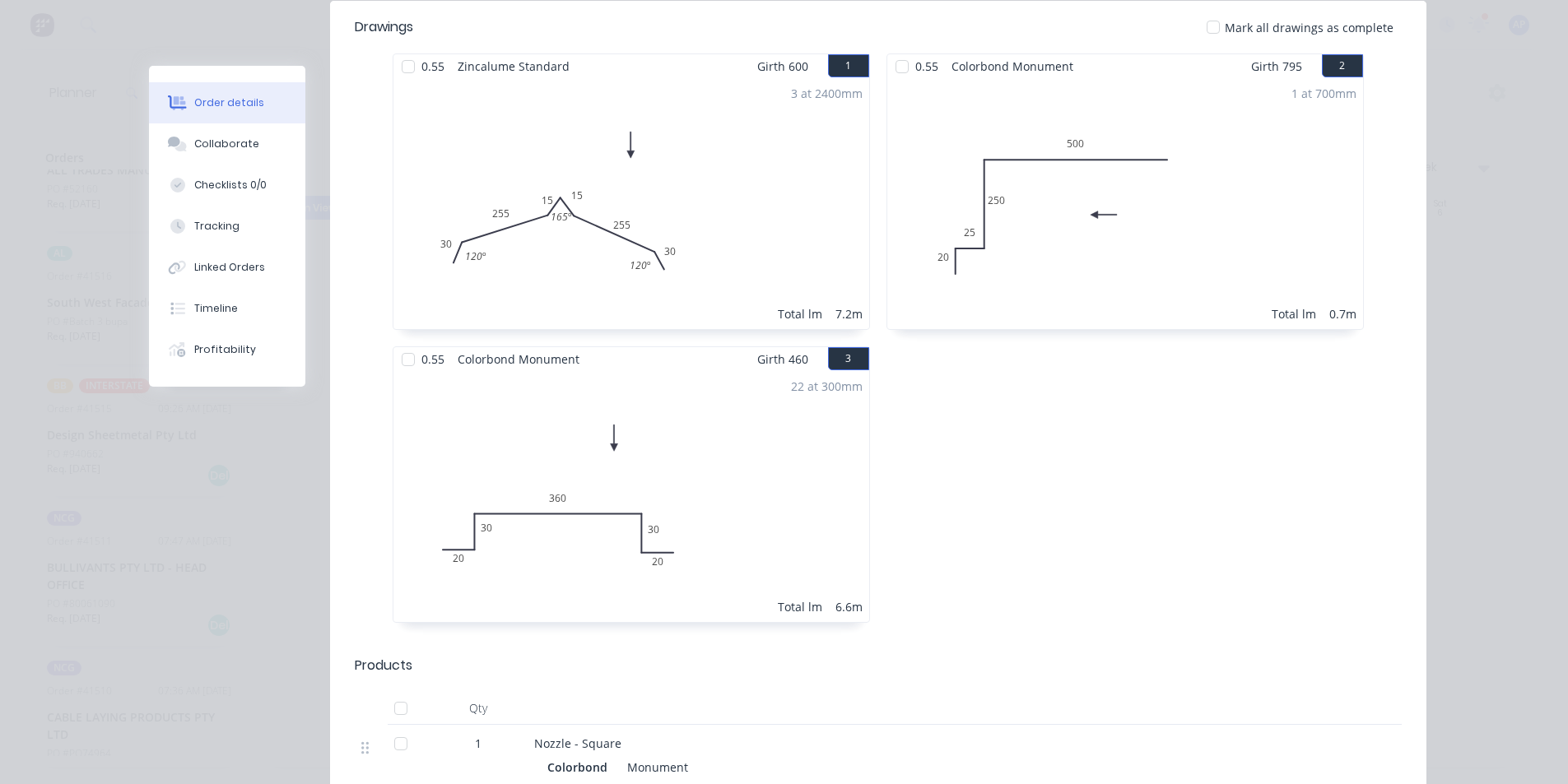
scroll to position [0, 0]
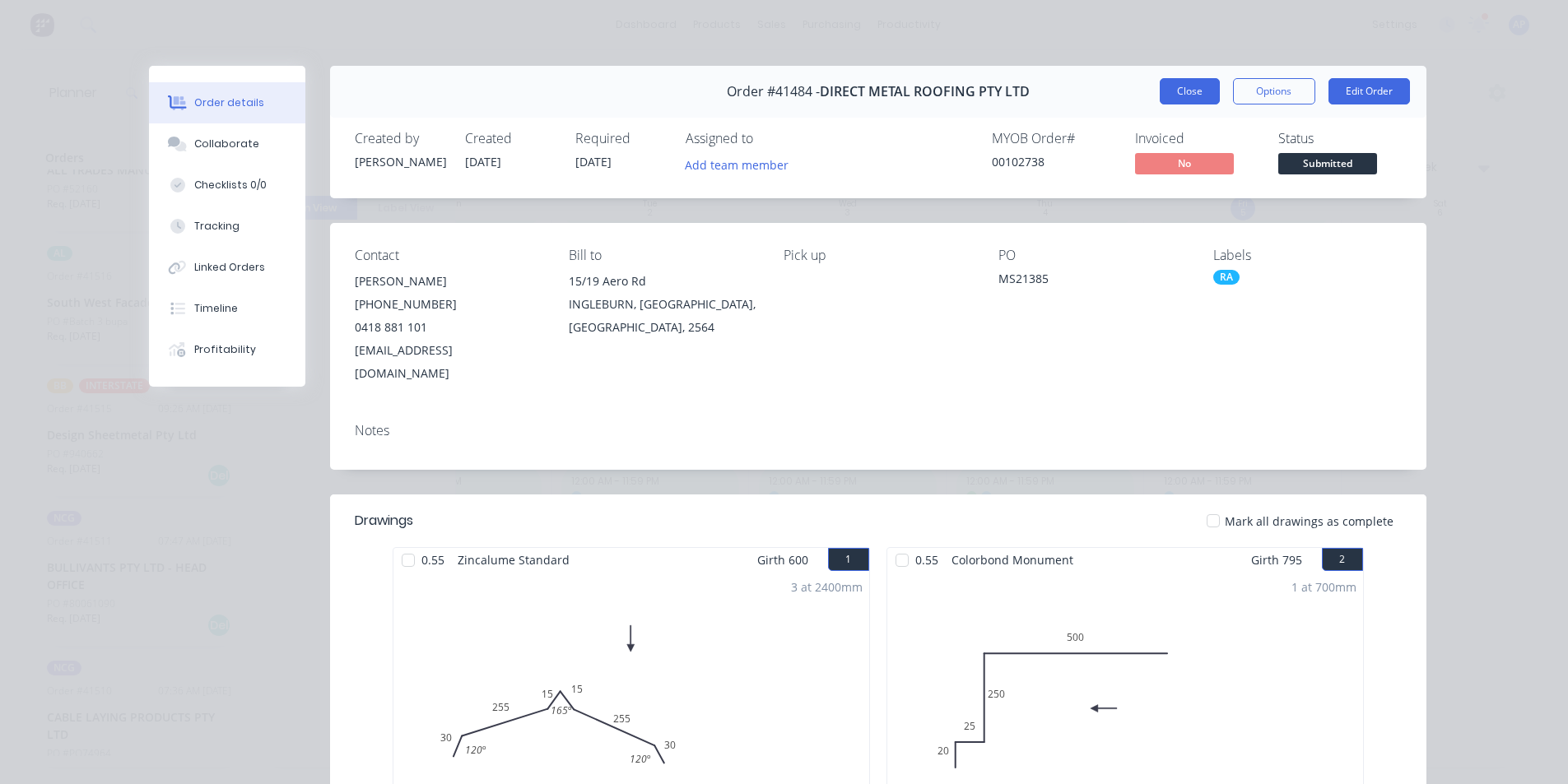
click at [1164, 91] on button "Close" at bounding box center [1189, 92] width 60 height 26
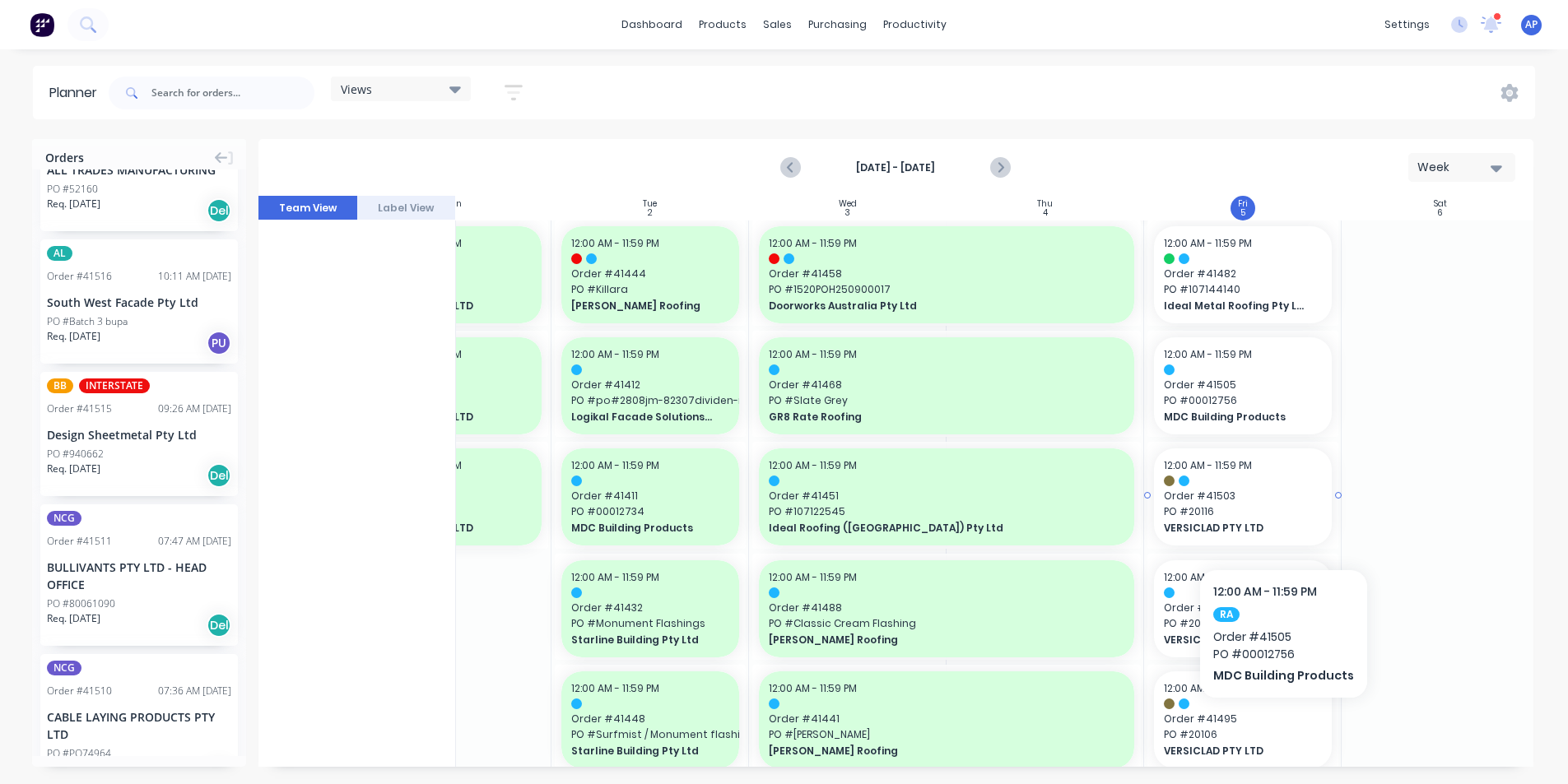
scroll to position [1234, 299]
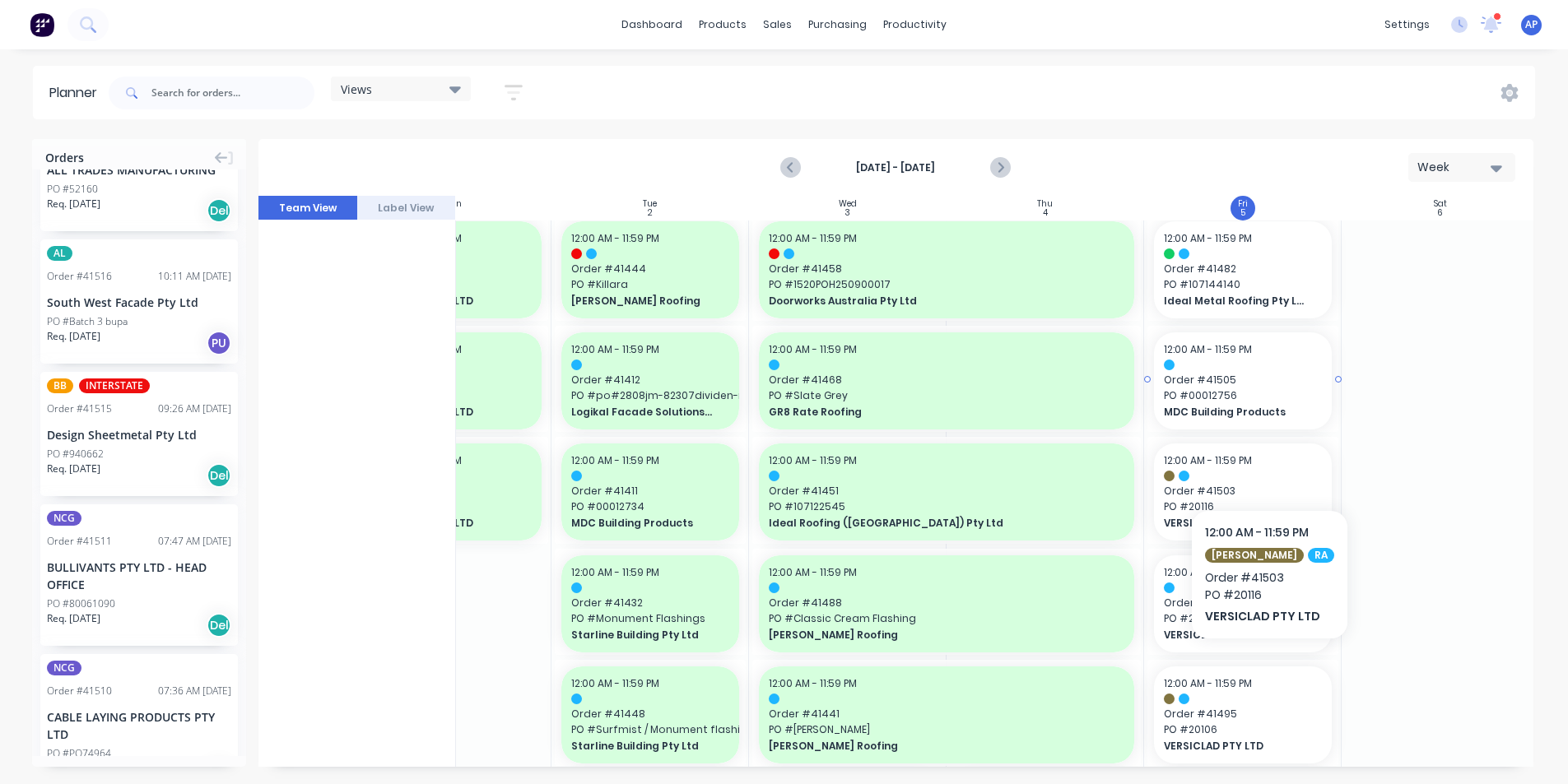
click at [1265, 389] on span "PO # 00012756" at bounding box center [1243, 396] width 158 height 15
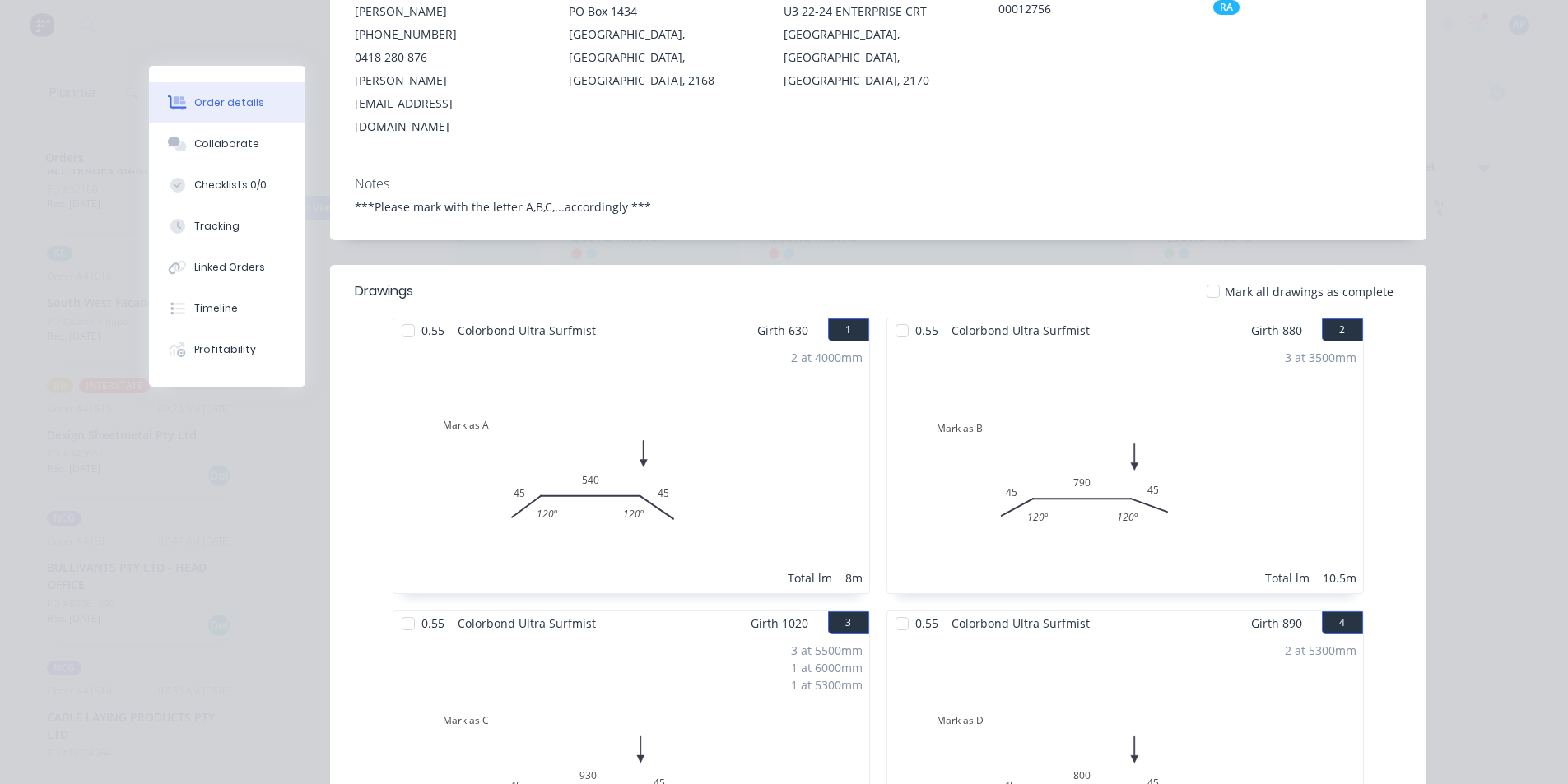
scroll to position [0, 0]
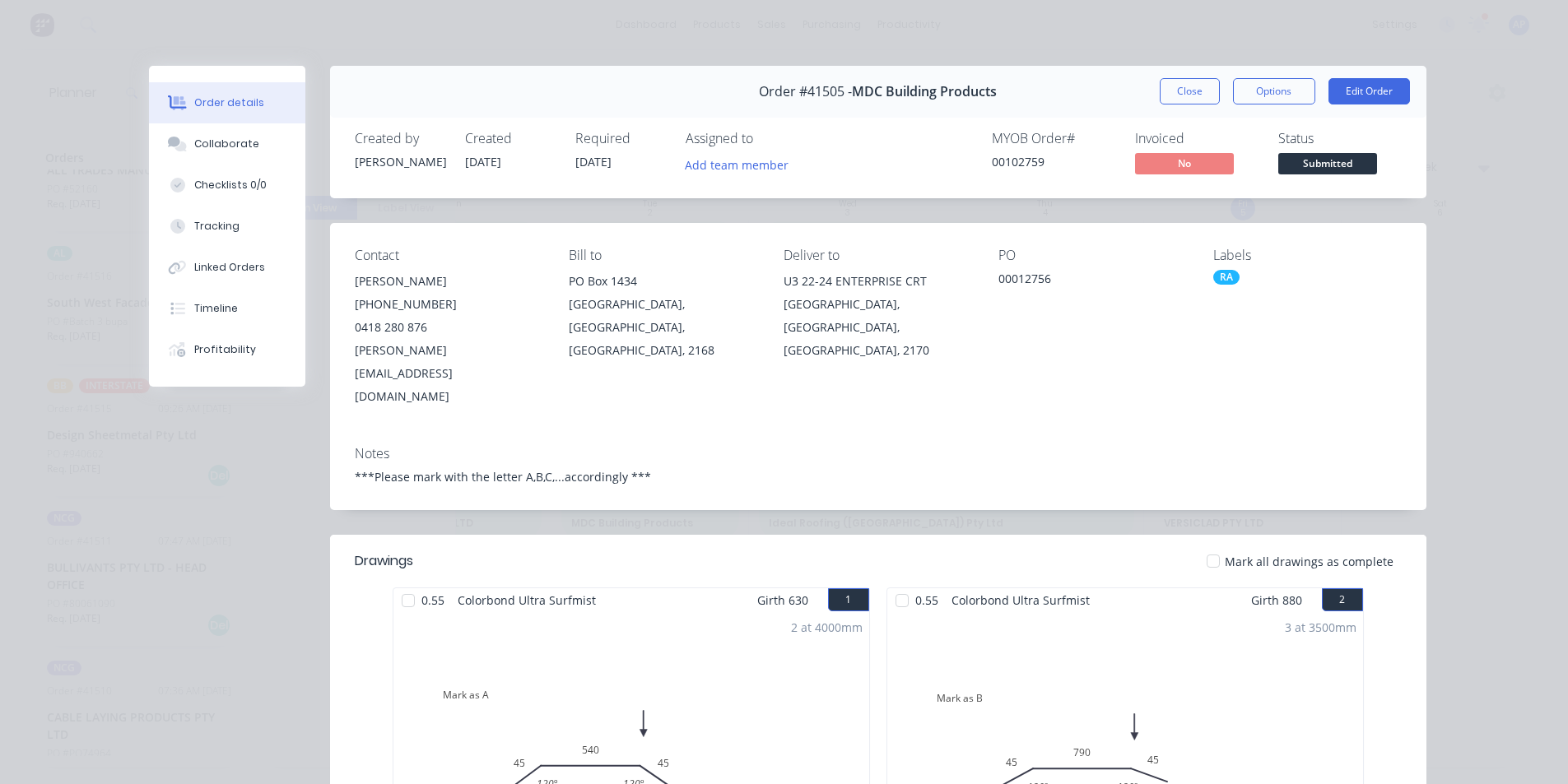
click at [1202, 82] on button "Close" at bounding box center [1189, 92] width 60 height 26
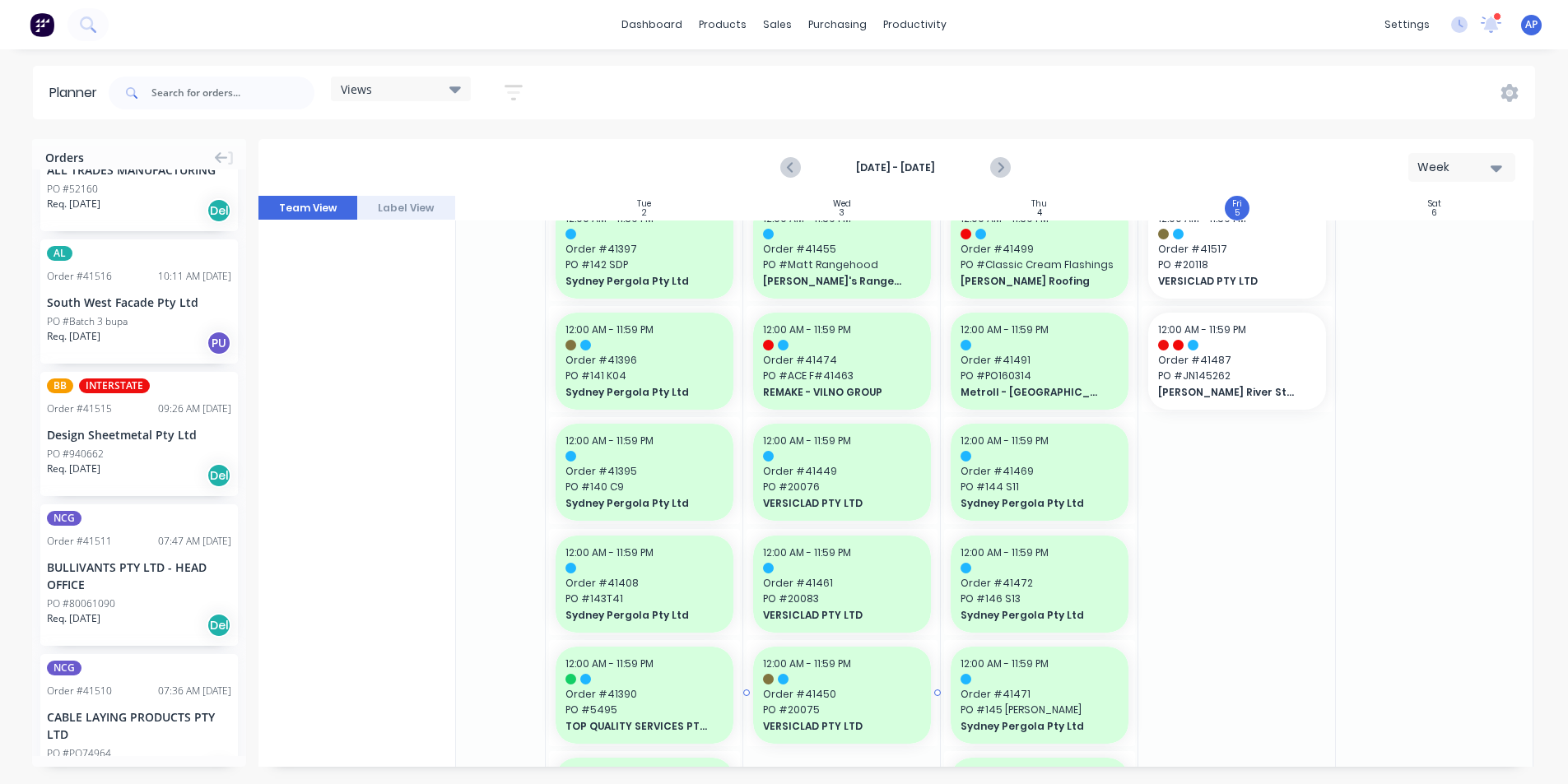
scroll to position [1810, 308]
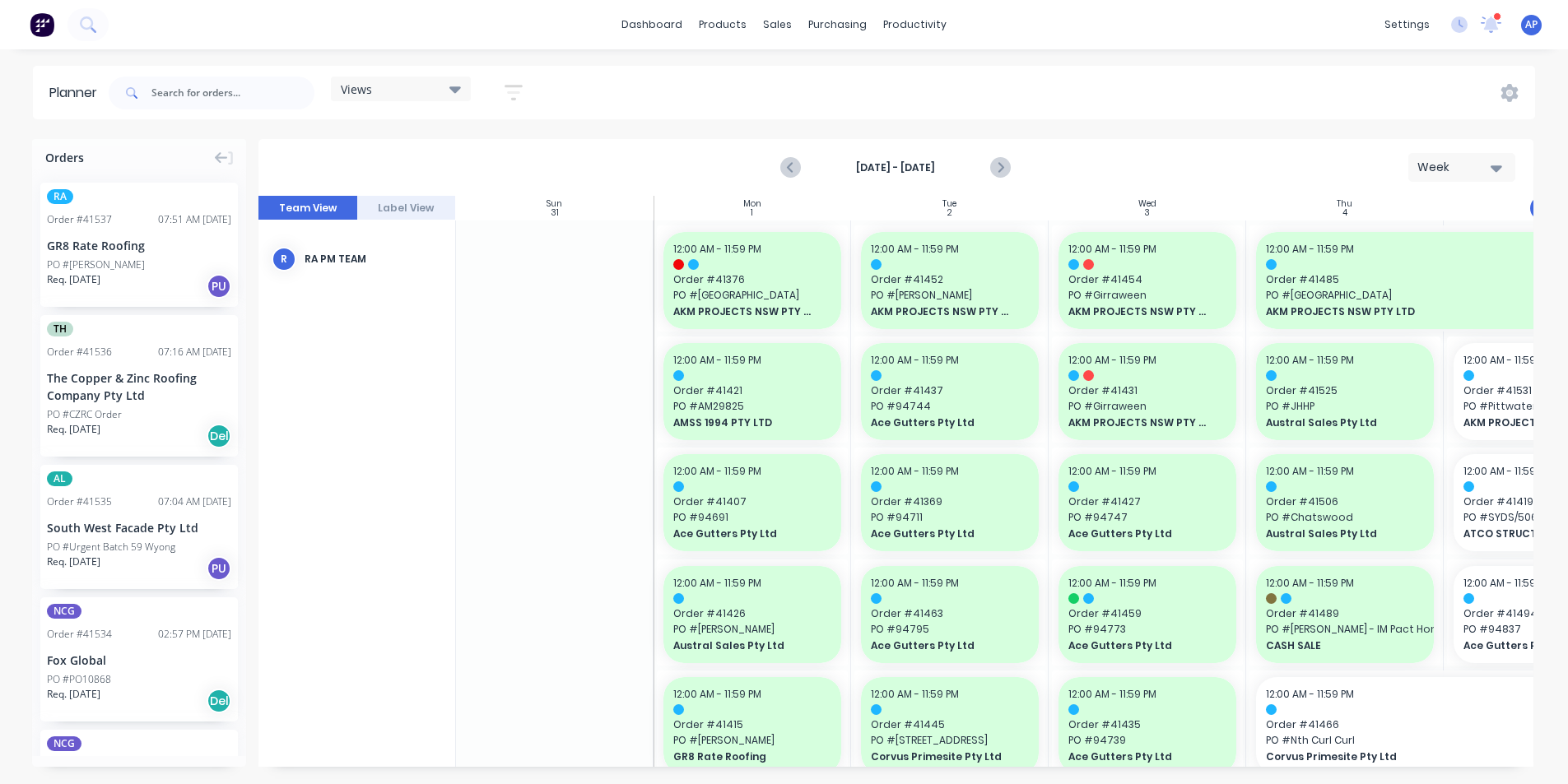
scroll to position [1810, 308]
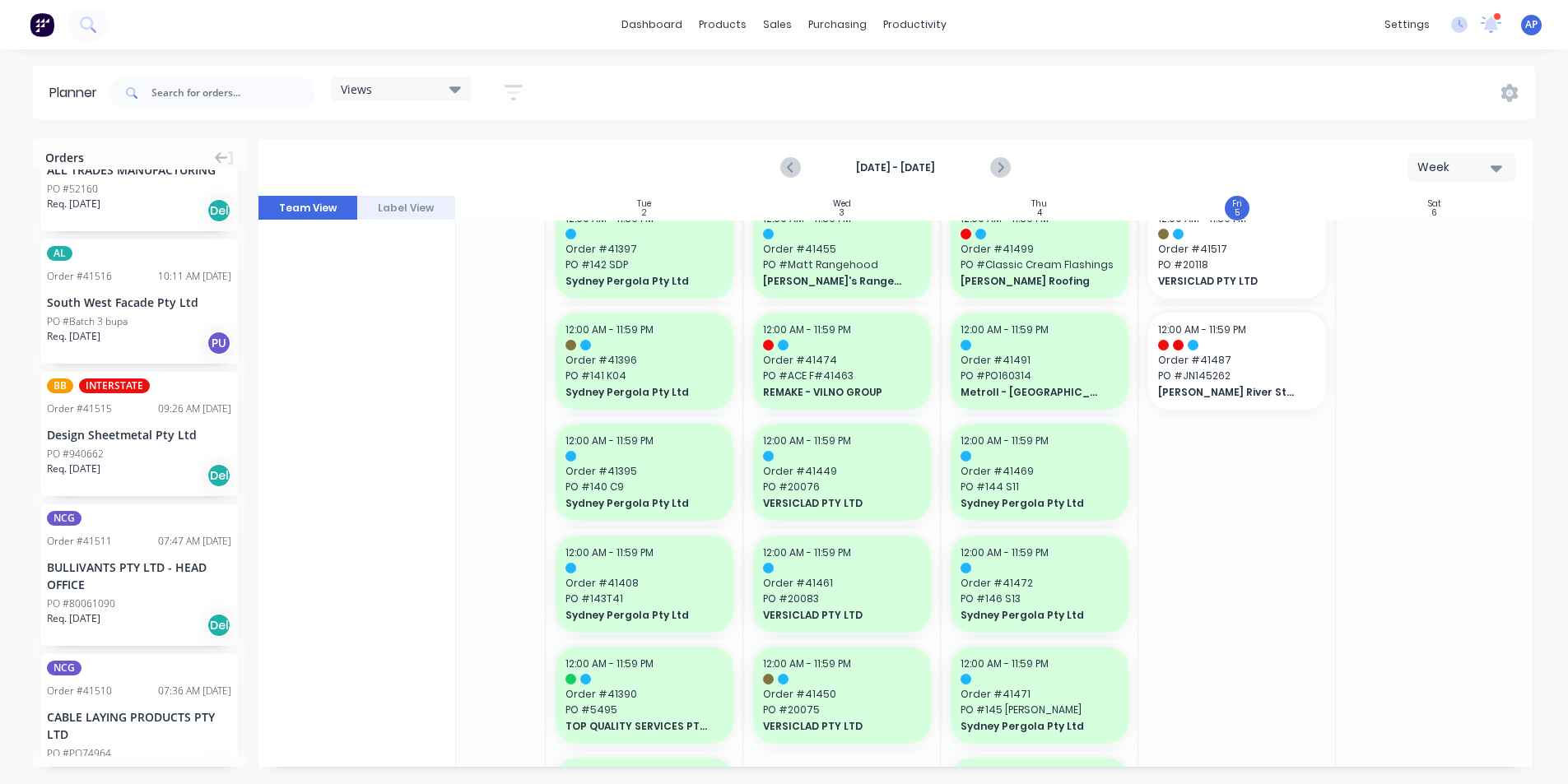
click at [685, 69] on div "Views Save new view None (Default) edit Iraking edit kyle edit Michael's View e…" at bounding box center [820, 93] width 1429 height 49
click at [991, 175] on icon "Next page" at bounding box center [1000, 168] width 20 height 20
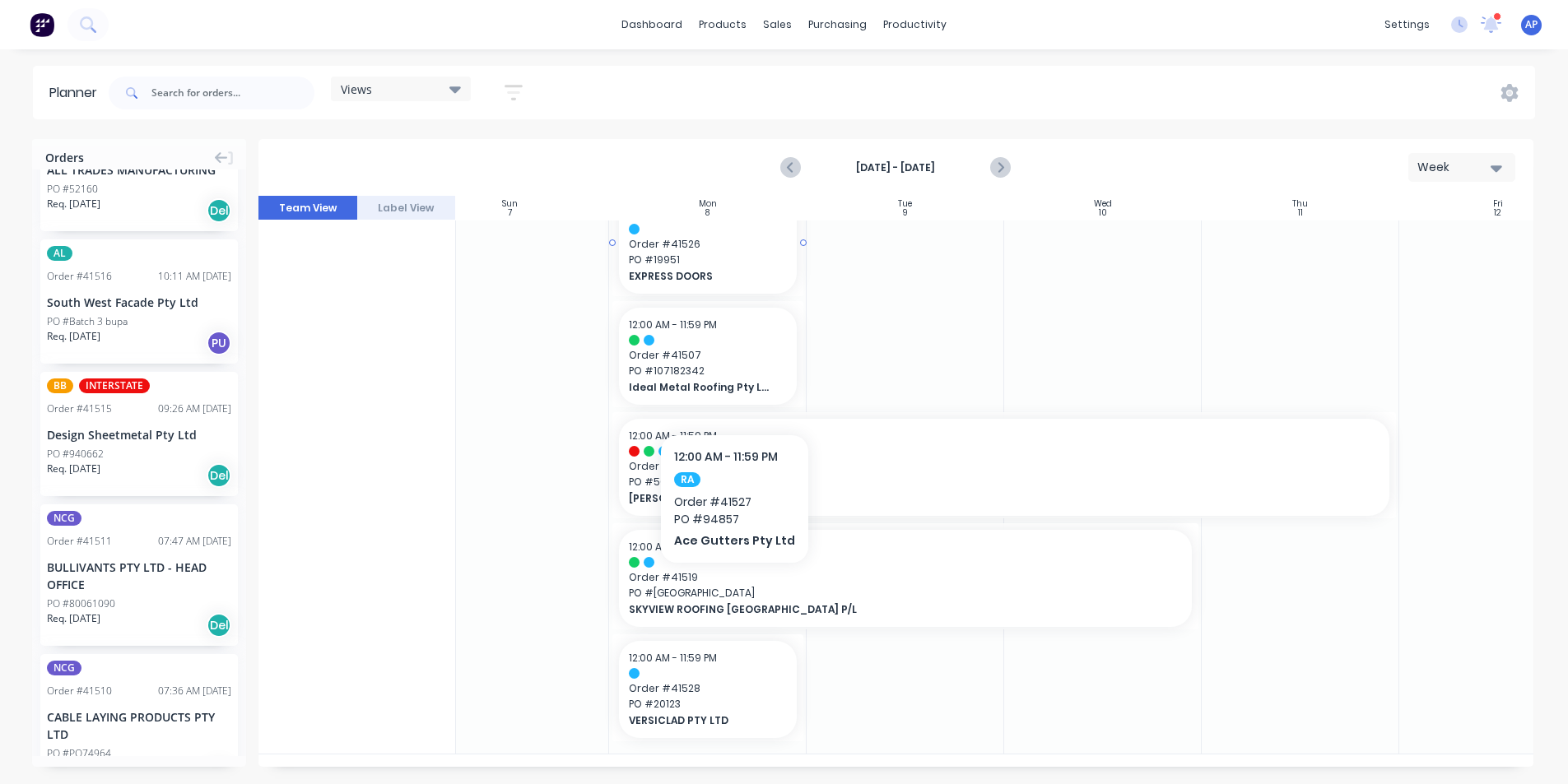
scroll to position [375, 45]
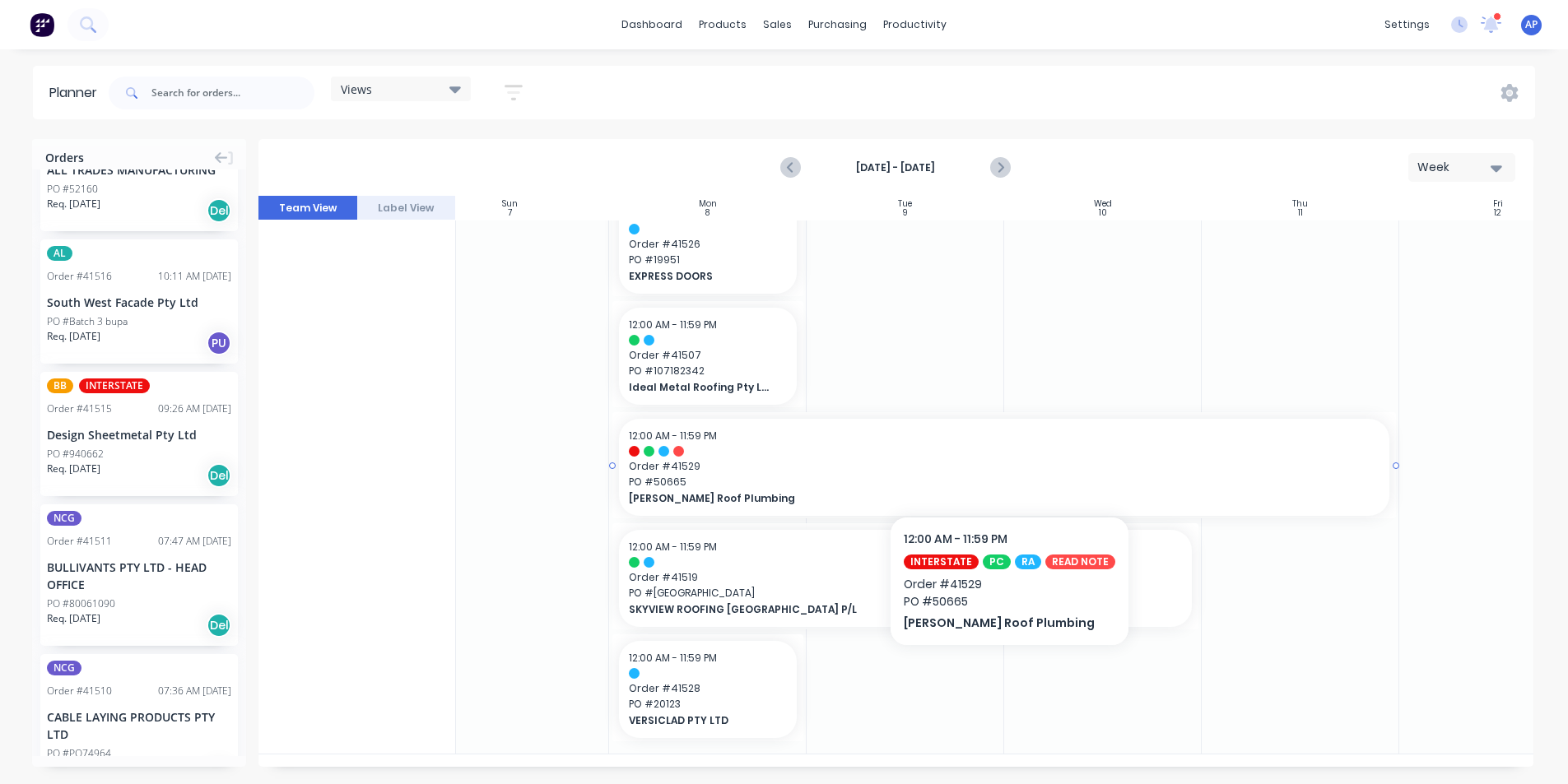
click at [1231, 480] on span "PO # 50665" at bounding box center [1004, 482] width 751 height 15
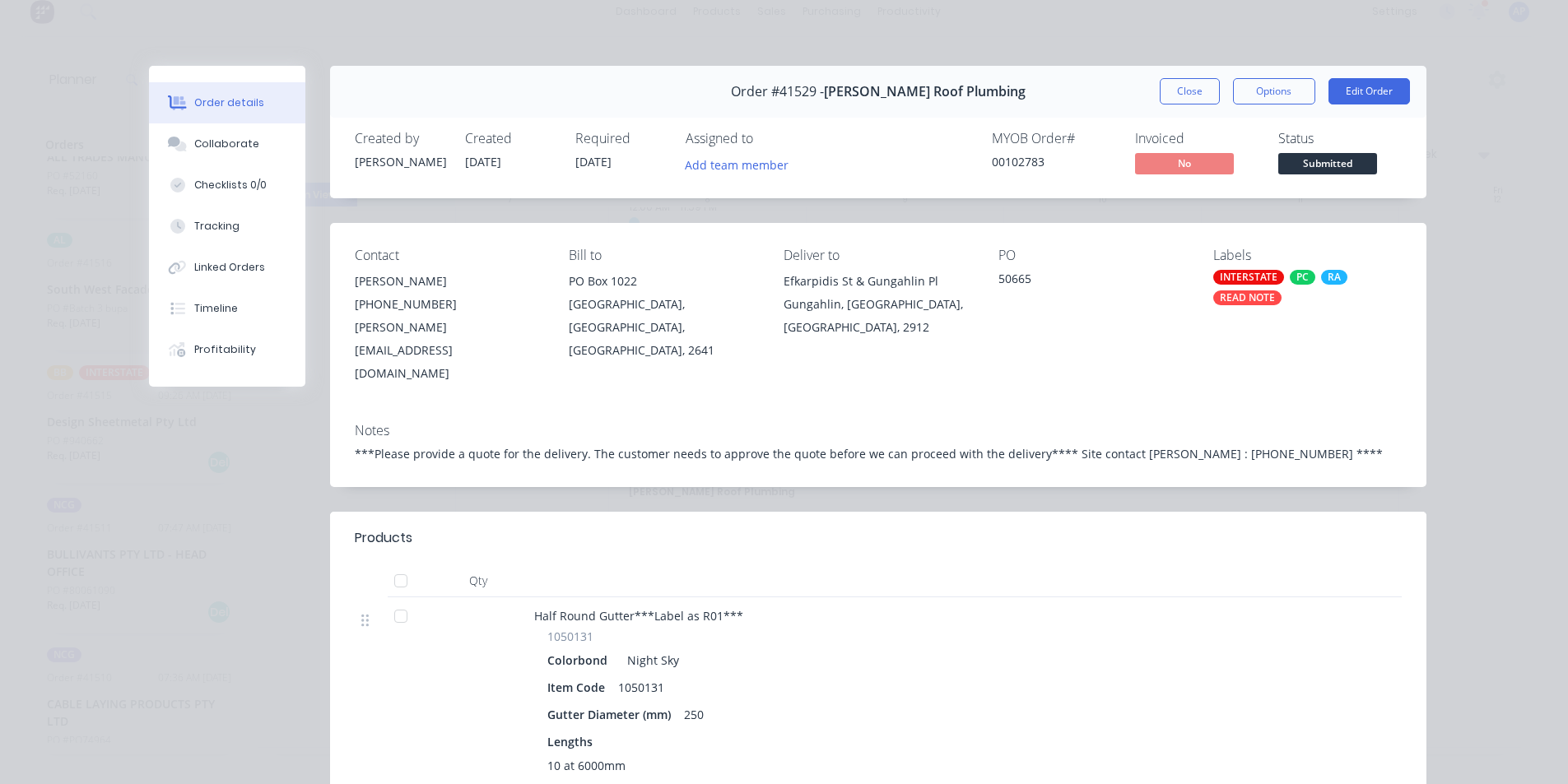
scroll to position [0, 0]
click at [238, 148] on div "Collaborate" at bounding box center [226, 144] width 65 height 15
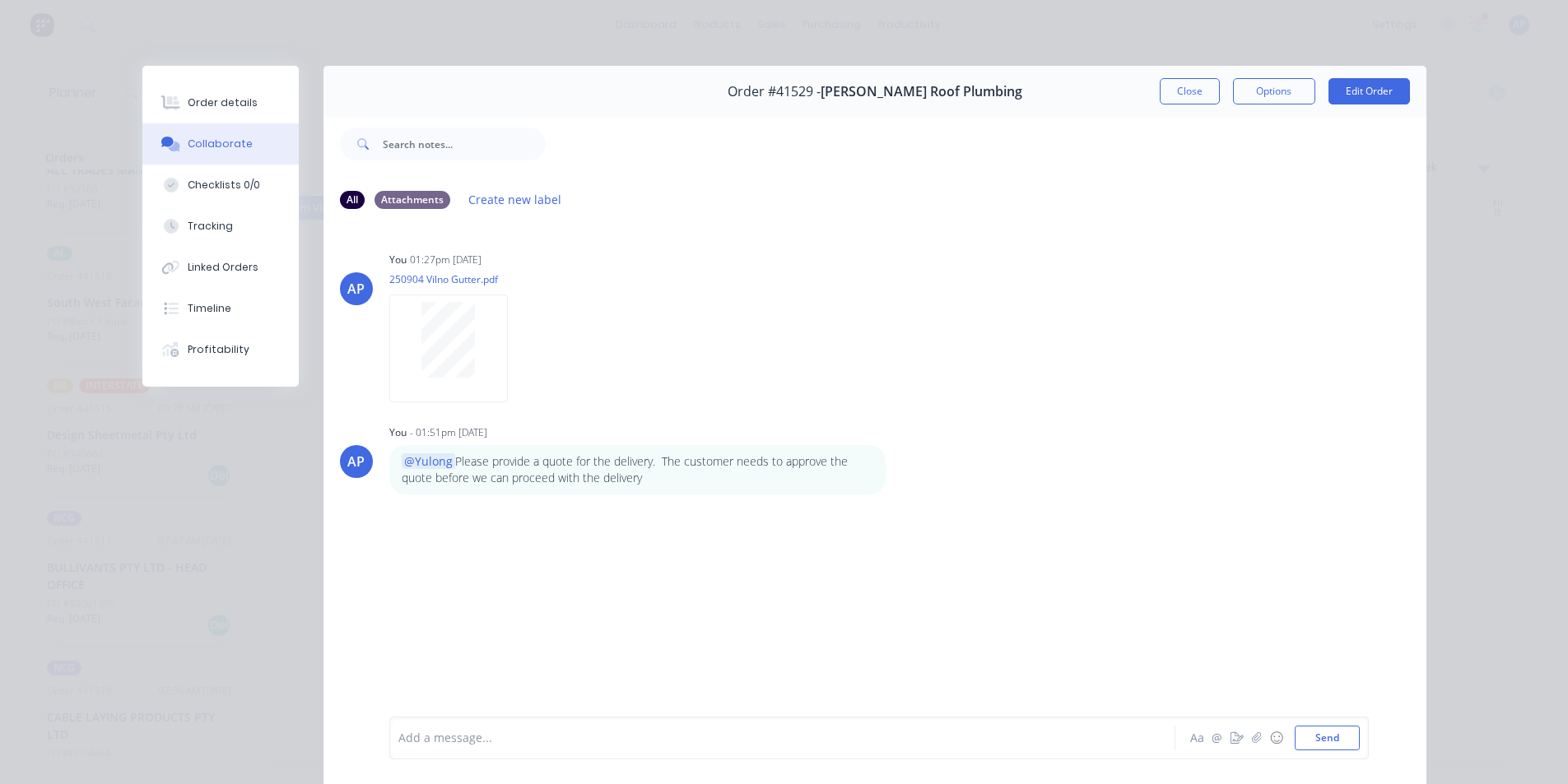
click at [529, 727] on div "Add a message..." at bounding box center [759, 738] width 721 height 25
click at [222, 90] on button "Order details" at bounding box center [221, 103] width 157 height 41
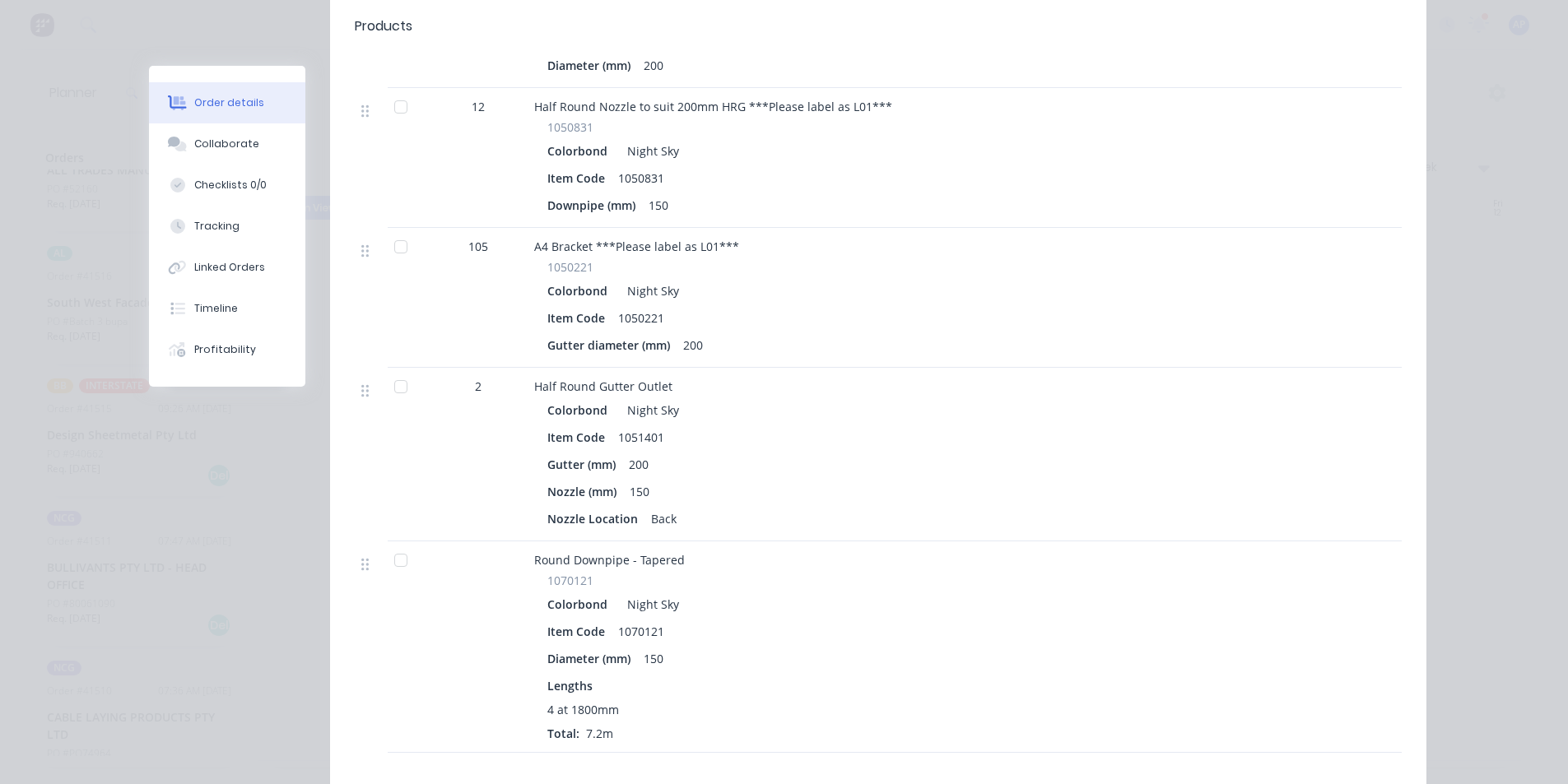
scroll to position [1316, 0]
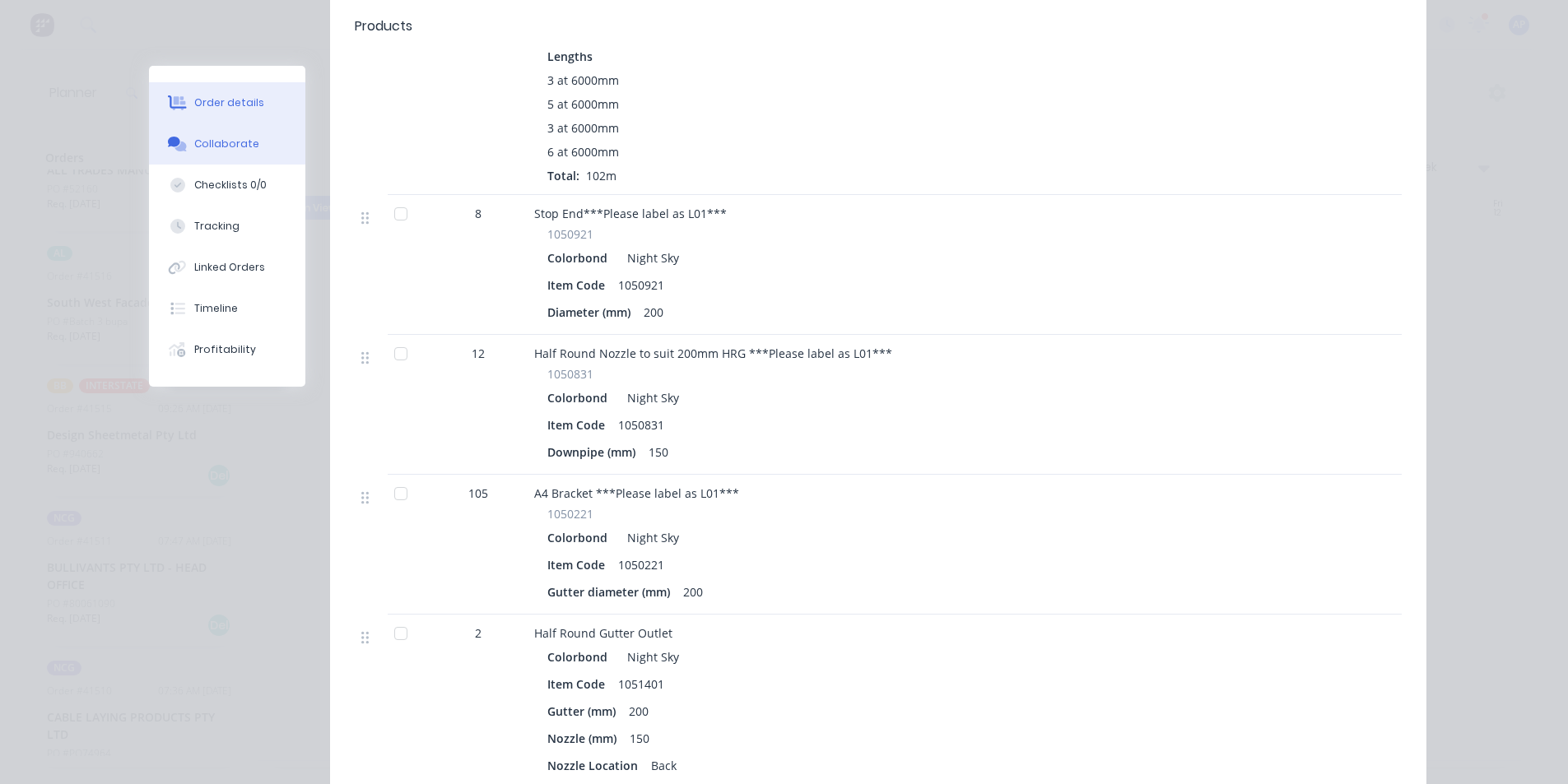
click at [220, 150] on div "Collaborate" at bounding box center [226, 144] width 65 height 15
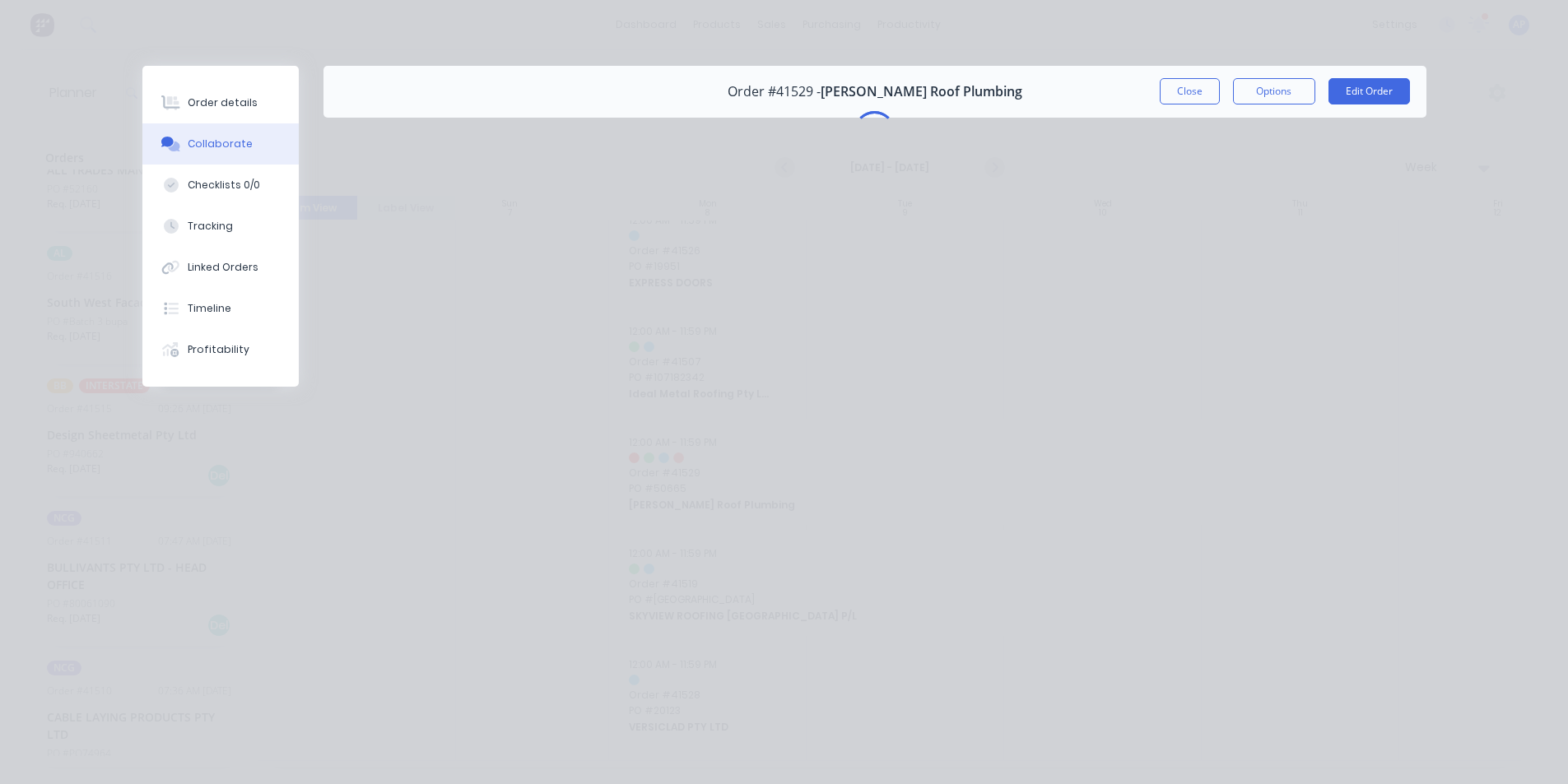
scroll to position [0, 0]
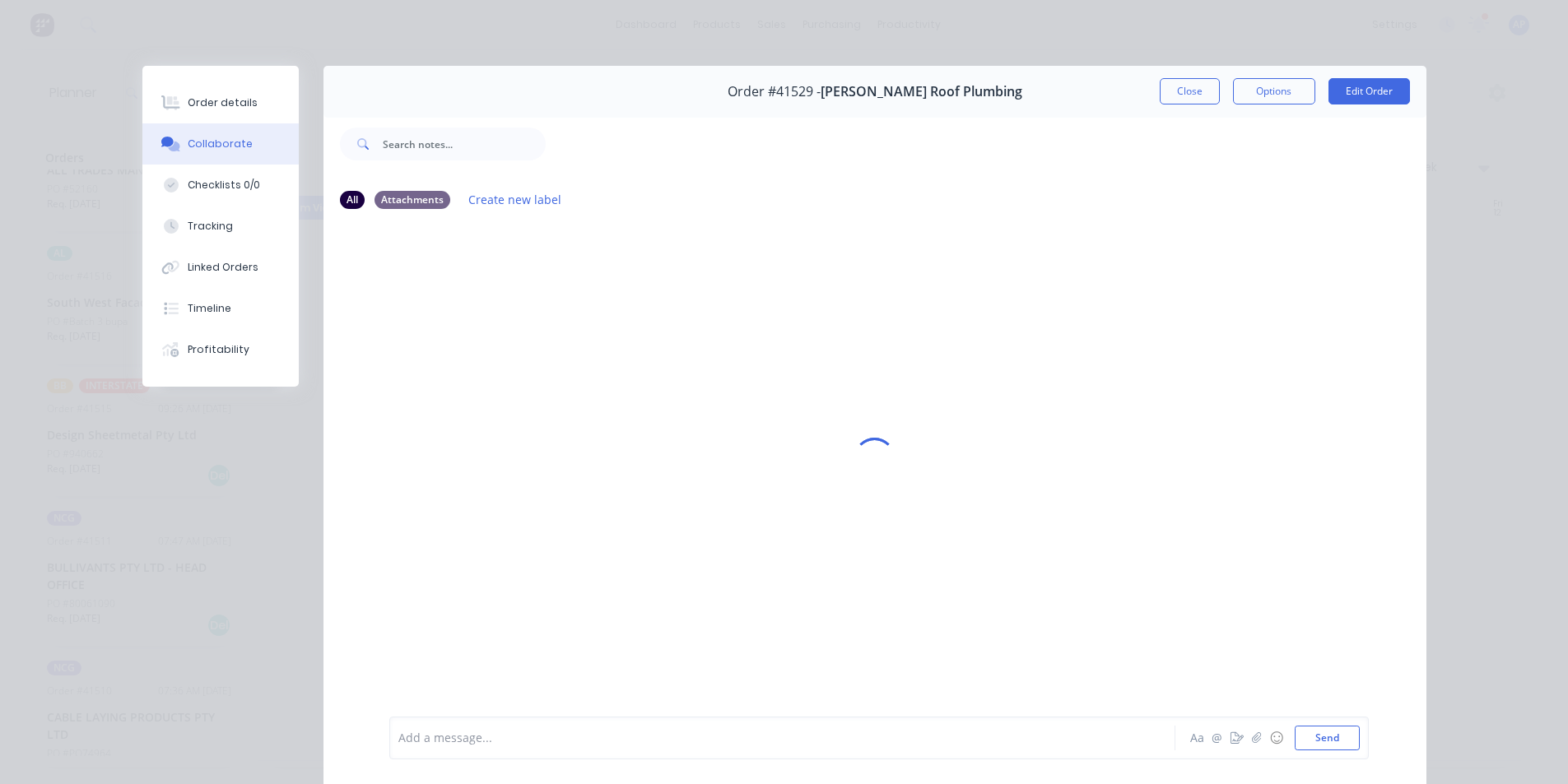
click at [684, 752] on div "Add a message... Aa @ ☺ Send" at bounding box center [878, 738] width 979 height 43
click at [459, 725] on div "Add a message..." at bounding box center [759, 738] width 721 height 25
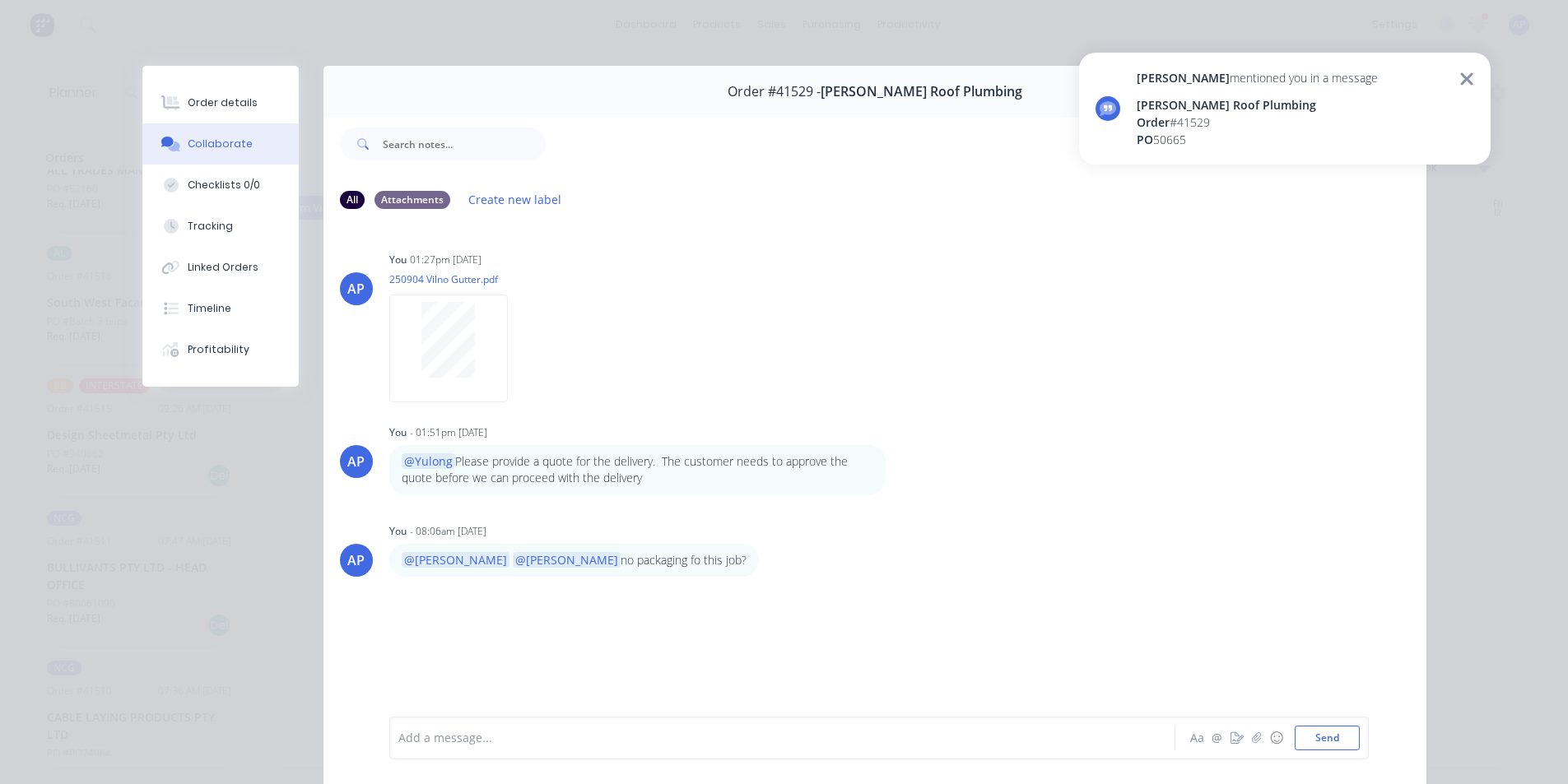
click at [1474, 81] on div "Angela mentioned you in a message Meredith Roof Plumbing Order # 41529 PO 50665" at bounding box center [1284, 109] width 412 height 112
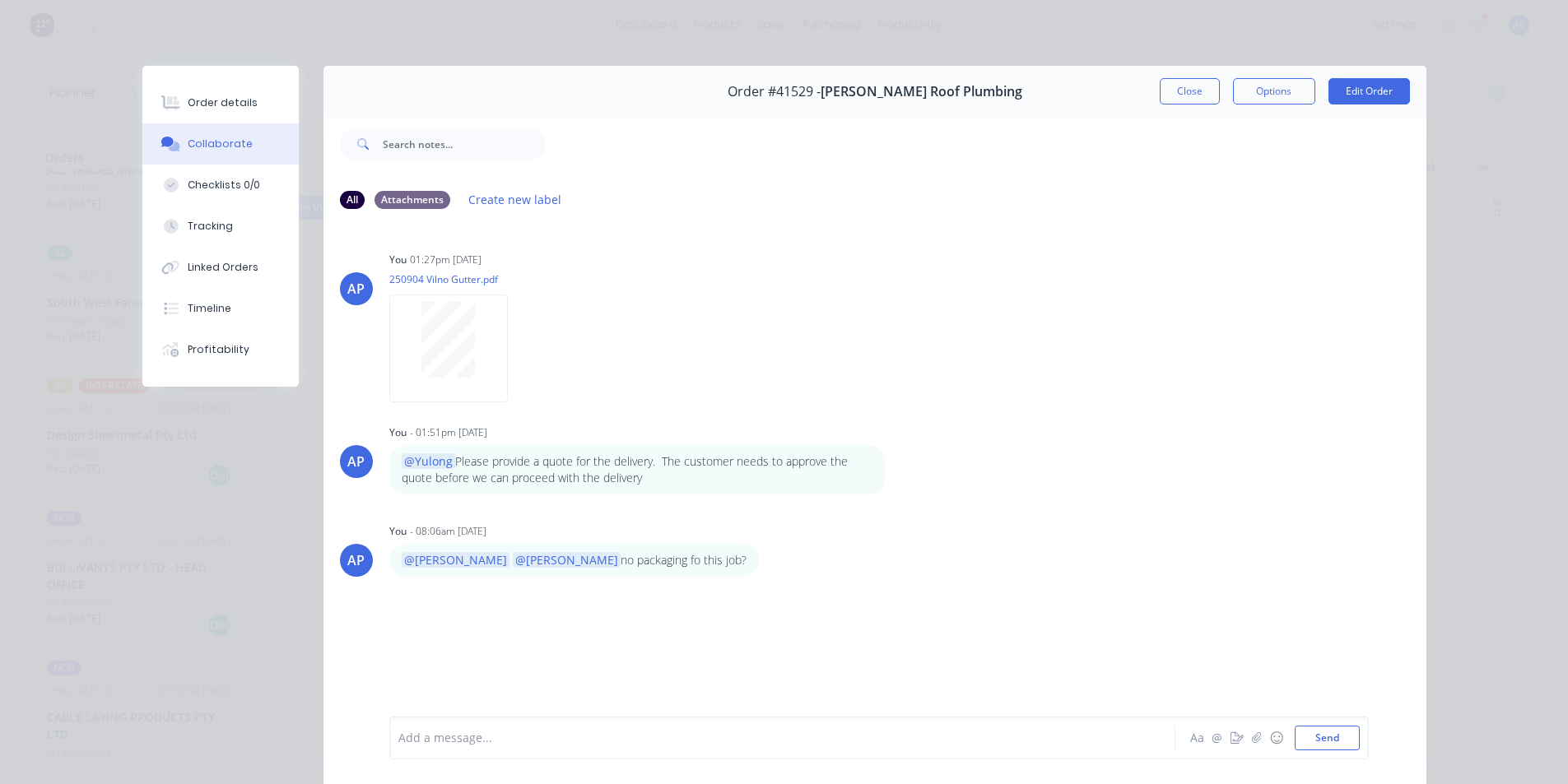
click at [1199, 80] on button "Close" at bounding box center [1189, 92] width 60 height 26
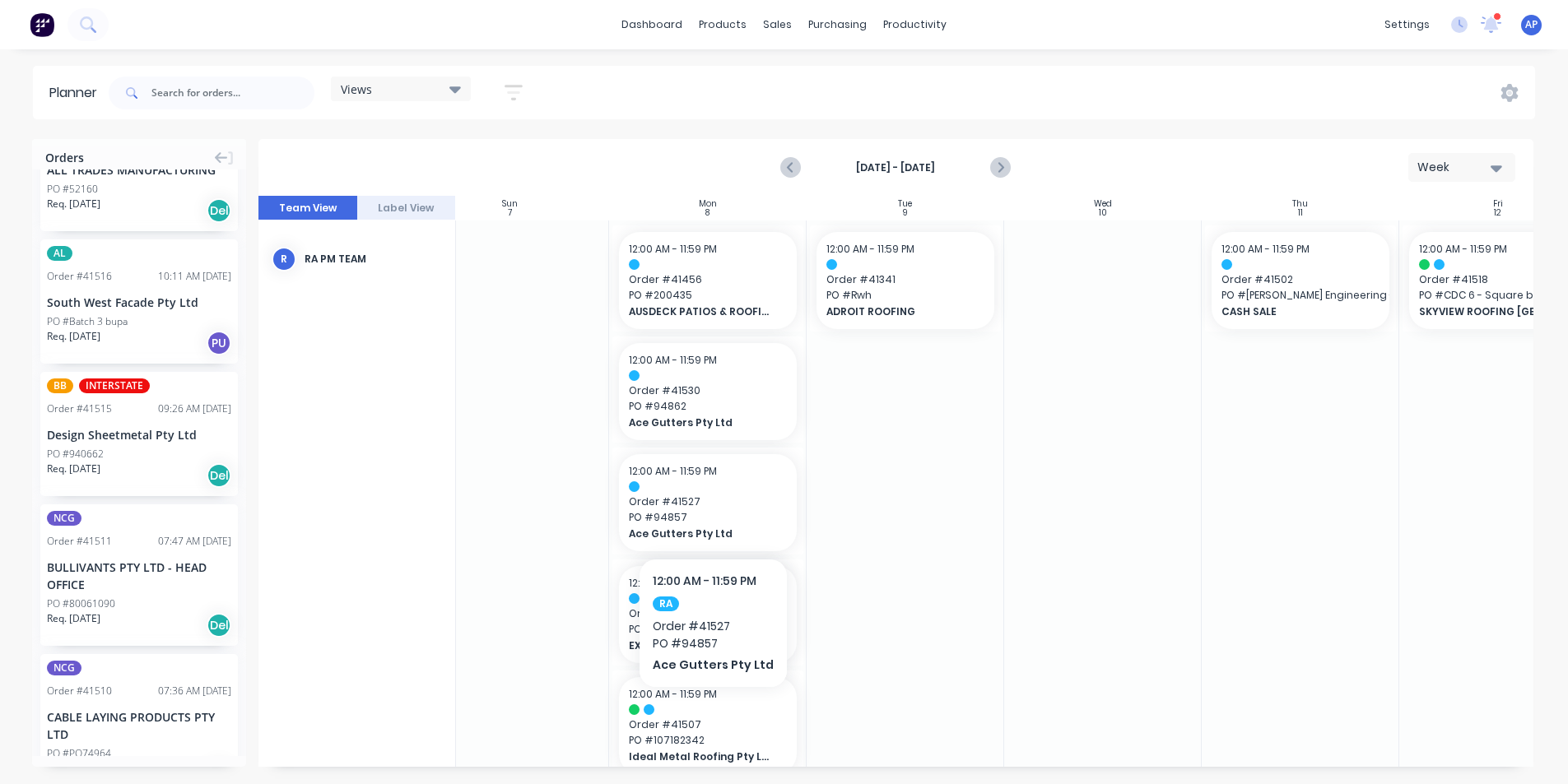
scroll to position [82, 45]
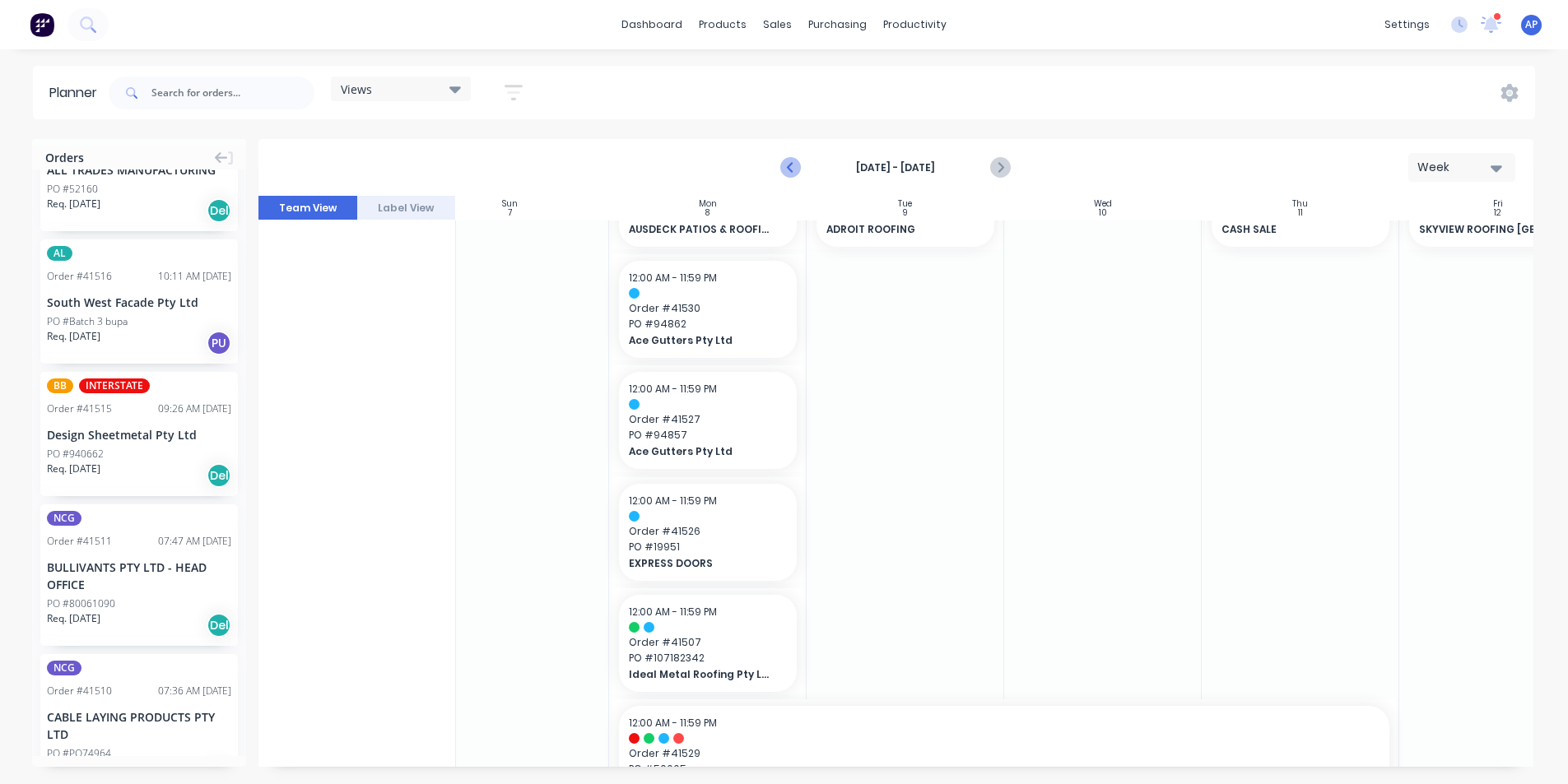
click at [803, 171] on button "Previous page" at bounding box center [792, 168] width 33 height 33
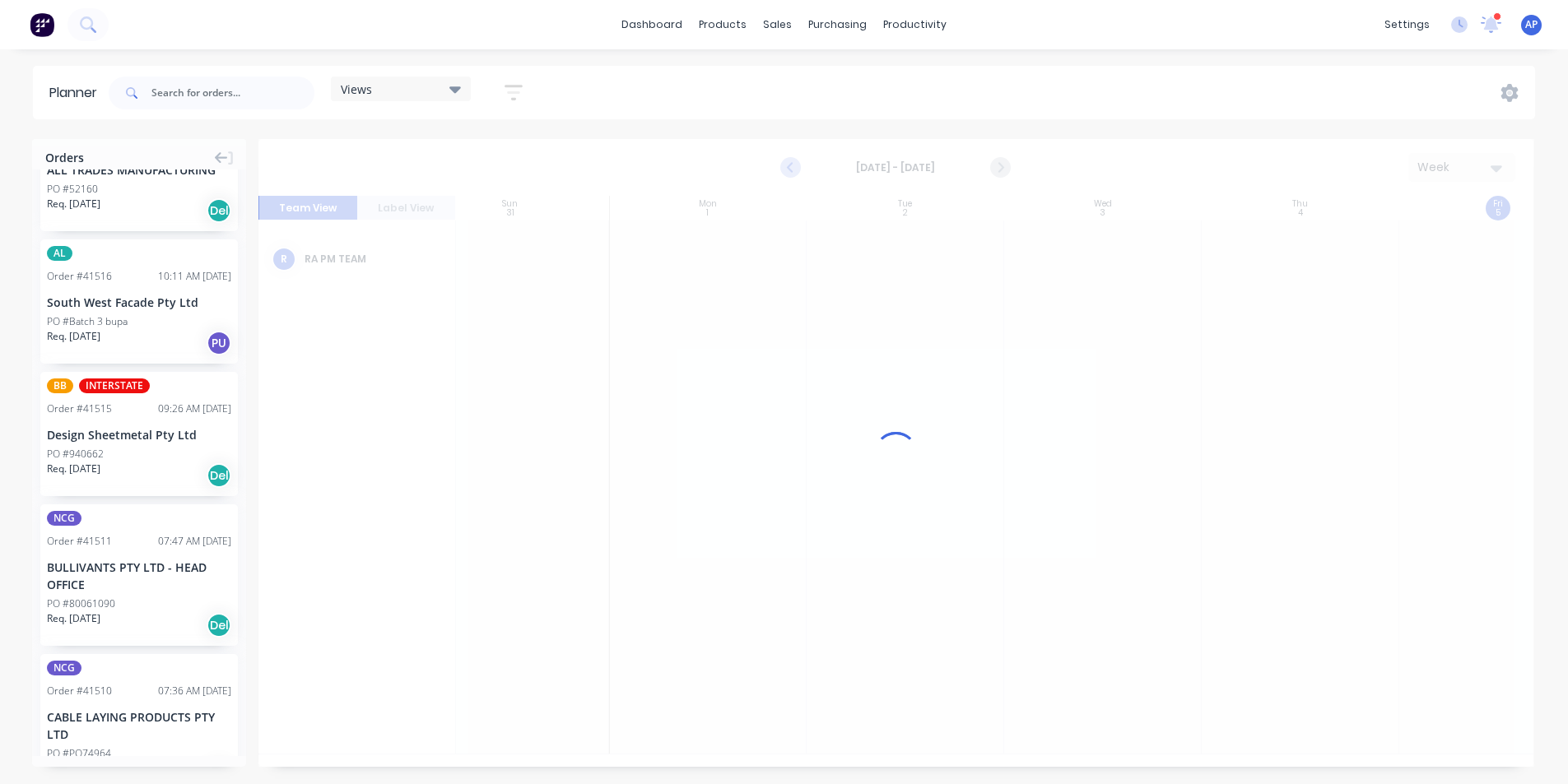
scroll to position [0, 45]
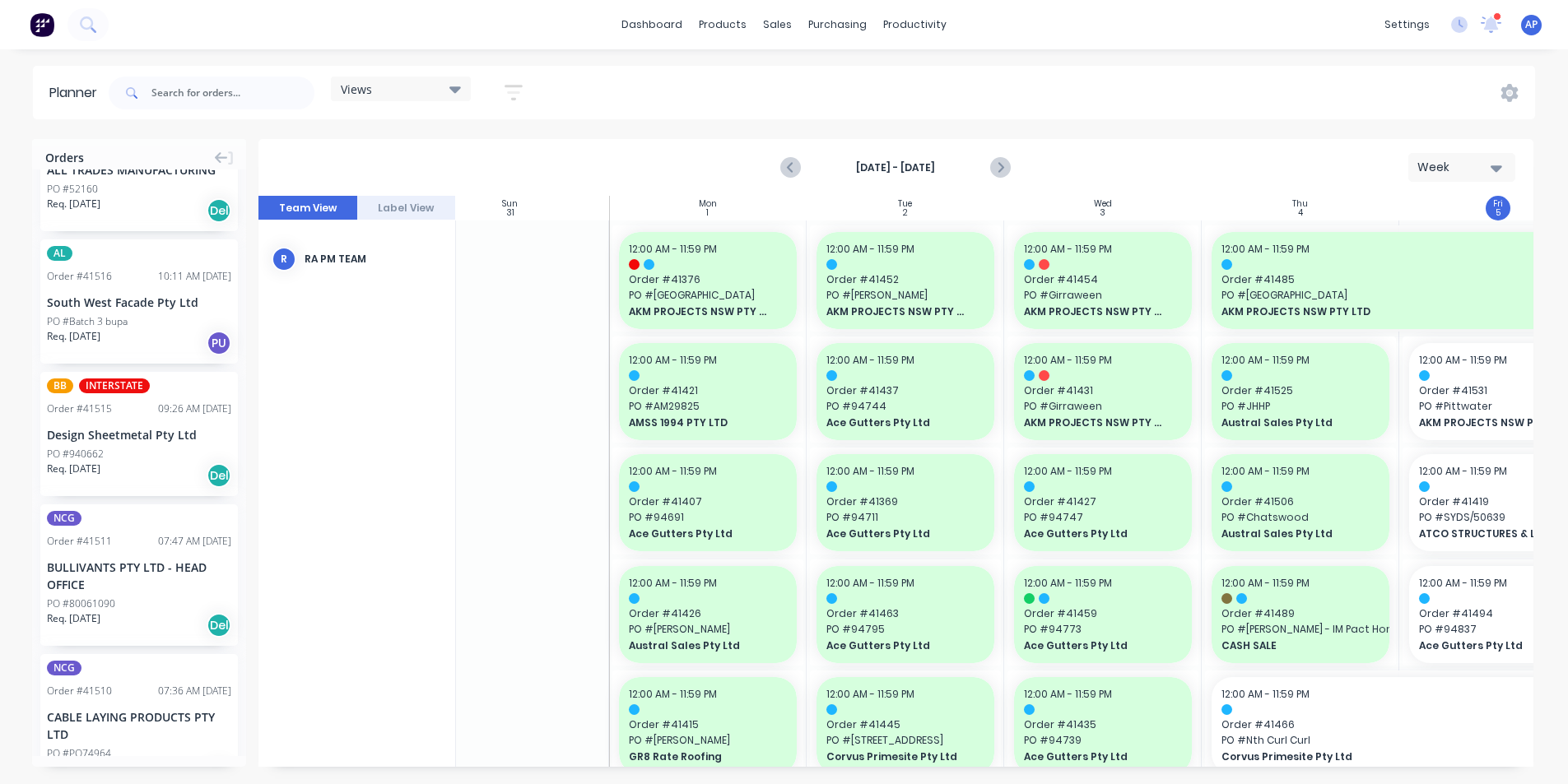
click at [526, 102] on button "button" at bounding box center [514, 92] width 53 height 32
click at [500, 165] on button "Show/Hide users" at bounding box center [437, 154] width 153 height 25
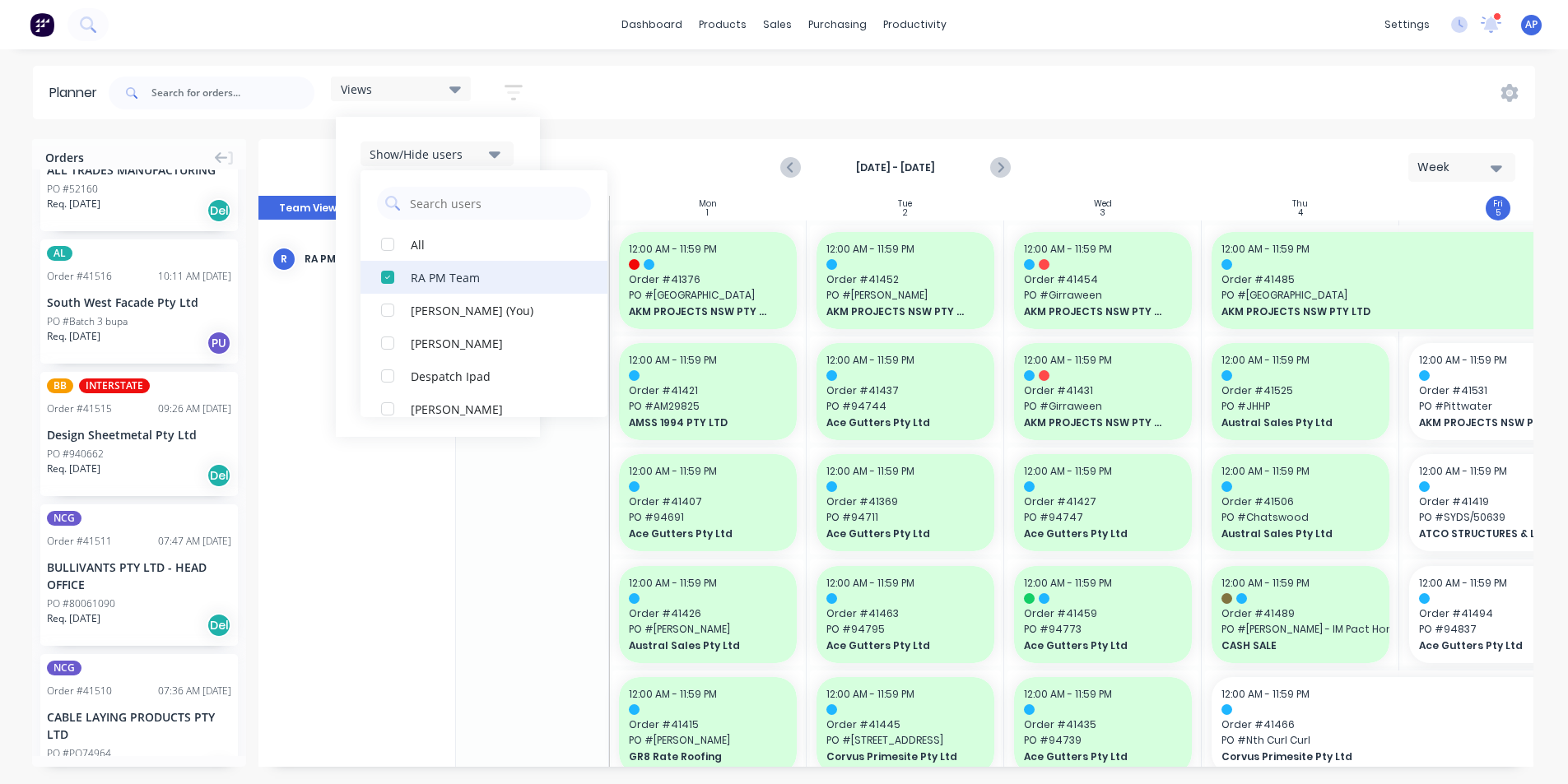
click at [393, 286] on div "button" at bounding box center [388, 277] width 33 height 33
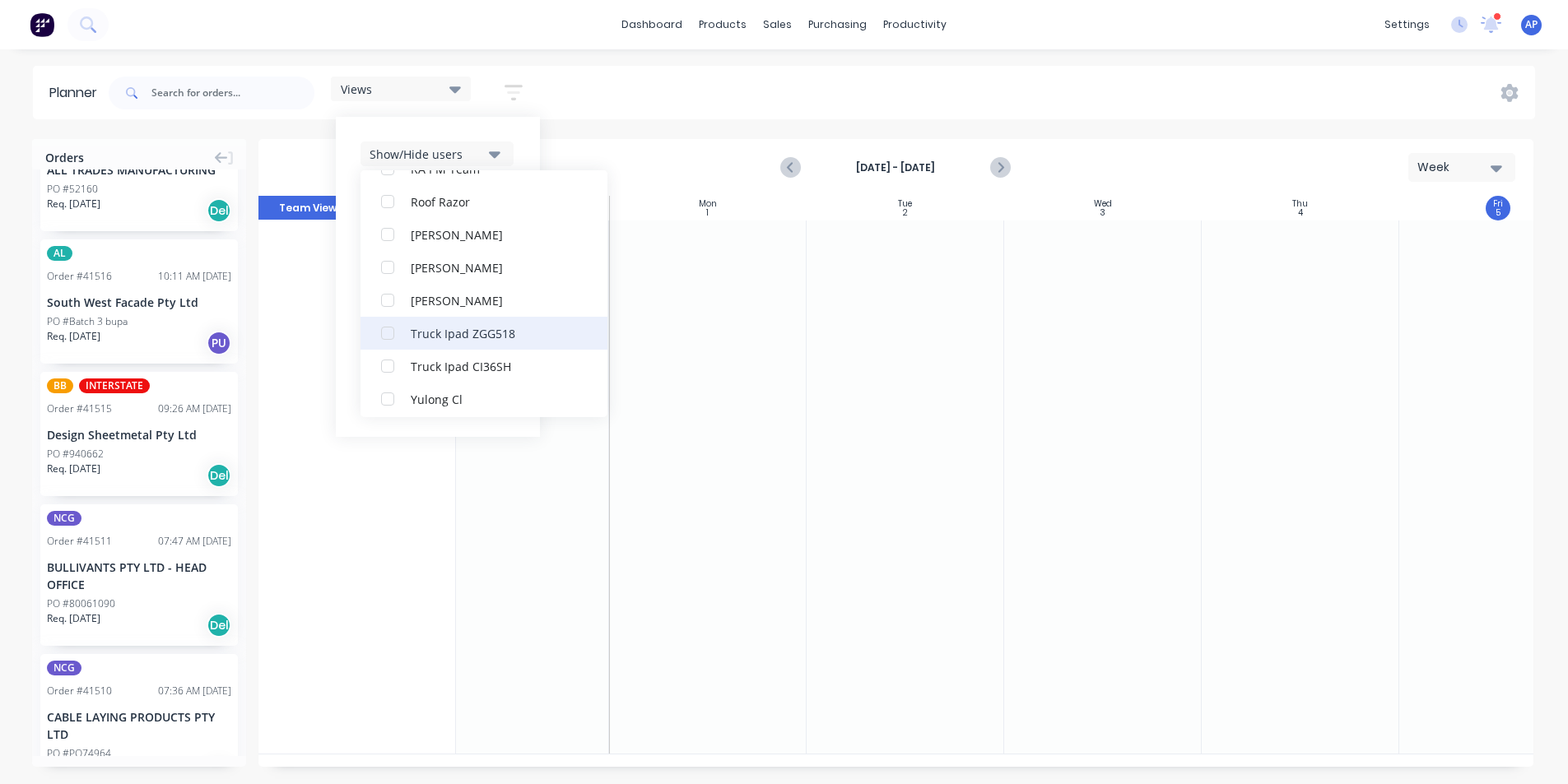
scroll to position [543, 0]
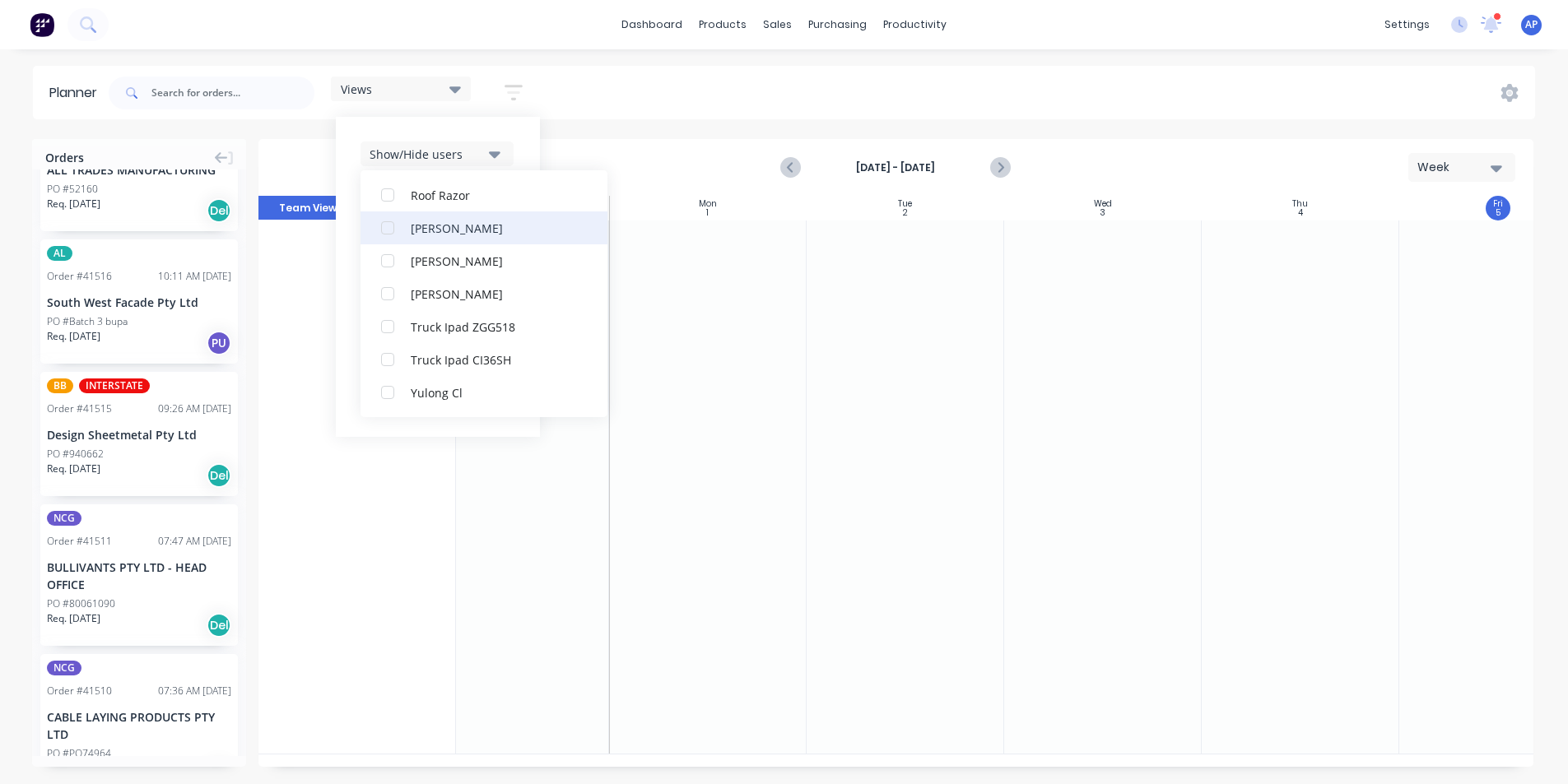
click at [466, 233] on div "Rupesh Karki" at bounding box center [493, 227] width 165 height 17
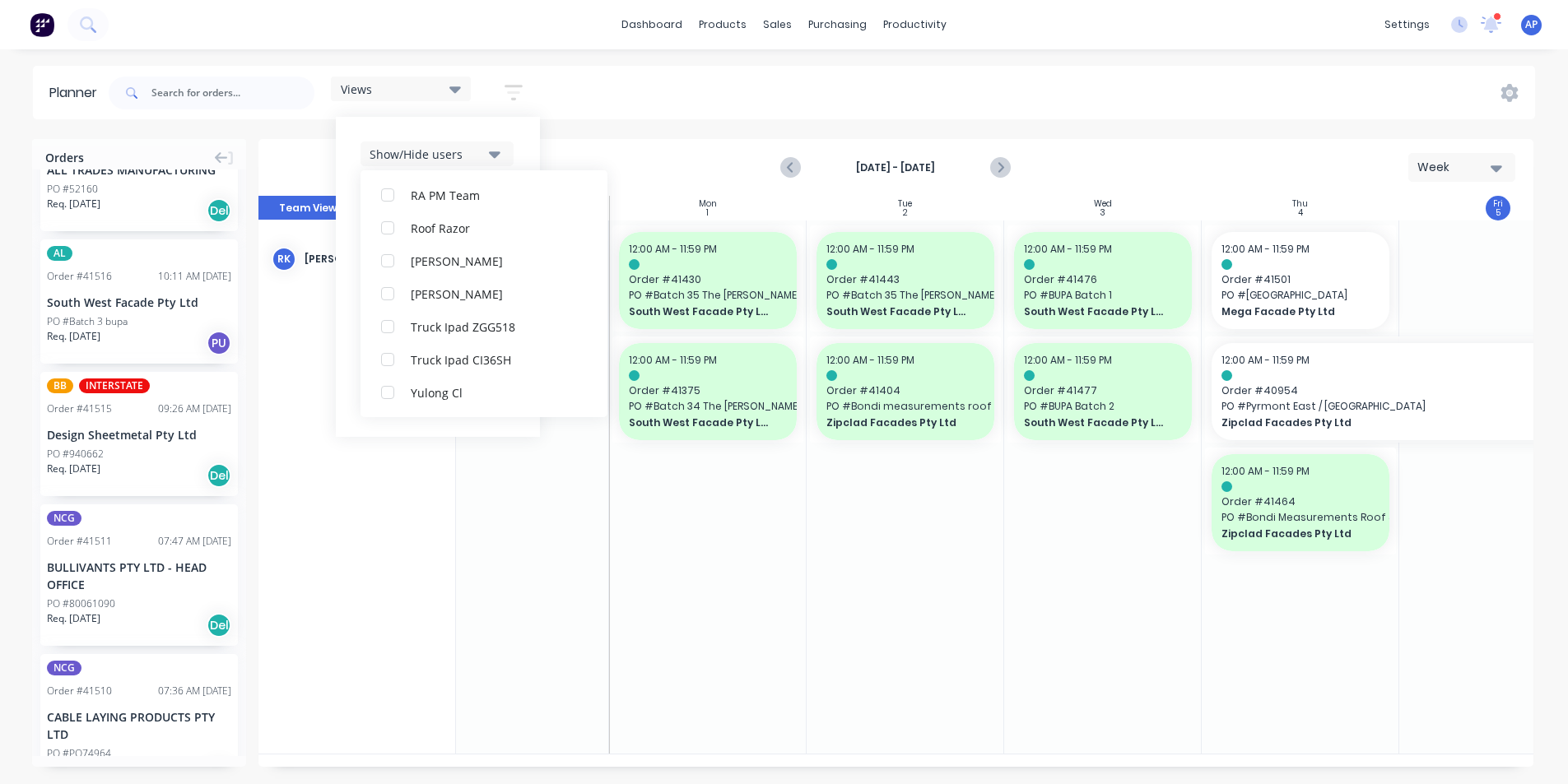
scroll to position [49, 0]
click at [1043, 106] on div "Views Save new view None (Default) edit Iraking edit kyle edit Michael's View e…" at bounding box center [820, 93] width 1429 height 49
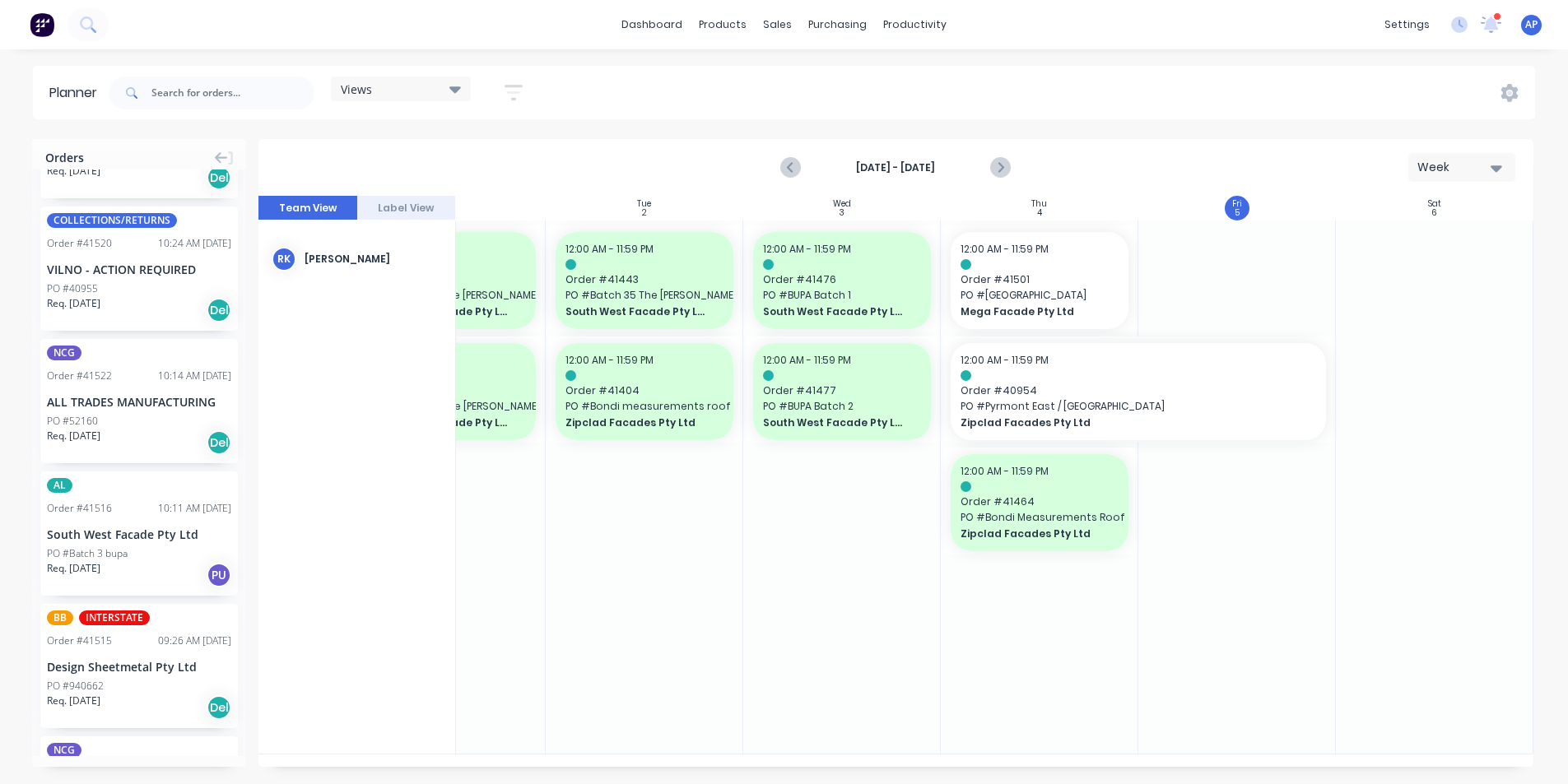
scroll to position [791, 0]
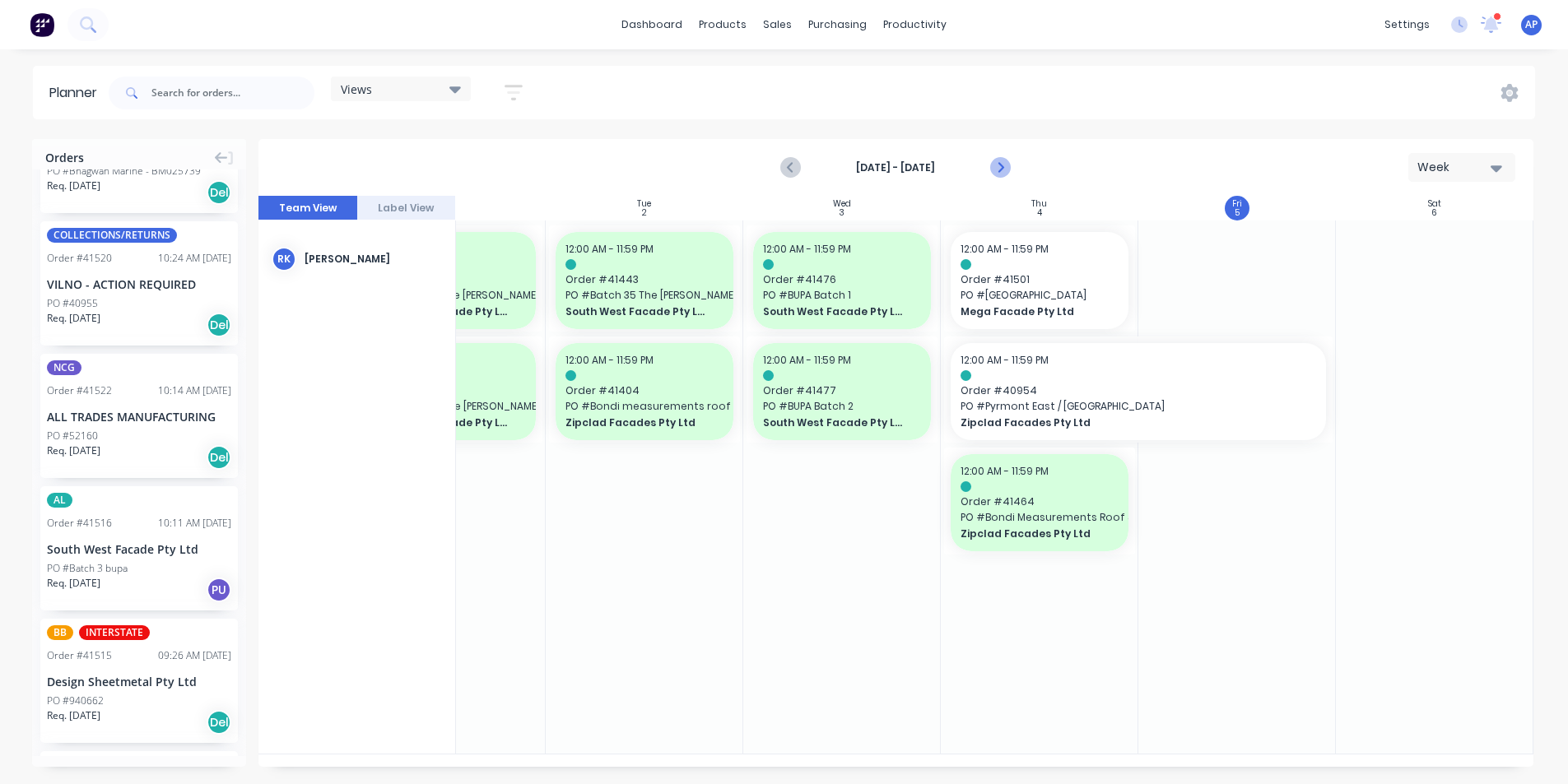
click at [1007, 175] on icon "Next page" at bounding box center [1000, 168] width 20 height 20
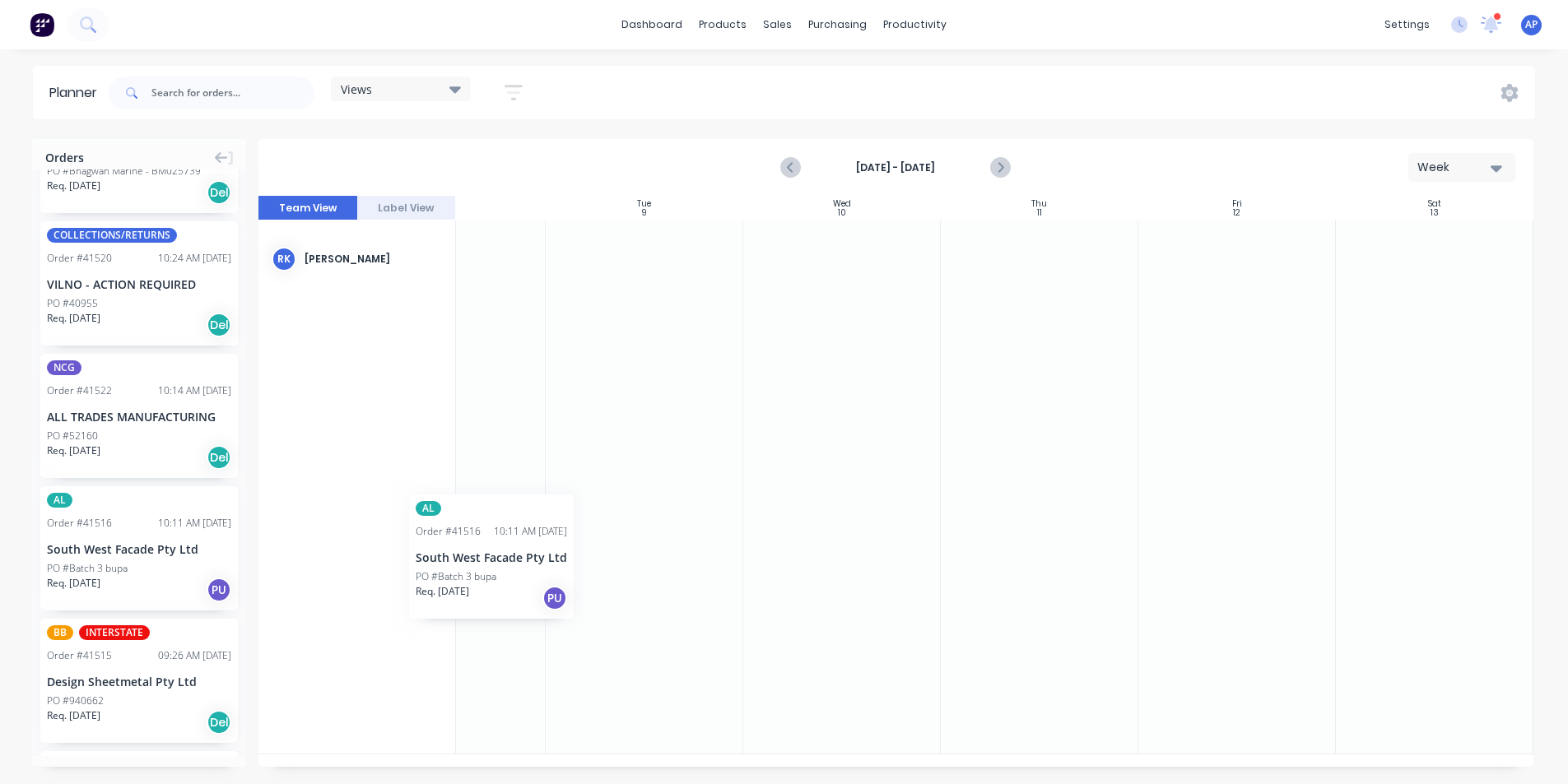
scroll to position [0, 297]
drag, startPoint x: 77, startPoint y: 538, endPoint x: 524, endPoint y: 345, distance: 486.9
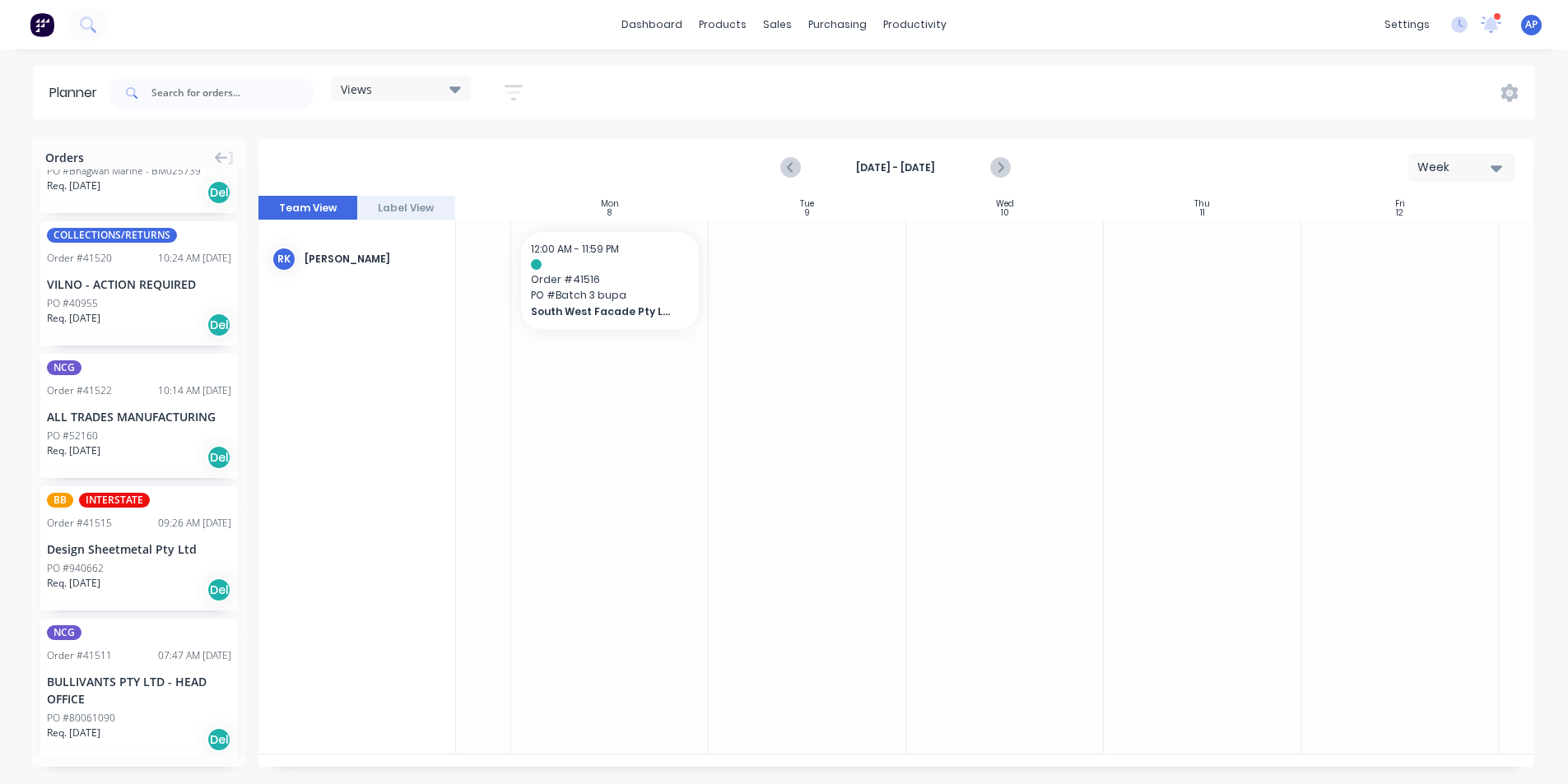
scroll to position [0, 138]
click at [798, 165] on icon "Previous page" at bounding box center [792, 168] width 20 height 20
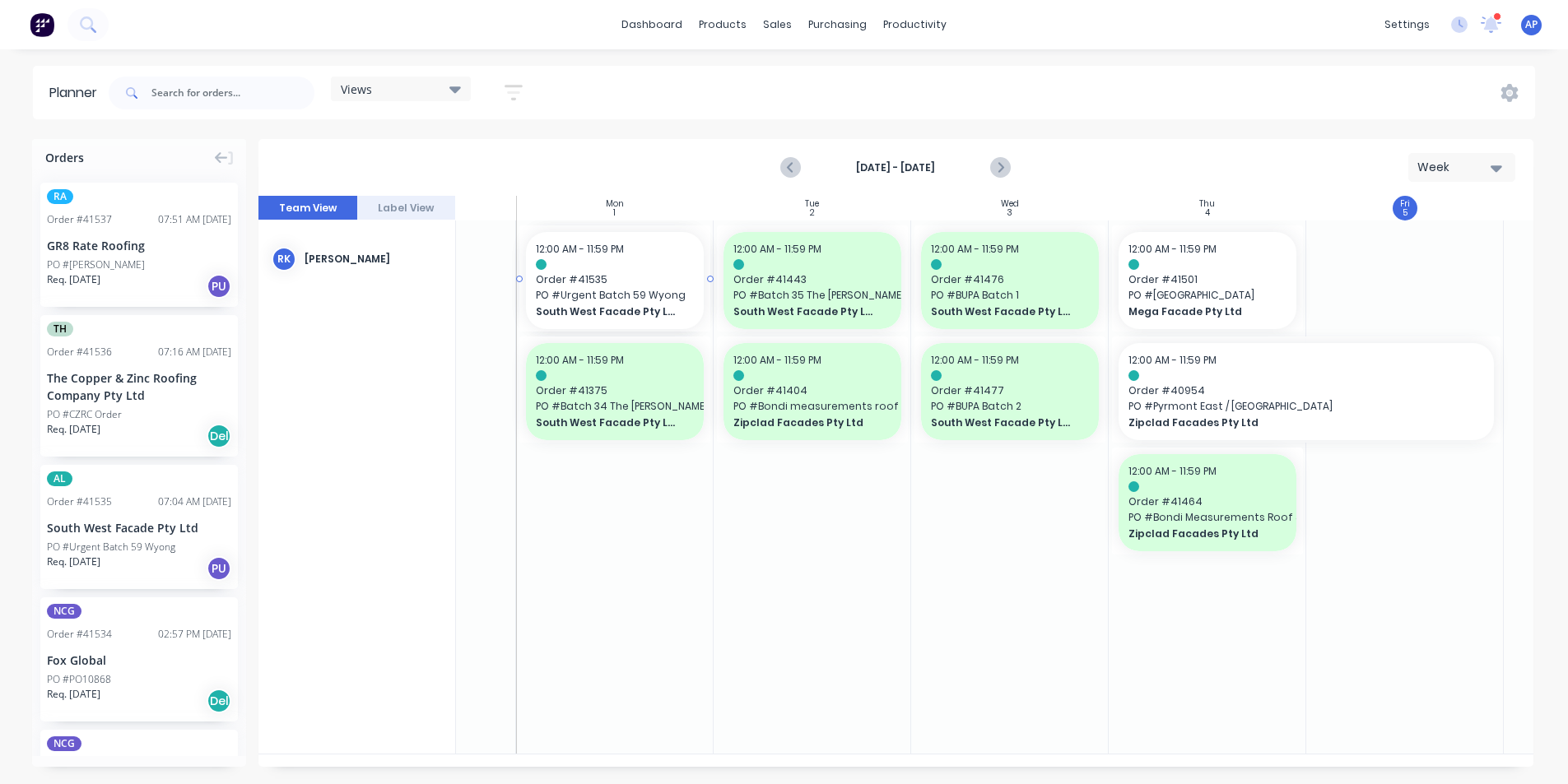
scroll to position [0, 129]
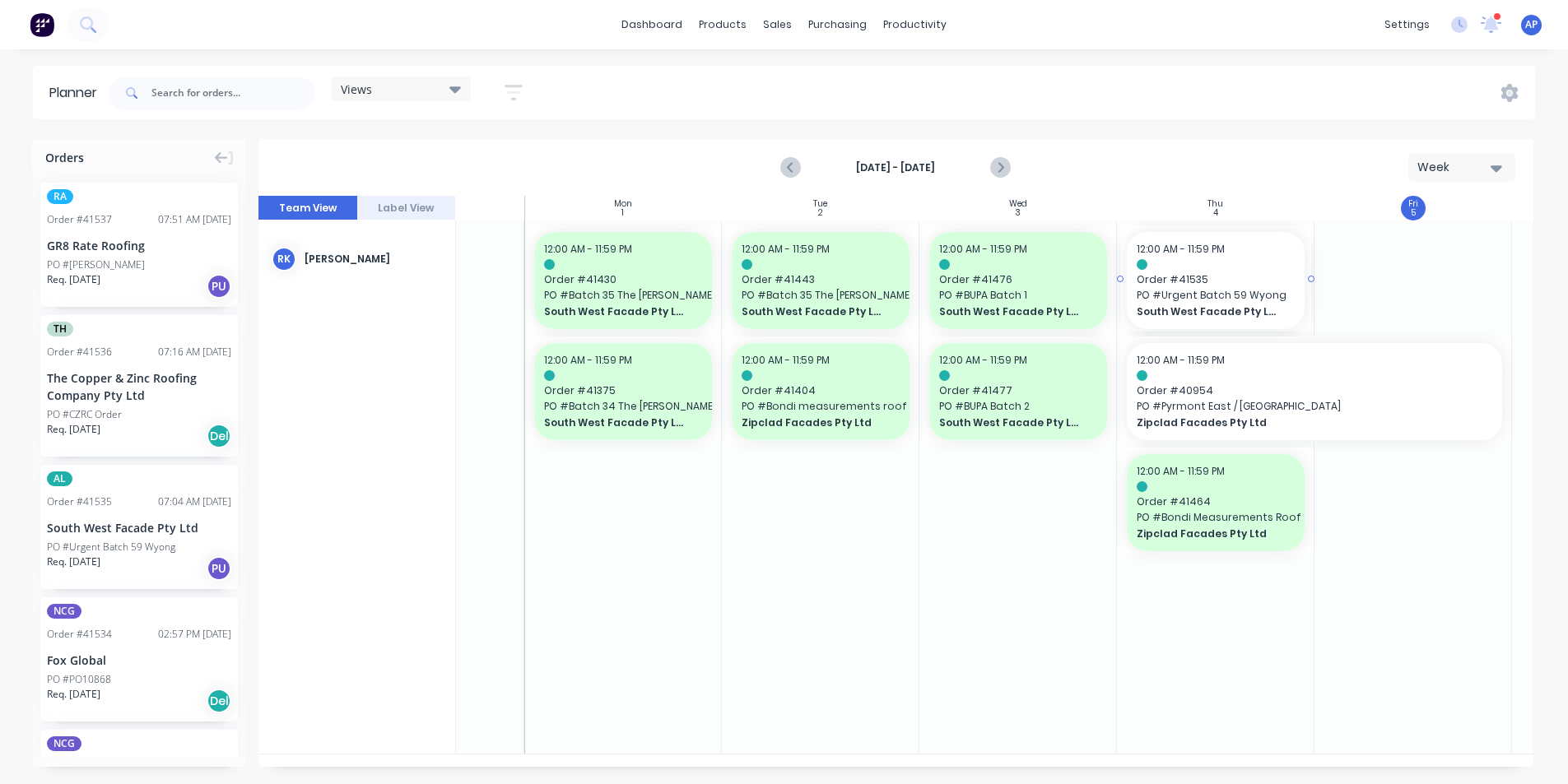
drag, startPoint x: 78, startPoint y: 523, endPoint x: 1196, endPoint y: 419, distance: 1122.8
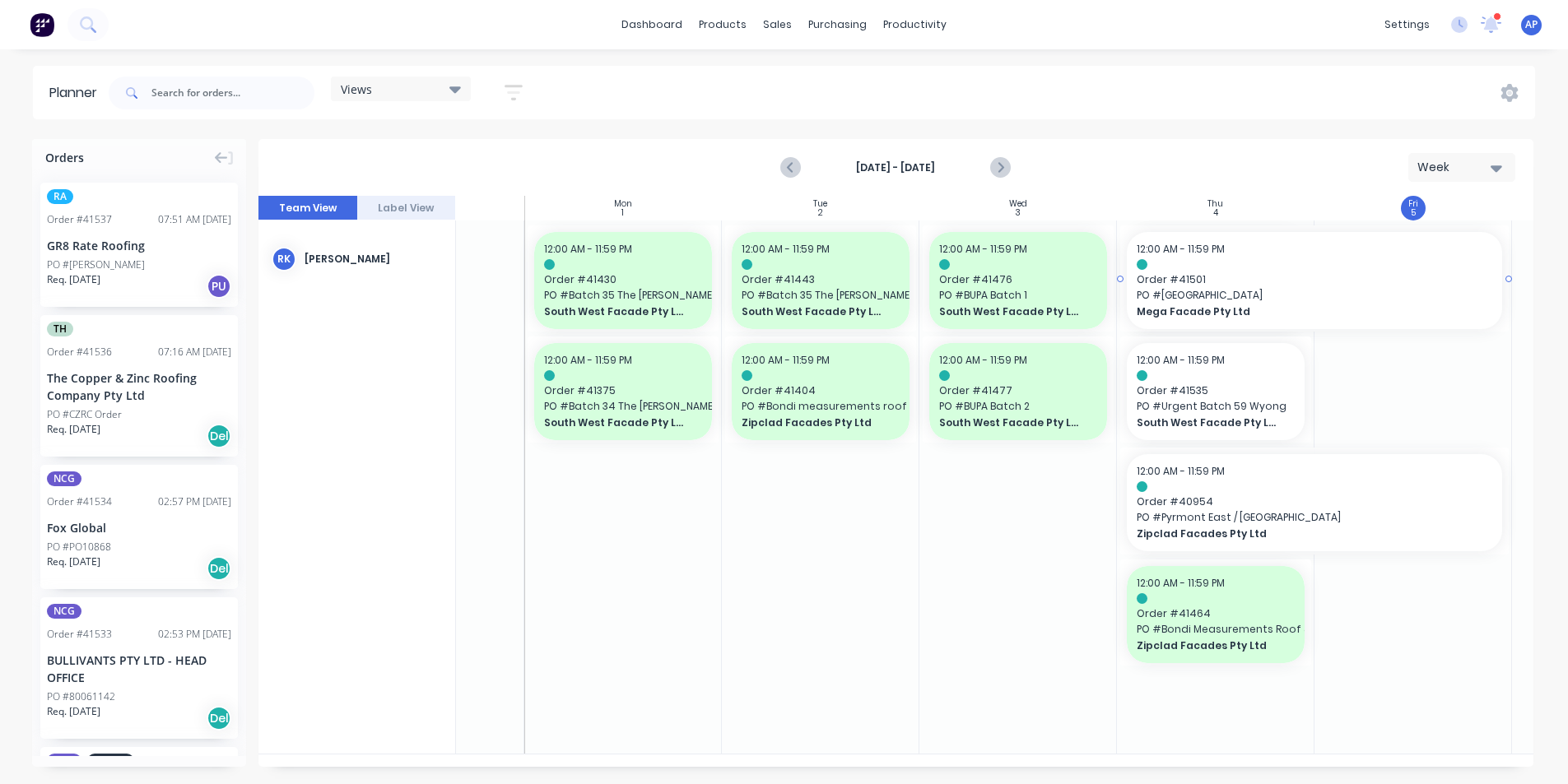
drag, startPoint x: 1311, startPoint y: 279, endPoint x: 1397, endPoint y: 279, distance: 86.0
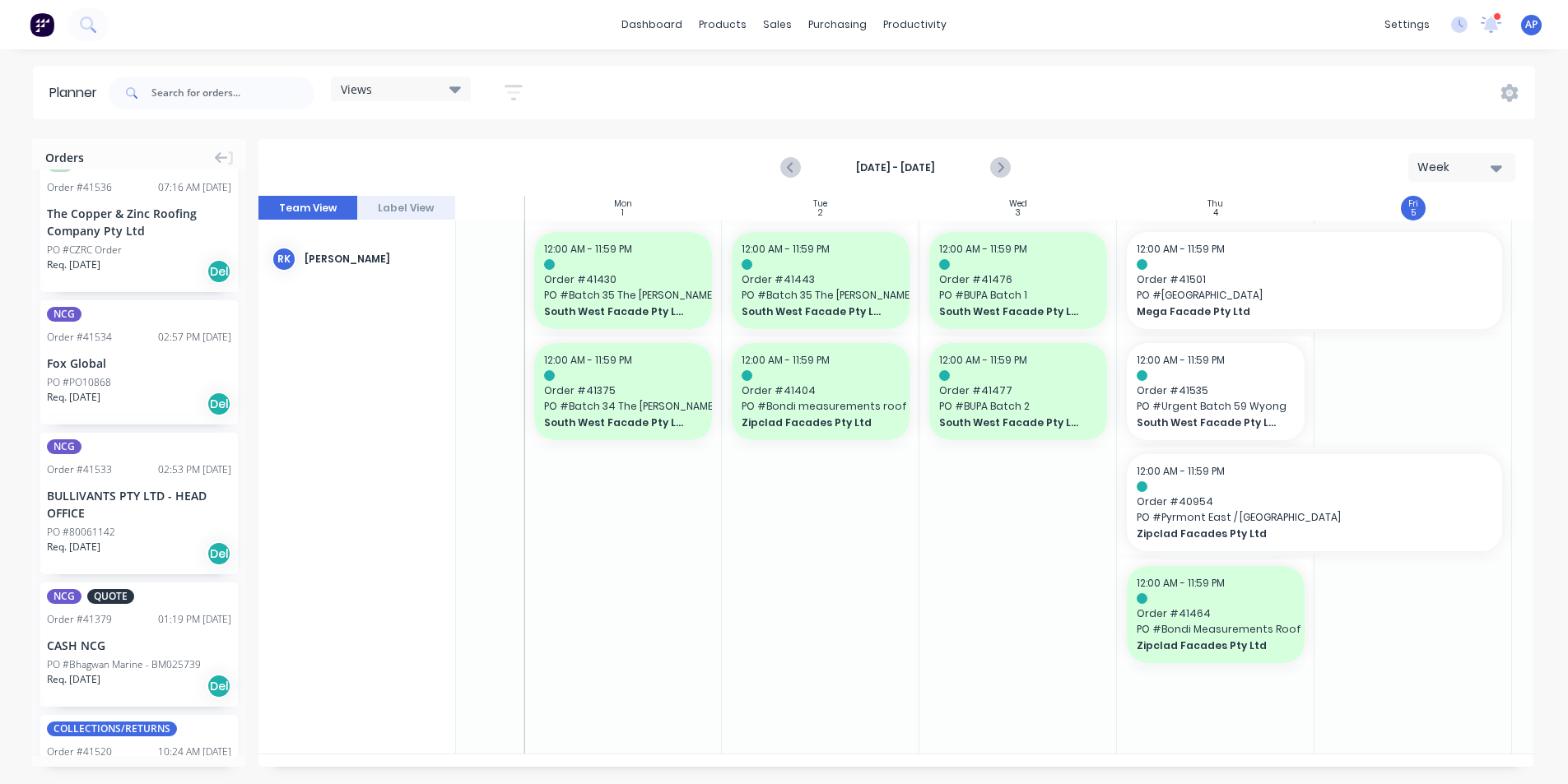
scroll to position [0, 0]
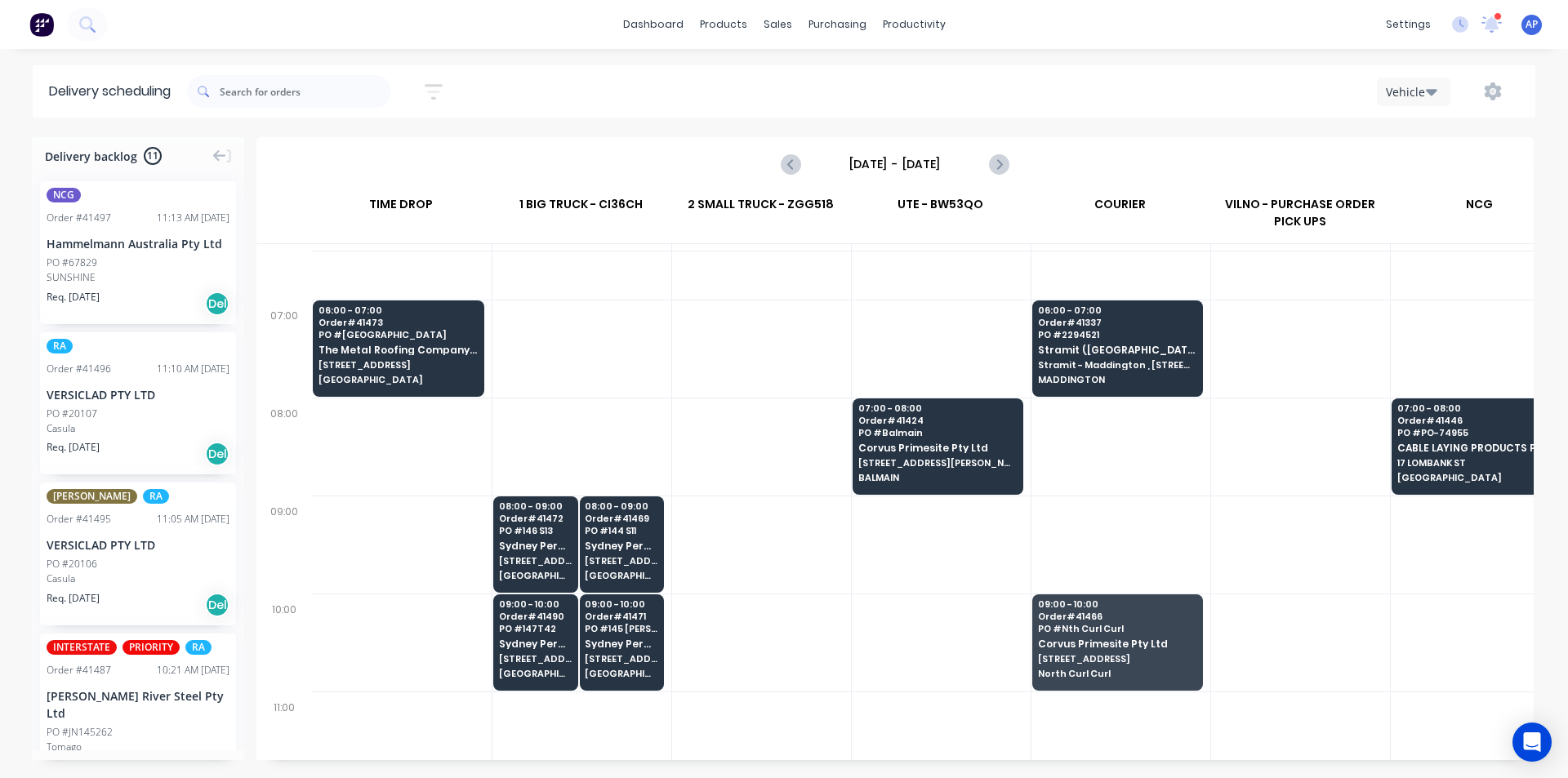
scroll to position [82, 1]
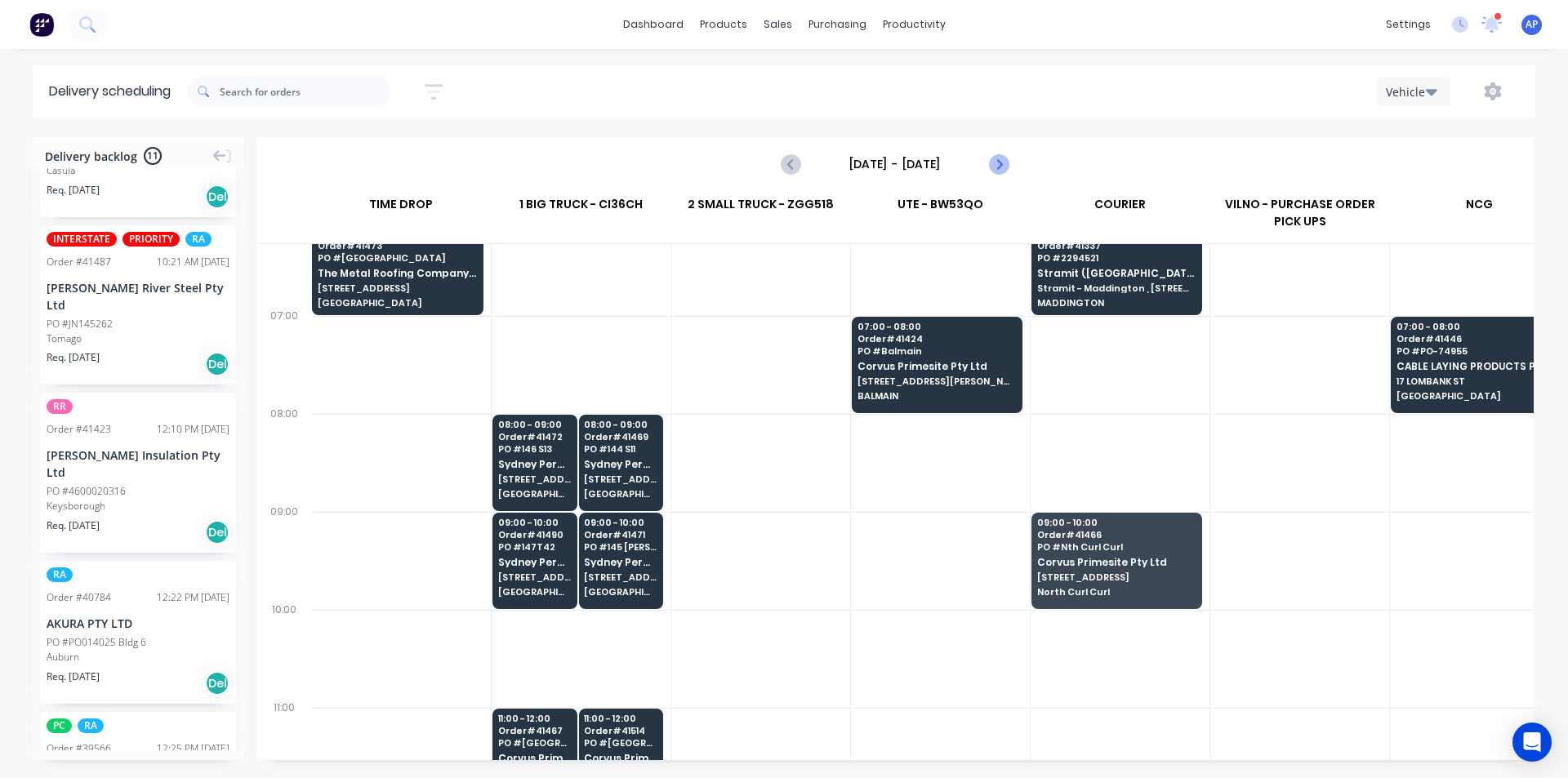
click at [995, 158] on icon "Next page" at bounding box center [998, 164] width 20 height 20
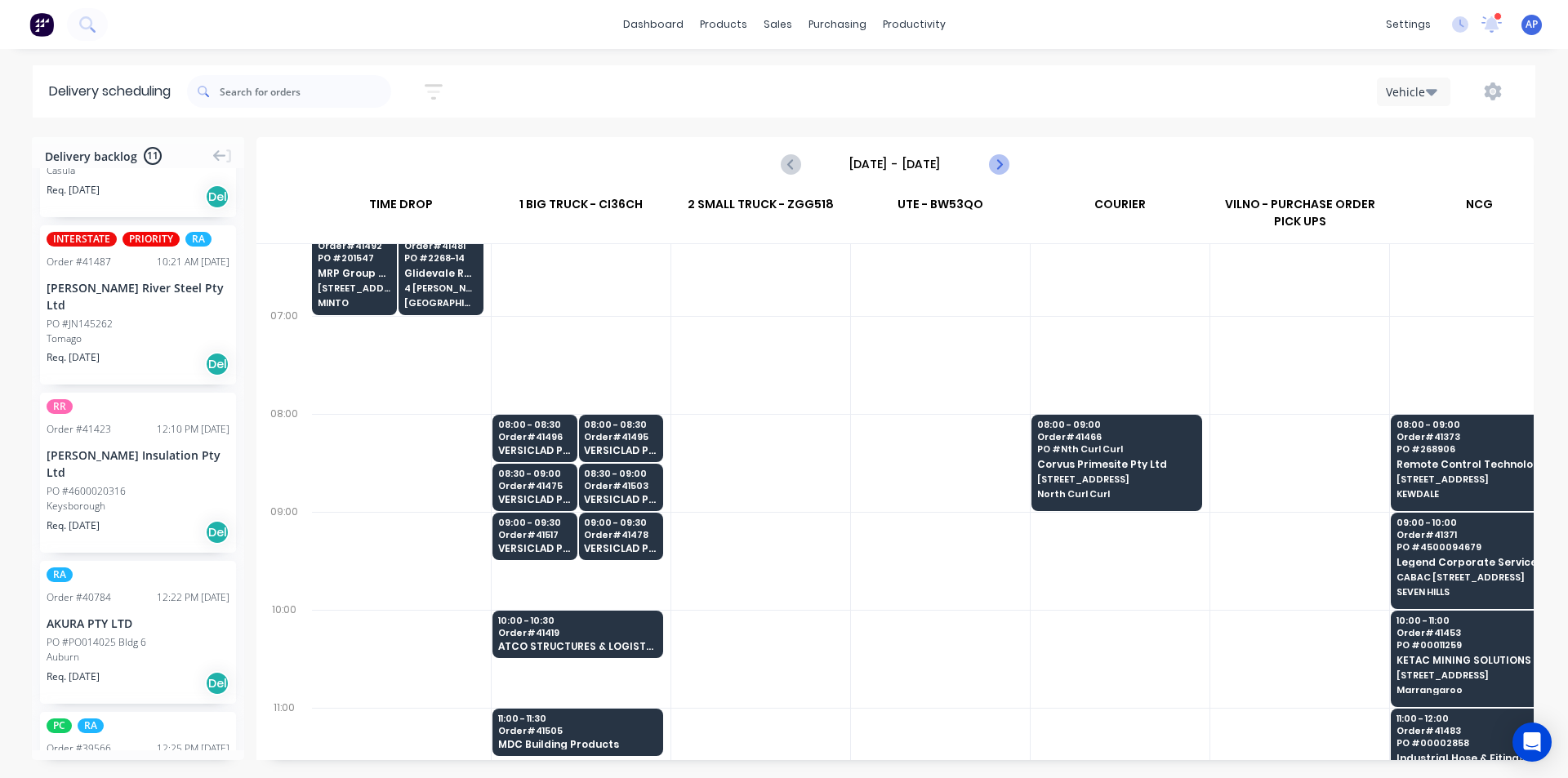
click at [995, 158] on icon "Next page" at bounding box center [998, 164] width 20 height 20
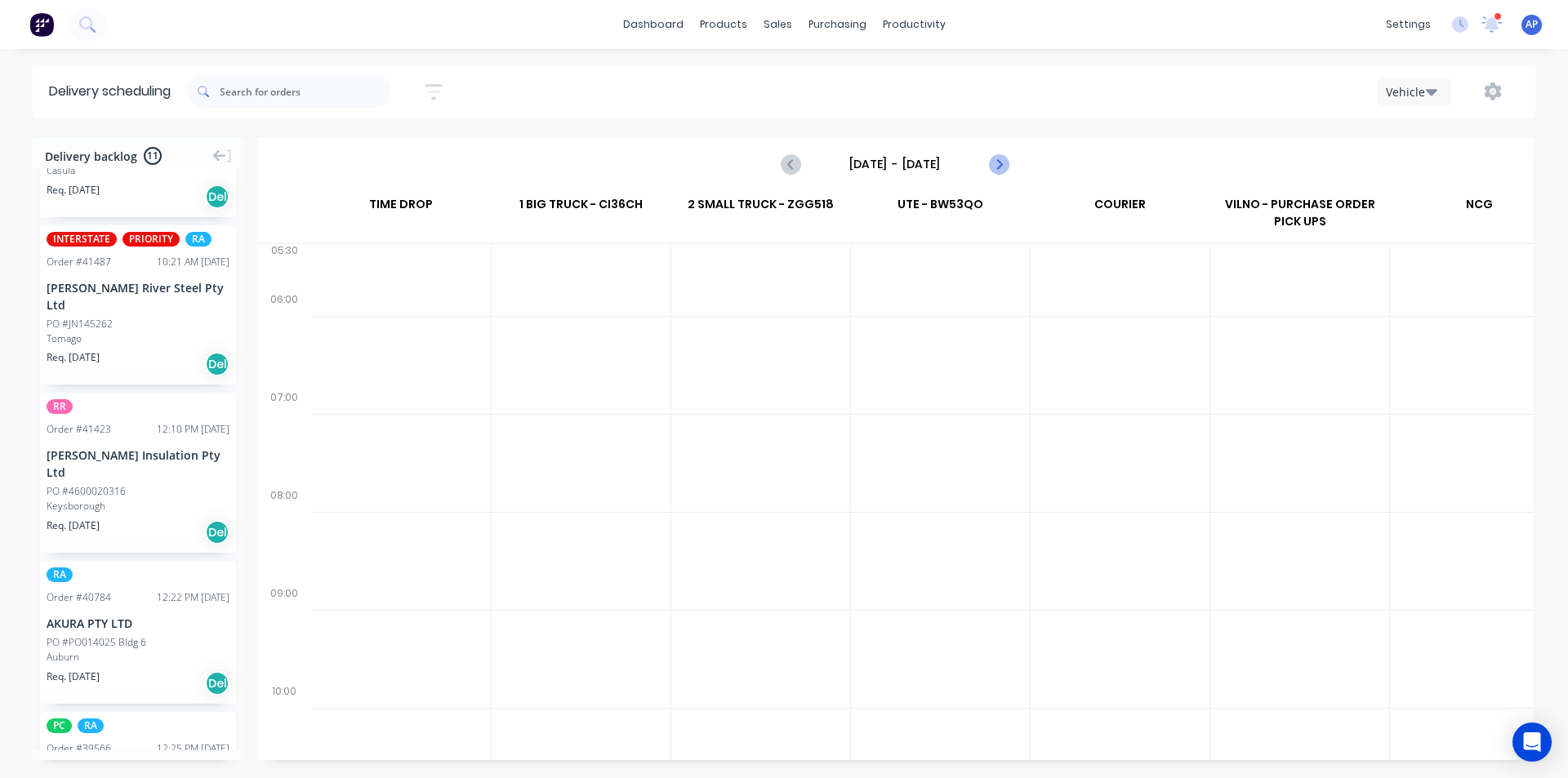
scroll to position [0, 1]
click at [995, 160] on icon "Next page" at bounding box center [998, 164] width 7 height 13
click at [995, 160] on icon "Next page" at bounding box center [998, 164] width 20 height 20
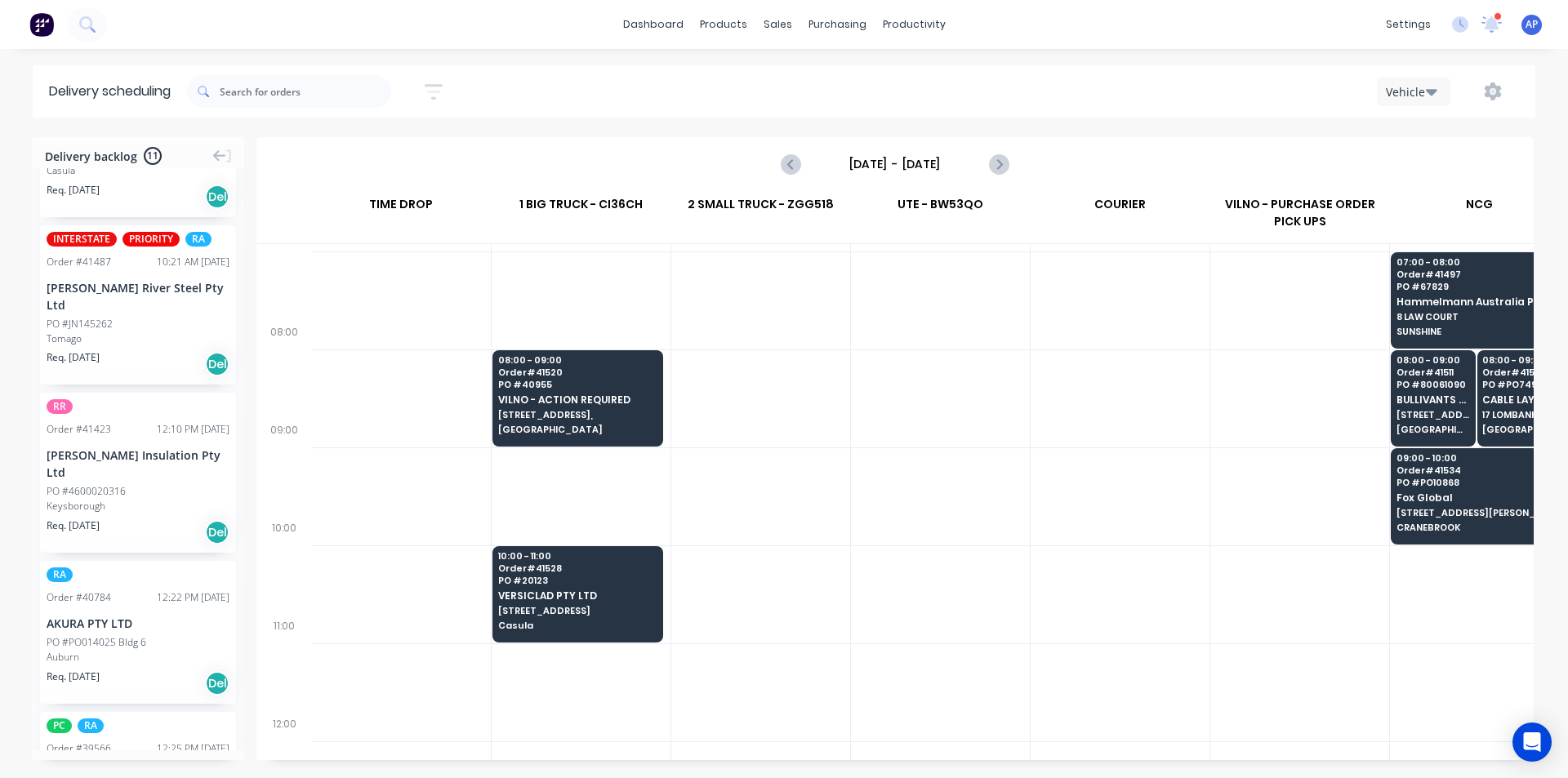
scroll to position [164, 1]
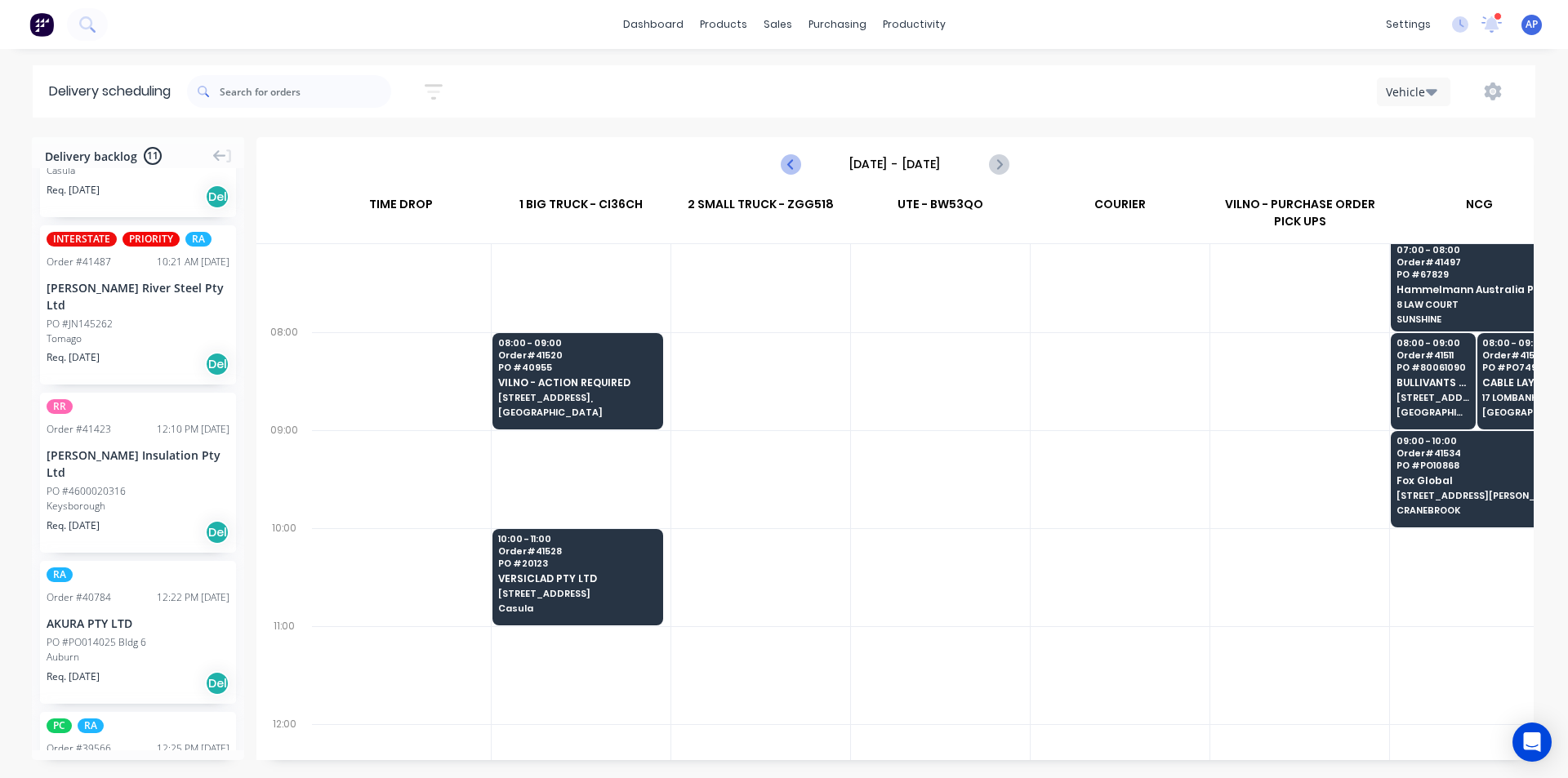
click at [793, 162] on icon "Previous page" at bounding box center [791, 164] width 20 height 20
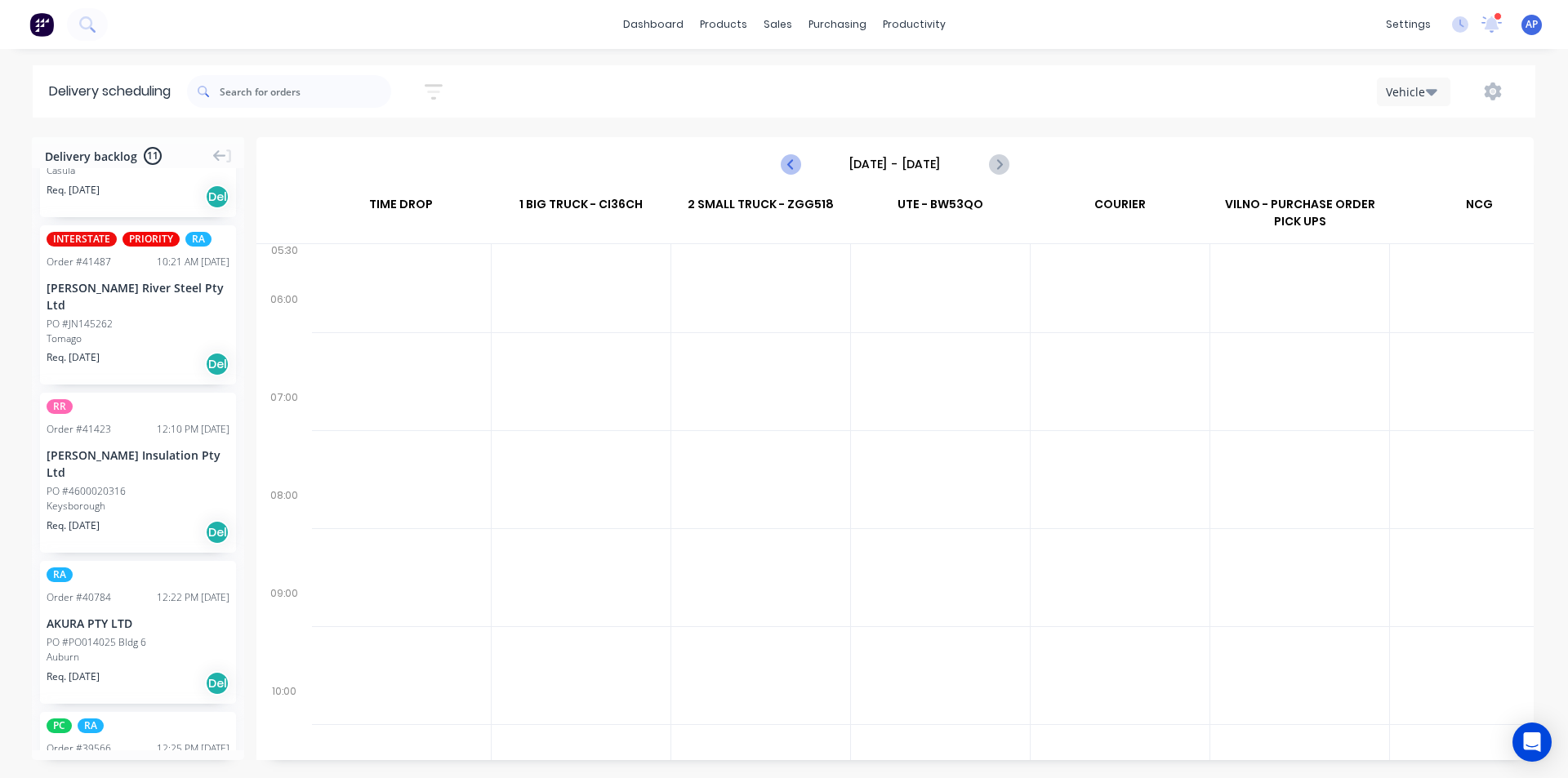
scroll to position [0, 1]
click at [791, 165] on icon "Previous page" at bounding box center [791, 164] width 7 height 13
click at [1008, 170] on button "Next page" at bounding box center [998, 164] width 33 height 33
click at [1007, 170] on button "Next page" at bounding box center [998, 164] width 33 height 33
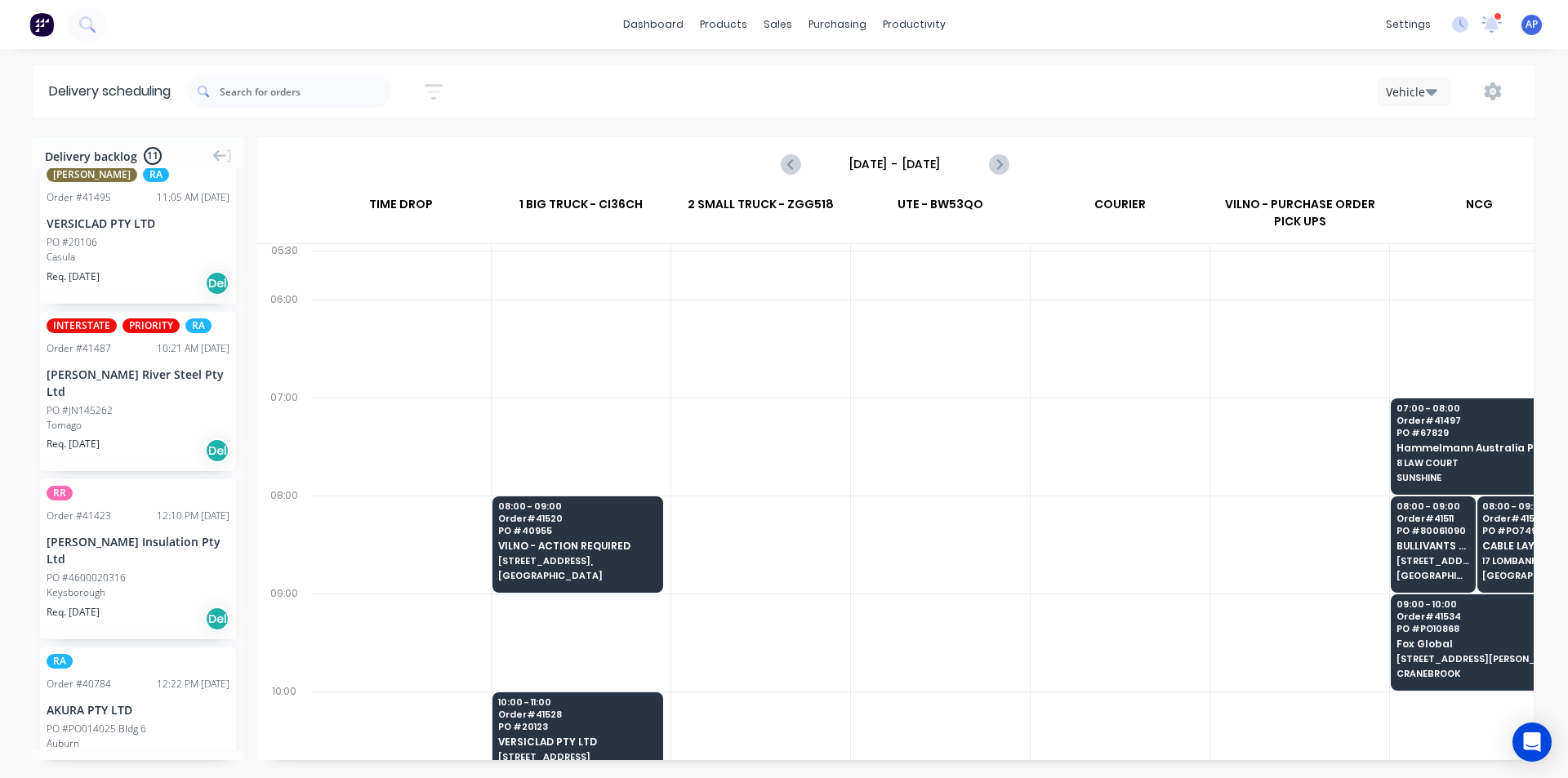
scroll to position [109, 0]
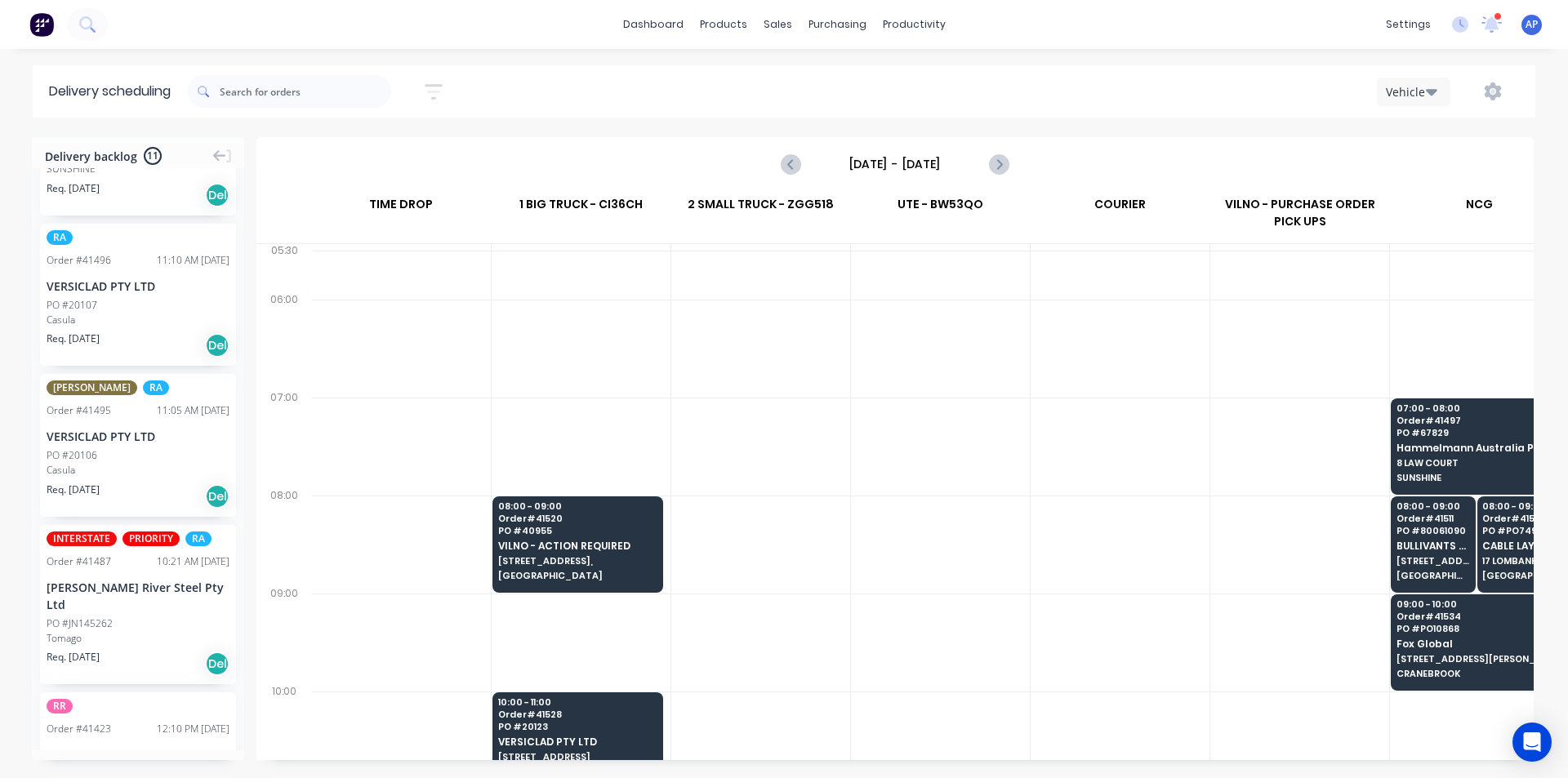
click at [872, 155] on input "[DATE] - [DATE]" at bounding box center [895, 164] width 162 height 25
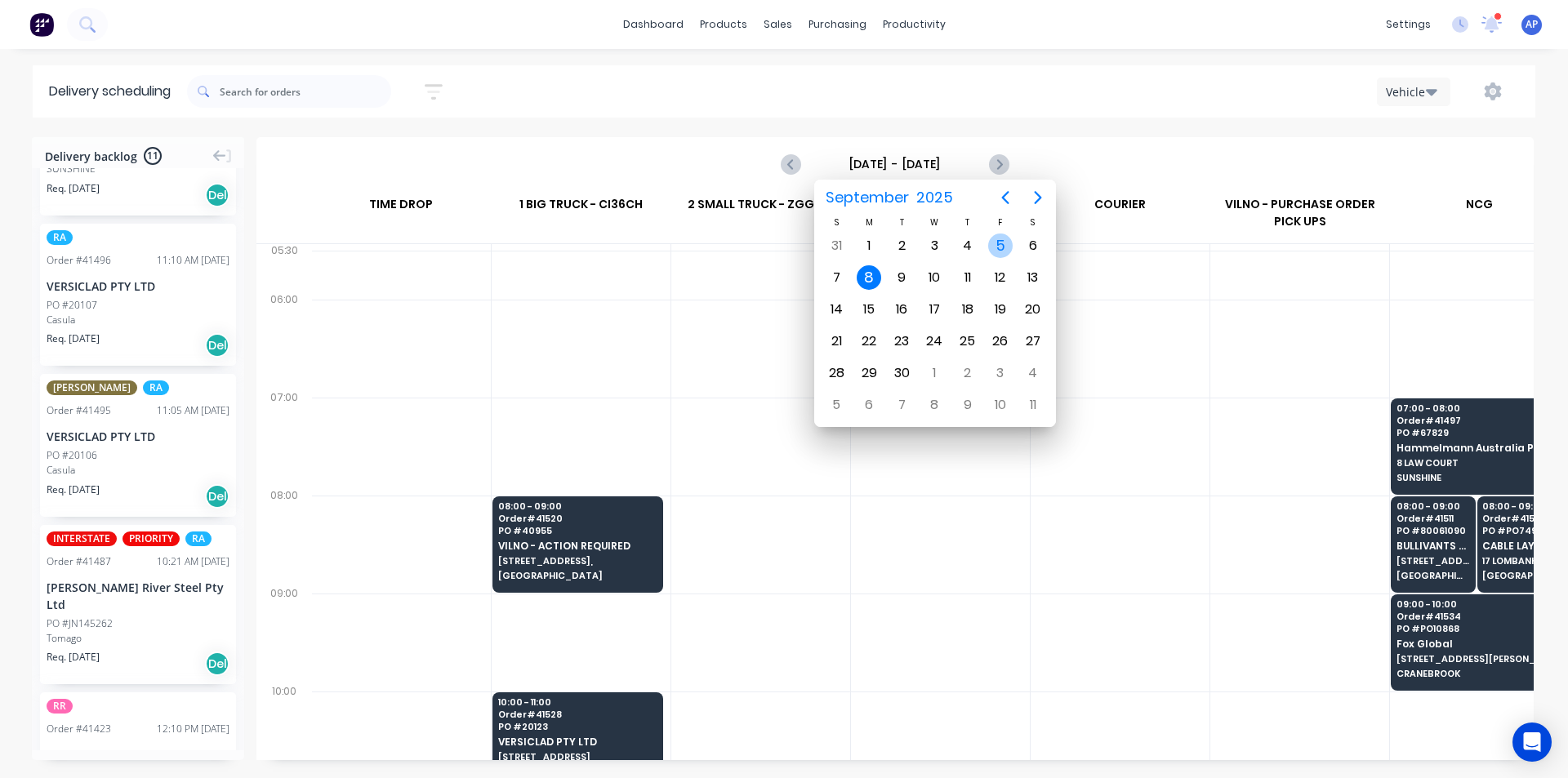
click at [989, 245] on div "5" at bounding box center [1000, 245] width 25 height 25
type input "[DATE] - [DATE]"
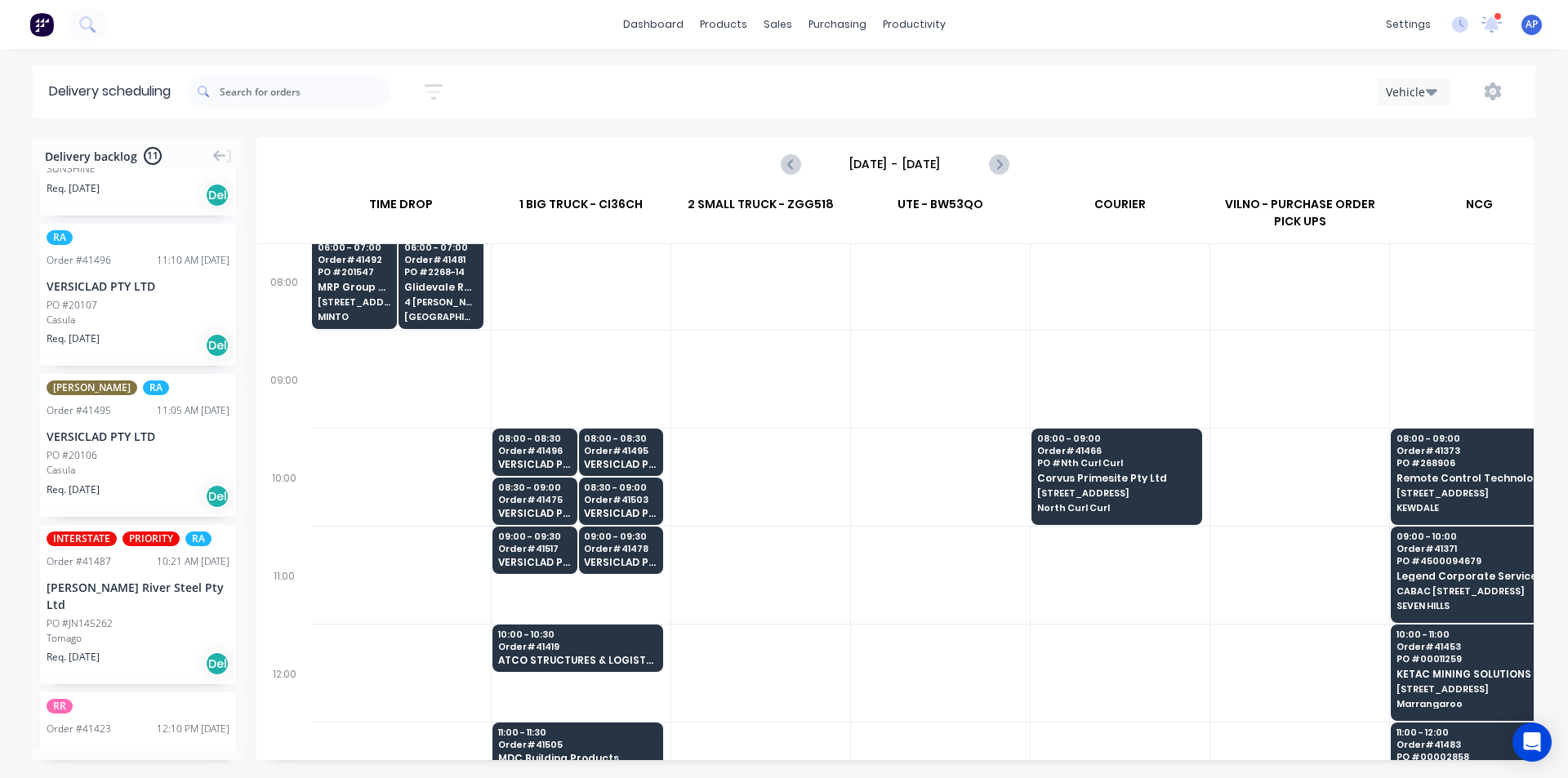
scroll to position [245, 1]
